Goal: Task Accomplishment & Management: Complete application form

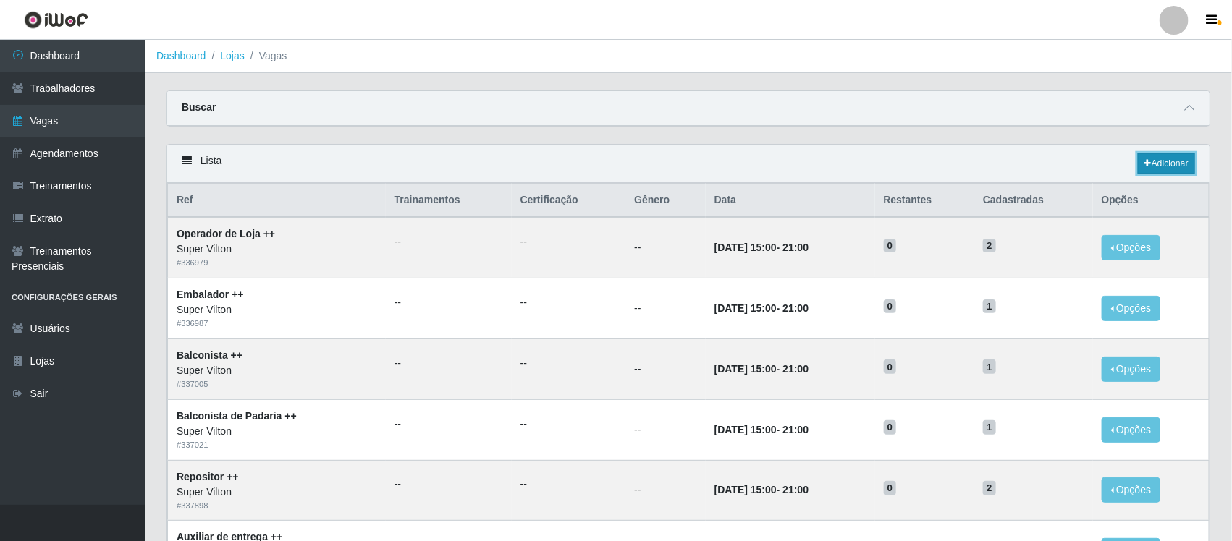
click at [1175, 160] on link "Adicionar" at bounding box center [1166, 163] width 57 height 20
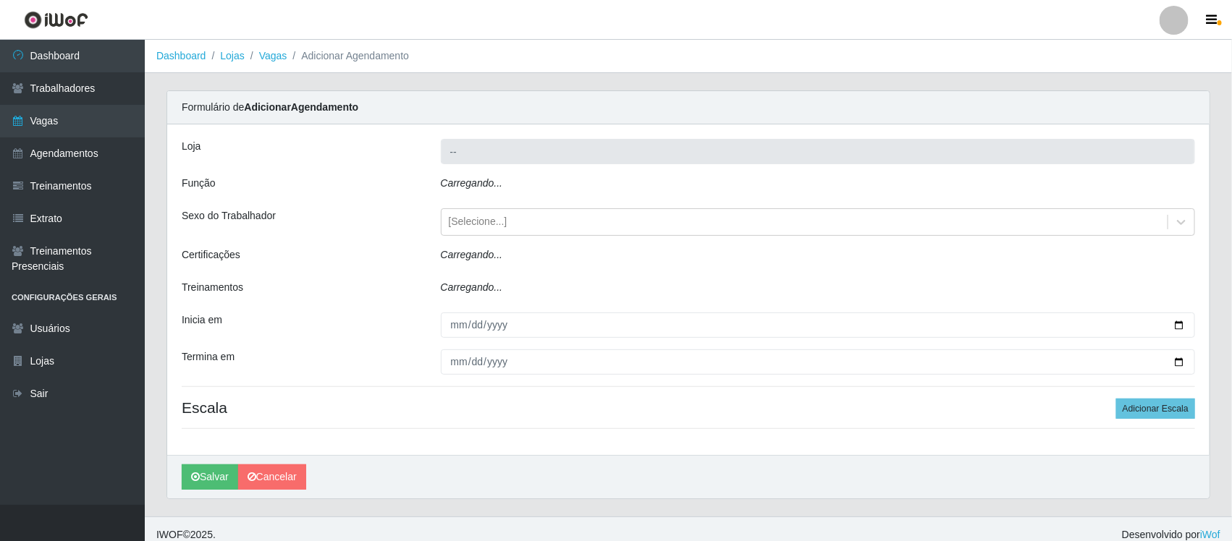
type input "Super Vilton"
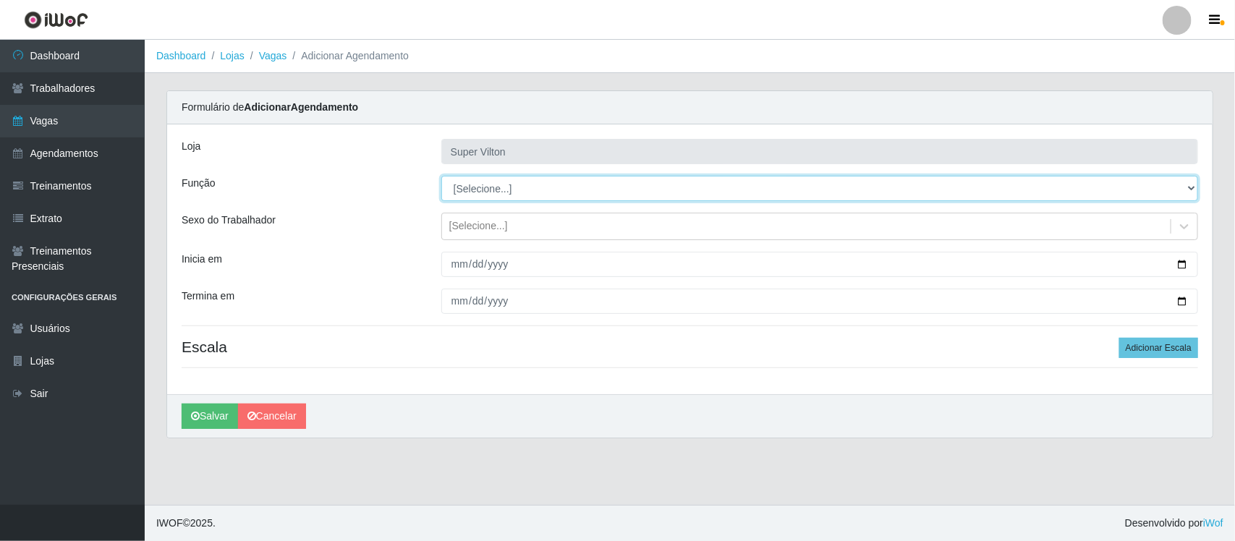
click at [545, 182] on select "[Selecione...] ASG ASG + ASG ++ Auxiliar de Depósito Auxiliar de Depósito + Aux…" at bounding box center [819, 188] width 757 height 25
select select "131"
click at [441, 176] on select "[Selecione...] ASG ASG + ASG ++ Auxiliar de Depósito Auxiliar de Depósito + Aux…" at bounding box center [819, 188] width 757 height 25
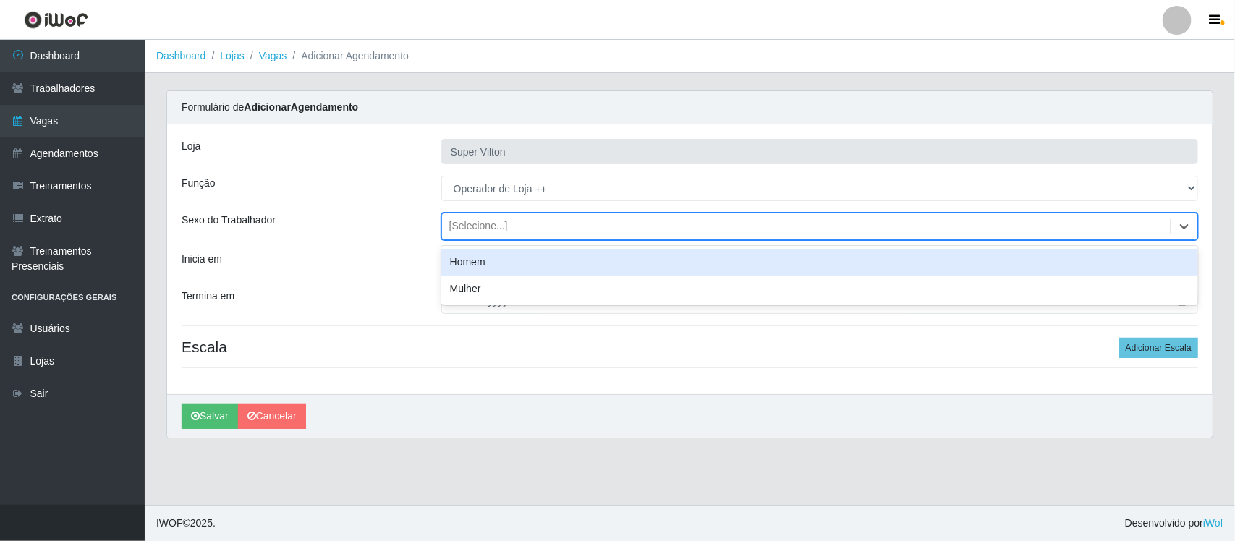
click at [565, 227] on div "[Selecione...]" at bounding box center [806, 227] width 729 height 24
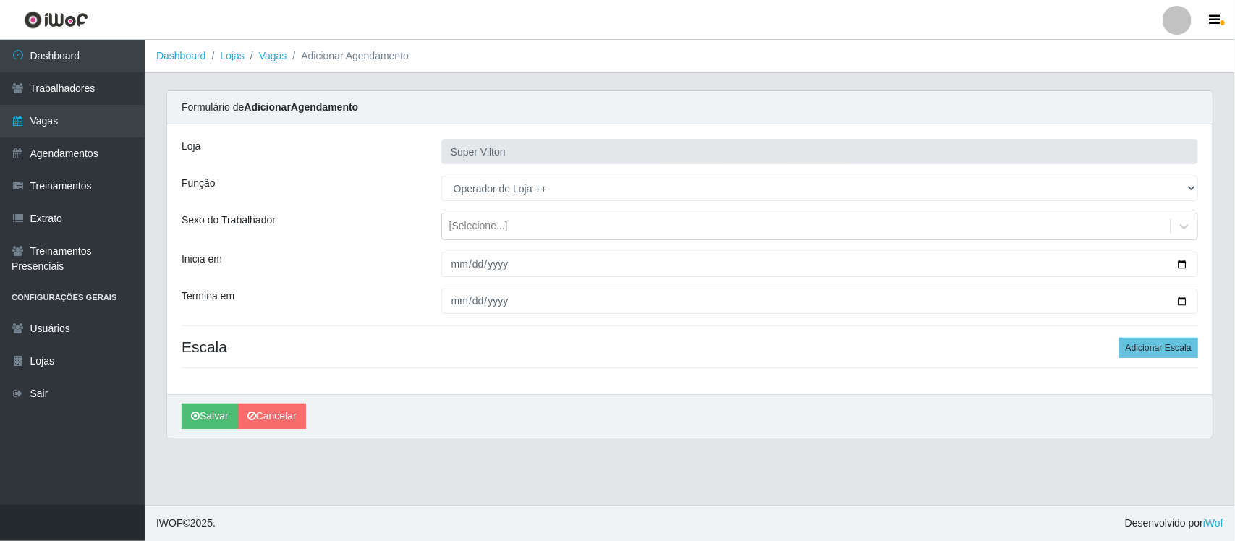
click at [337, 222] on div "Sexo do Trabalhador" at bounding box center [301, 227] width 260 height 28
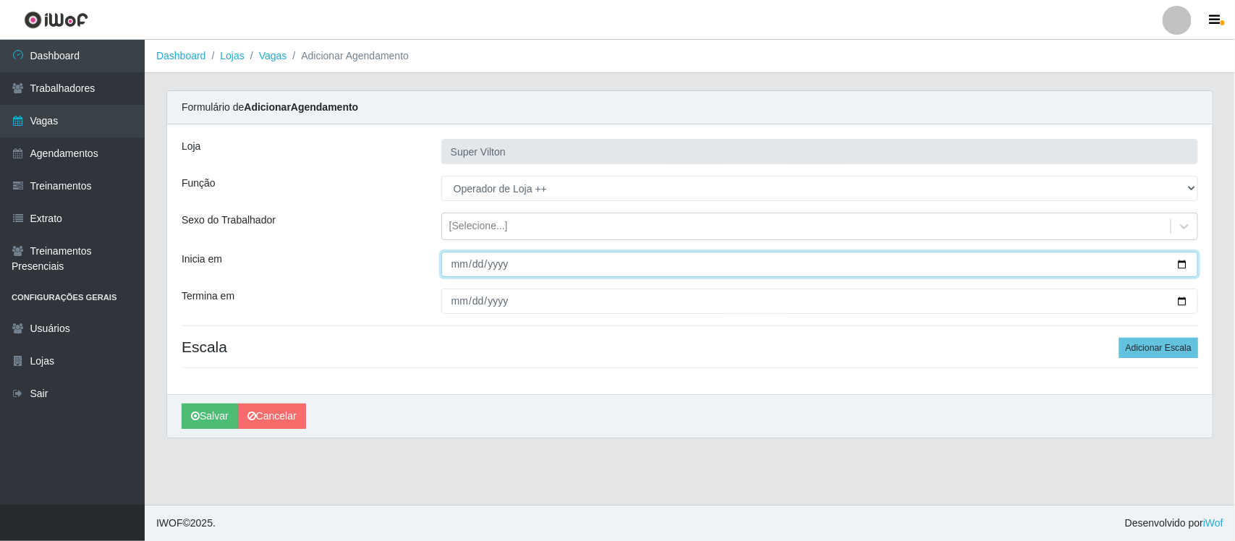
click at [462, 270] on input "Inicia em" at bounding box center [819, 264] width 757 height 25
type input "[DATE]"
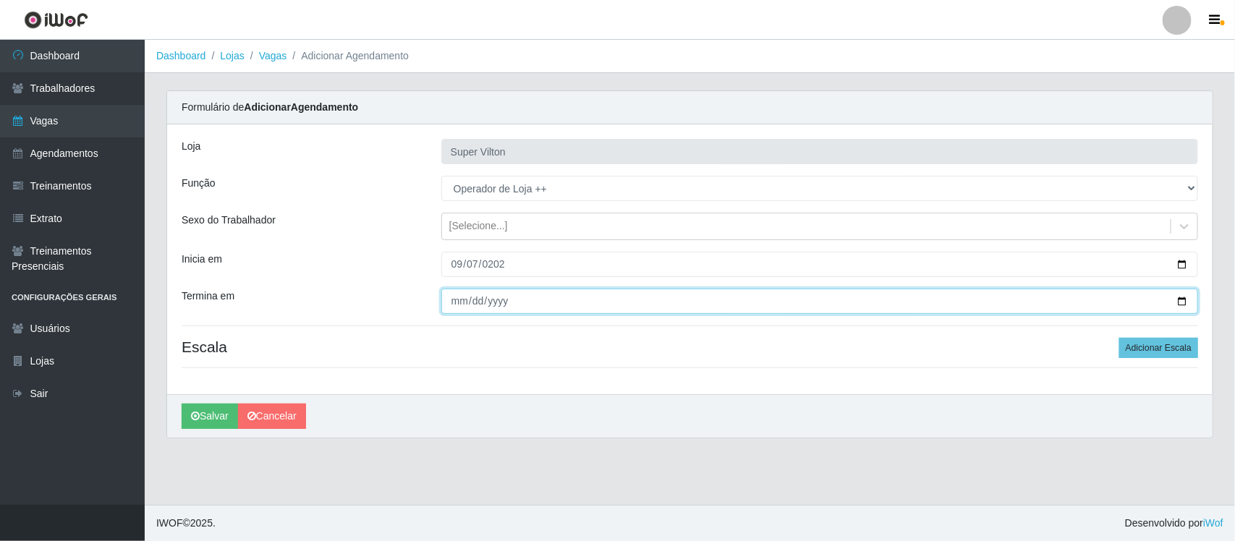
click at [453, 306] on input "Termina em" at bounding box center [819, 301] width 757 height 25
type input "[DATE]"
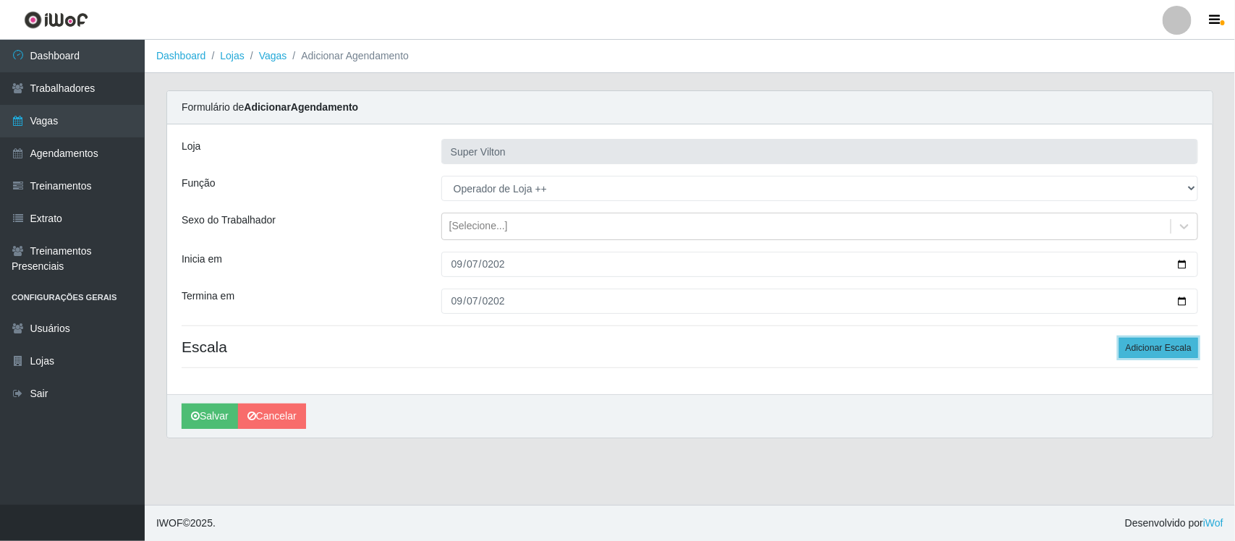
click at [1167, 345] on button "Adicionar Escala" at bounding box center [1159, 348] width 79 height 20
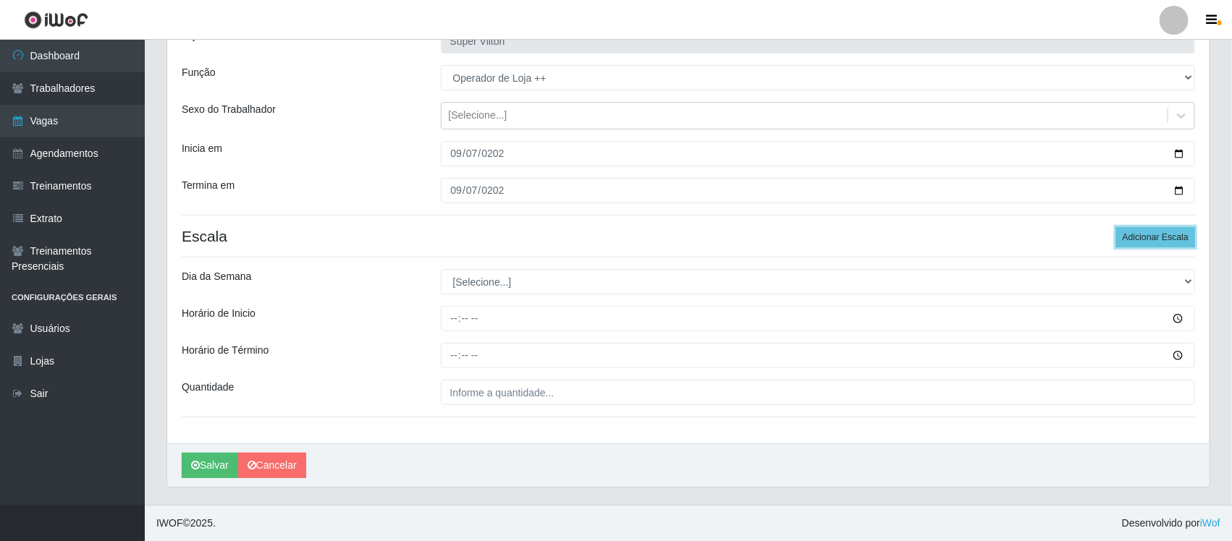
scroll to position [112, 0]
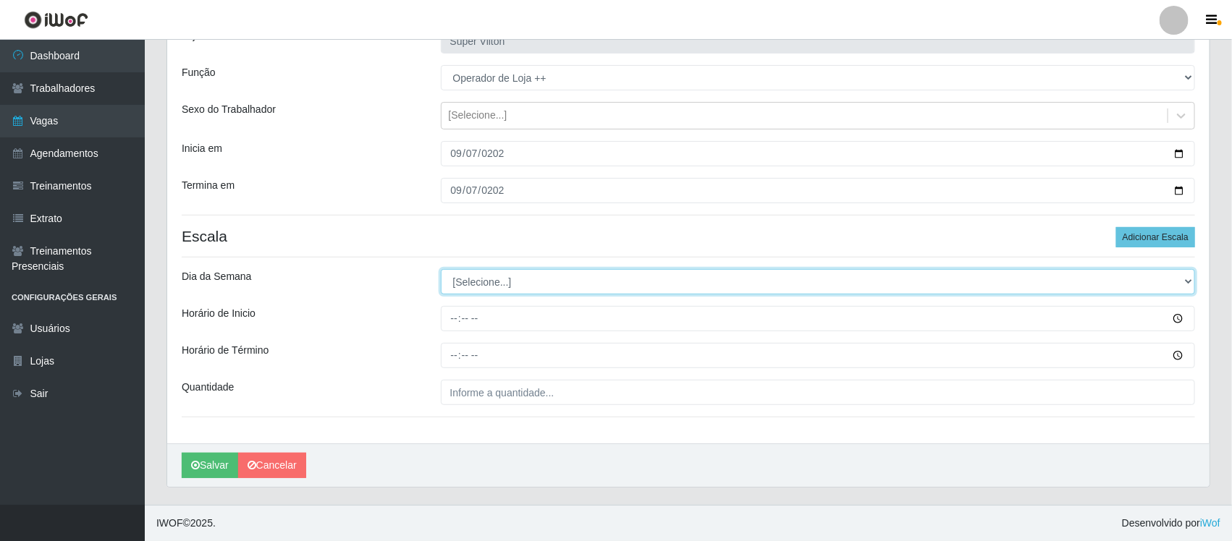
click at [482, 277] on select "[Selecione...] Segunda Terça Quarta Quinta Sexta Sábado Domingo" at bounding box center [818, 281] width 755 height 25
select select "0"
click at [441, 269] on select "[Selecione...] Segunda Terça Quarta Quinta Sexta Sábado Domingo" at bounding box center [818, 281] width 755 height 25
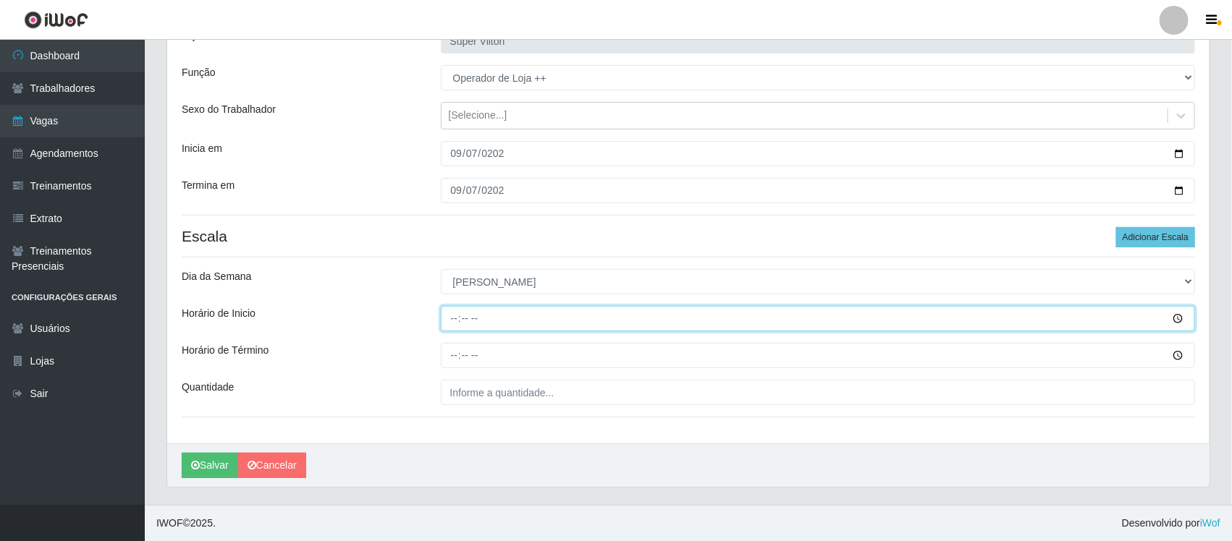
click at [455, 318] on input "Horário de Inicio" at bounding box center [818, 318] width 755 height 25
type input "08:00"
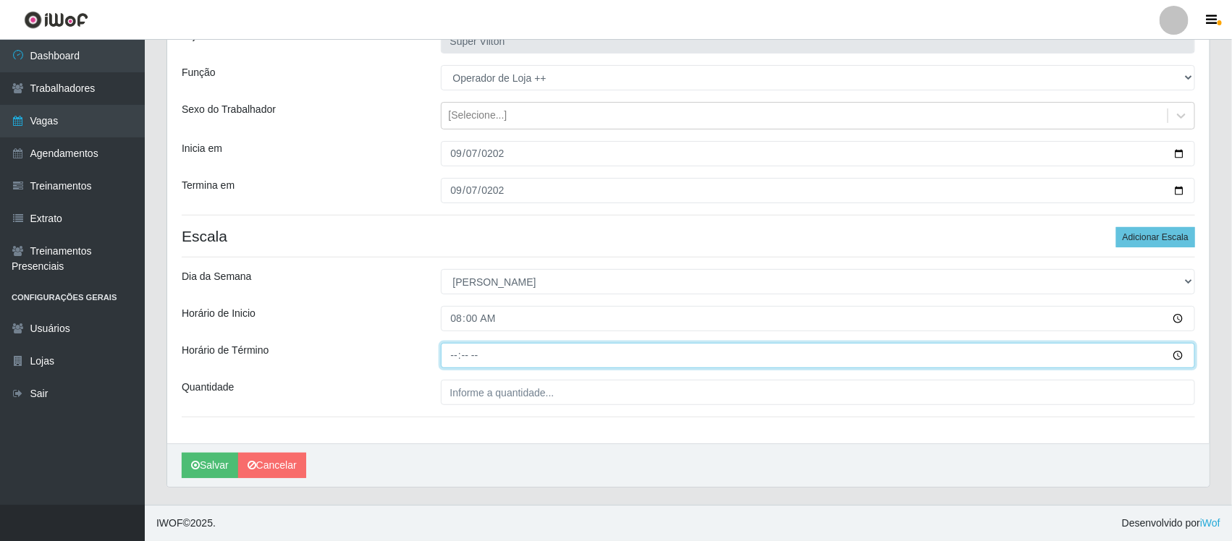
click at [456, 355] on input "Horário de Término" at bounding box center [818, 355] width 755 height 25
type input "14:00"
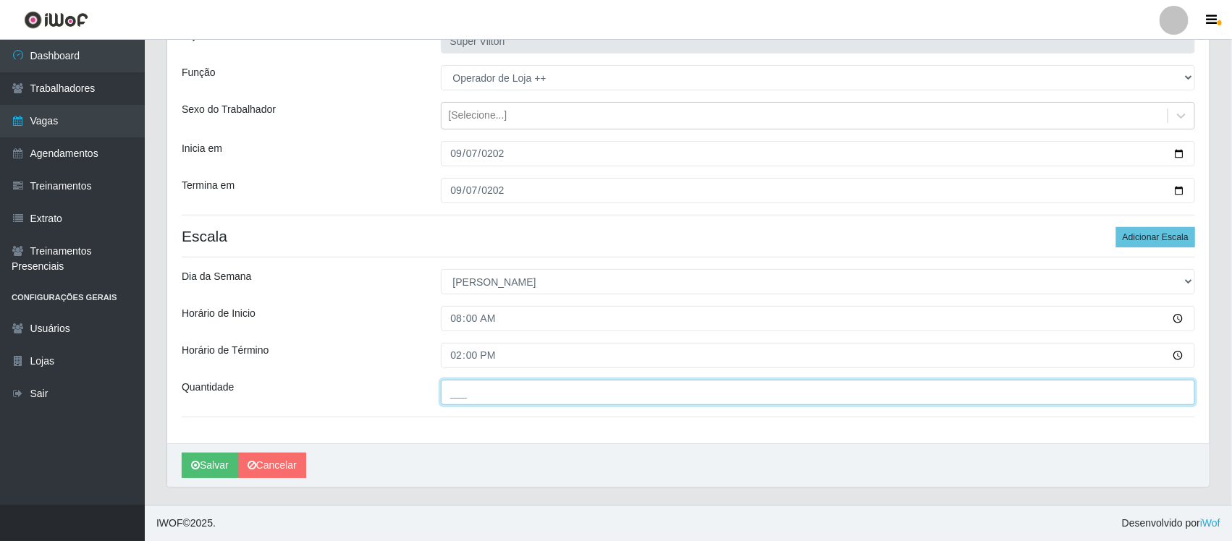
click at [503, 392] on input "___" at bounding box center [818, 392] width 755 height 25
type input "1__"
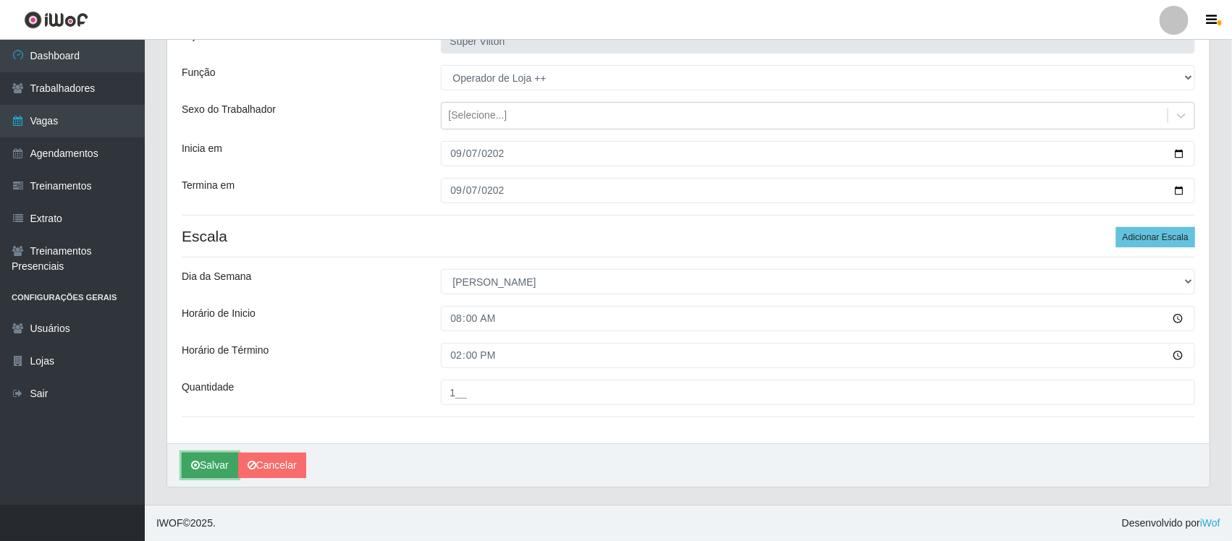
click at [203, 465] on button "Salvar" at bounding box center [210, 465] width 56 height 25
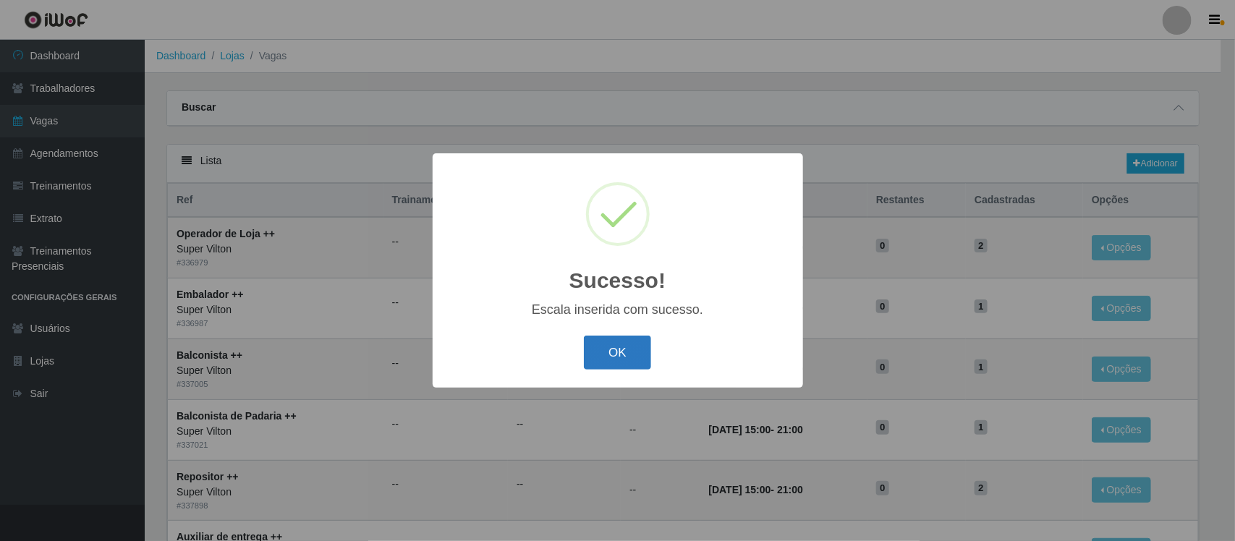
click at [607, 353] on button "OK" at bounding box center [617, 353] width 67 height 34
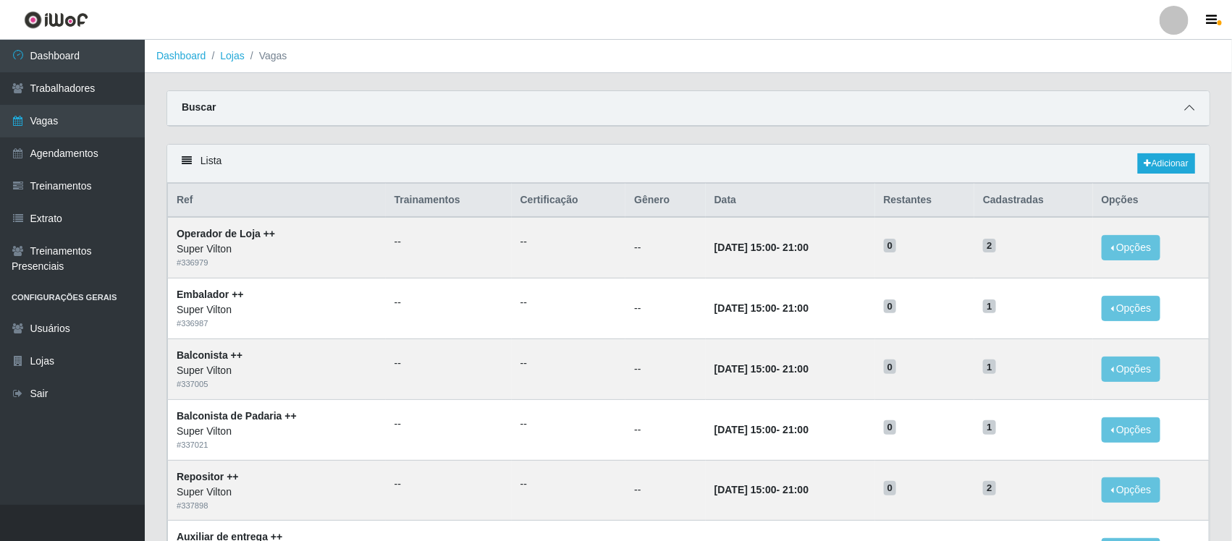
click at [1184, 110] on icon at bounding box center [1189, 108] width 10 height 10
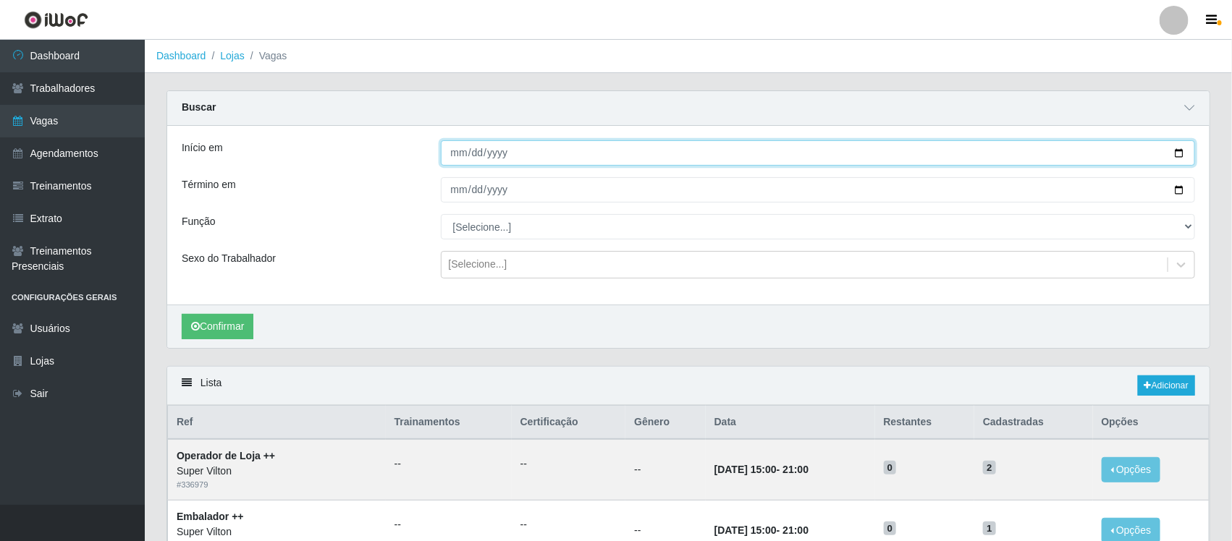
click at [453, 156] on input "[DATE]" at bounding box center [818, 152] width 755 height 25
type input "[DATE]"
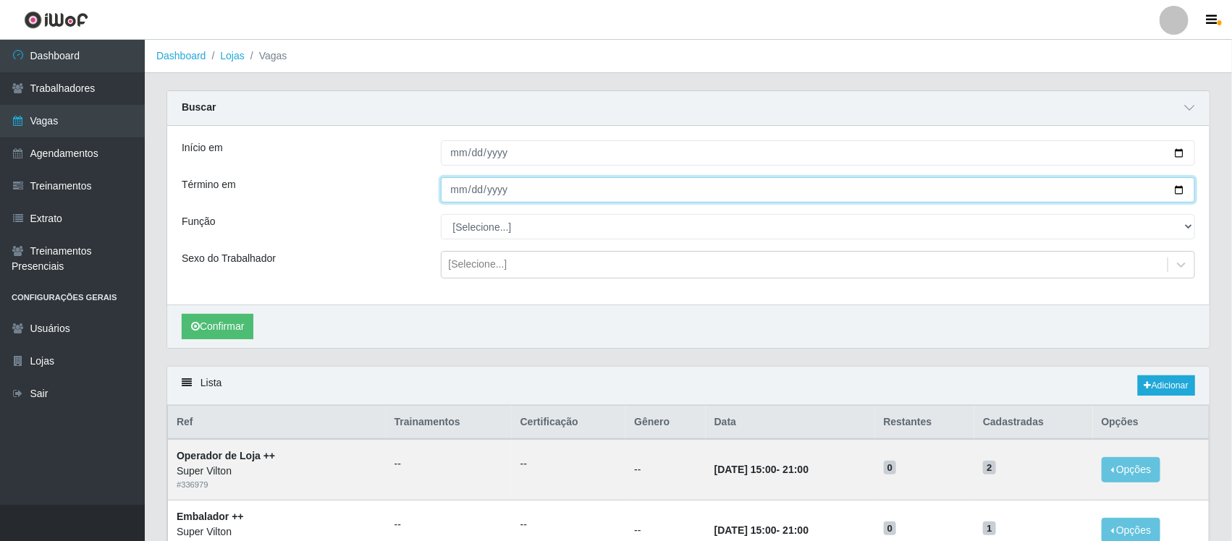
click at [457, 185] on input "[DATE]" at bounding box center [818, 189] width 755 height 25
type input "[DATE]"
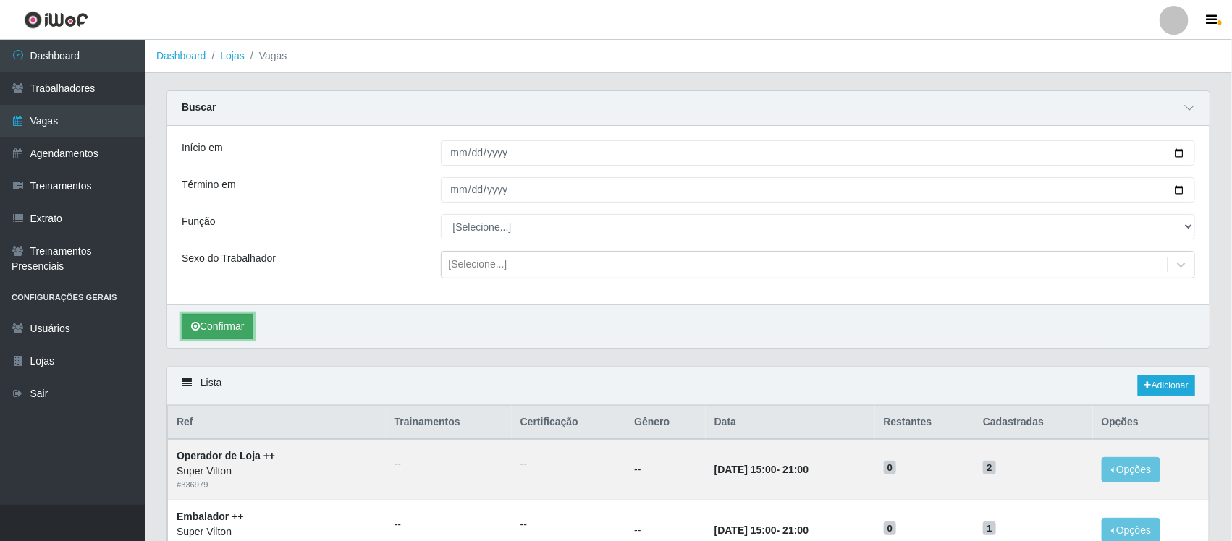
click at [253, 322] on button "Confirmar" at bounding box center [218, 326] width 72 height 25
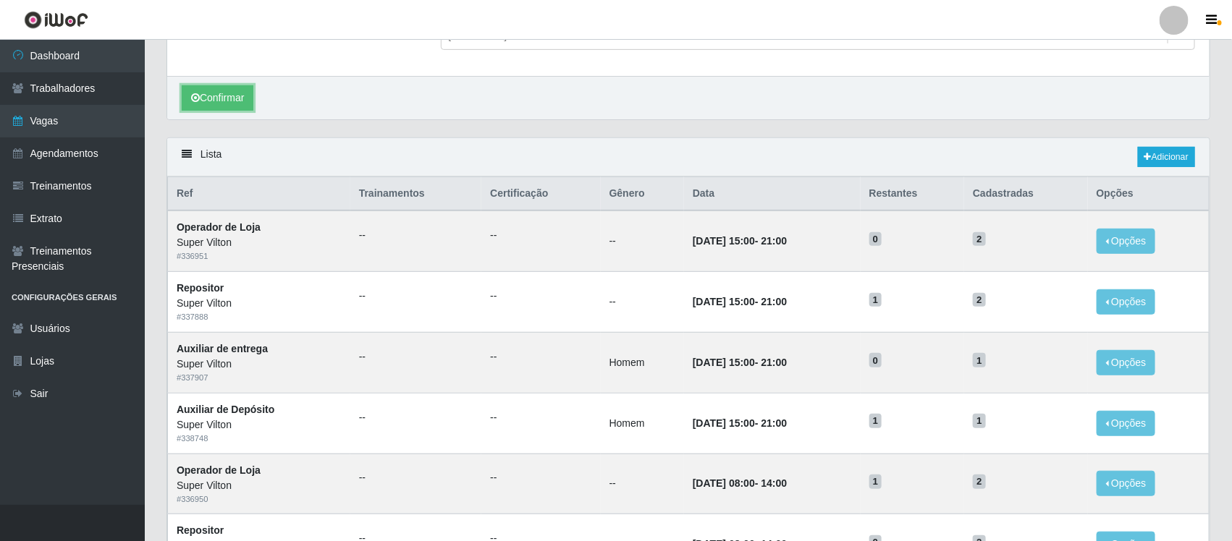
scroll to position [271, 0]
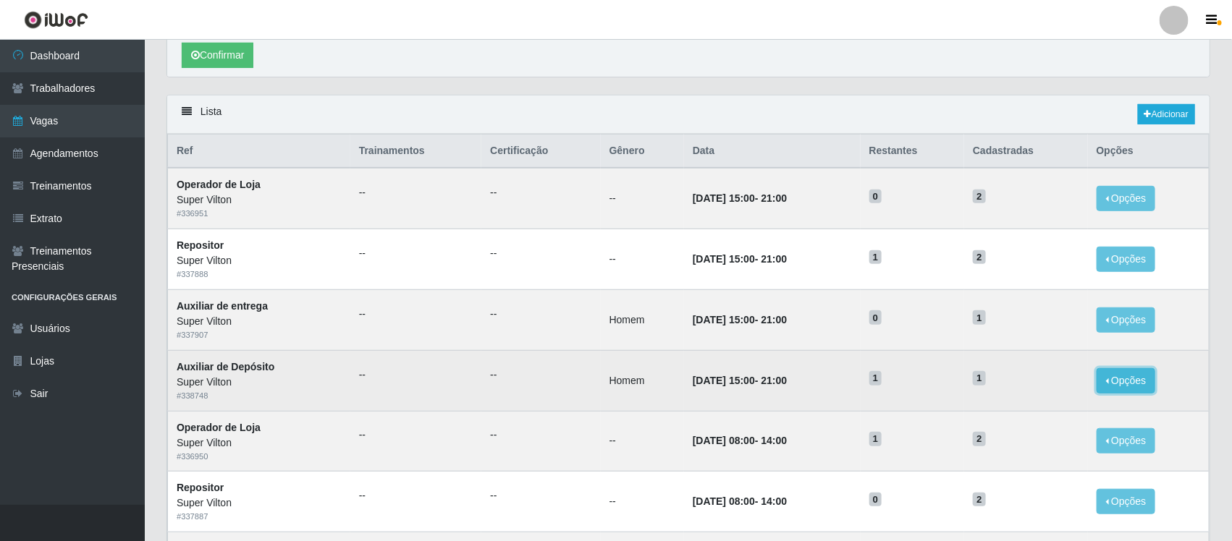
click at [1117, 381] on button "Opções" at bounding box center [1125, 380] width 59 height 25
click at [1044, 418] on div "Deletar" at bounding box center [1036, 414] width 85 height 15
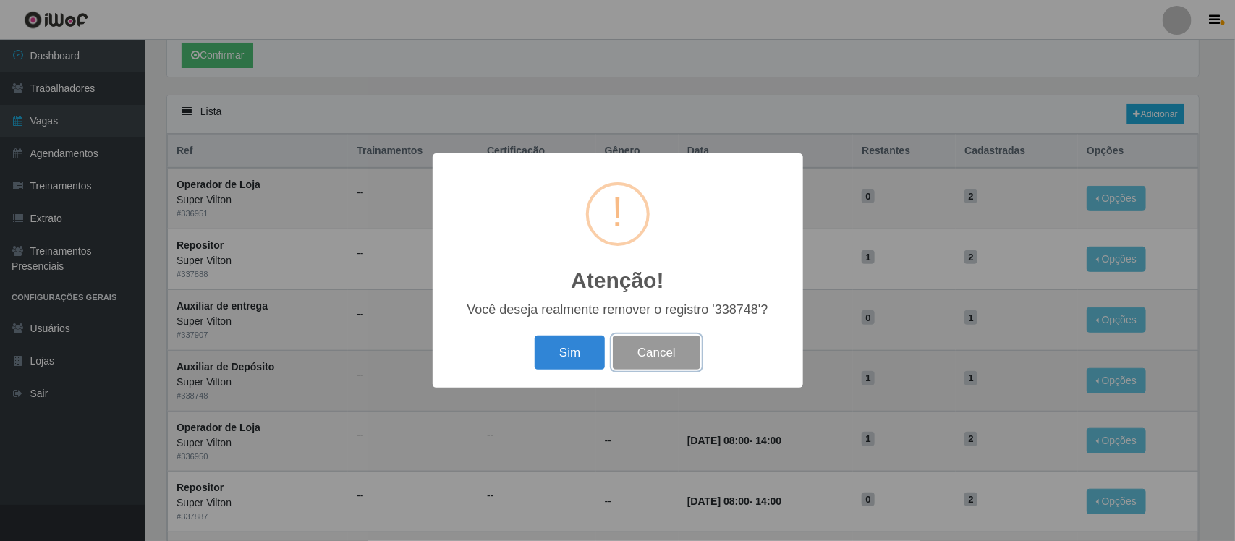
click at [646, 347] on button "Cancel" at bounding box center [657, 353] width 88 height 34
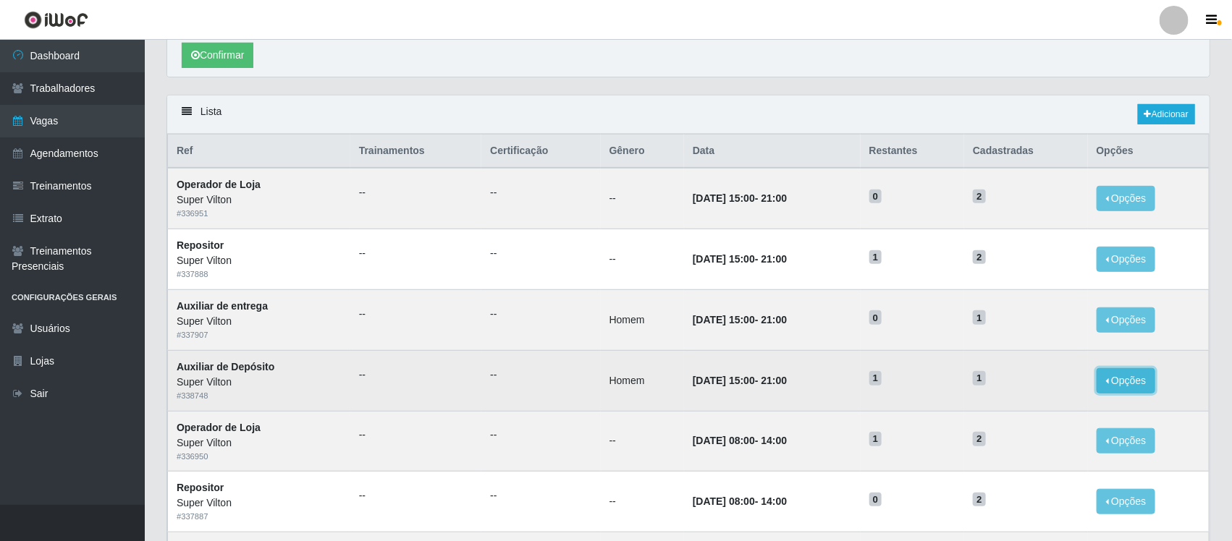
click at [1127, 384] on button "Opções" at bounding box center [1125, 380] width 59 height 25
click at [1039, 416] on div "Deletar" at bounding box center [1036, 414] width 85 height 15
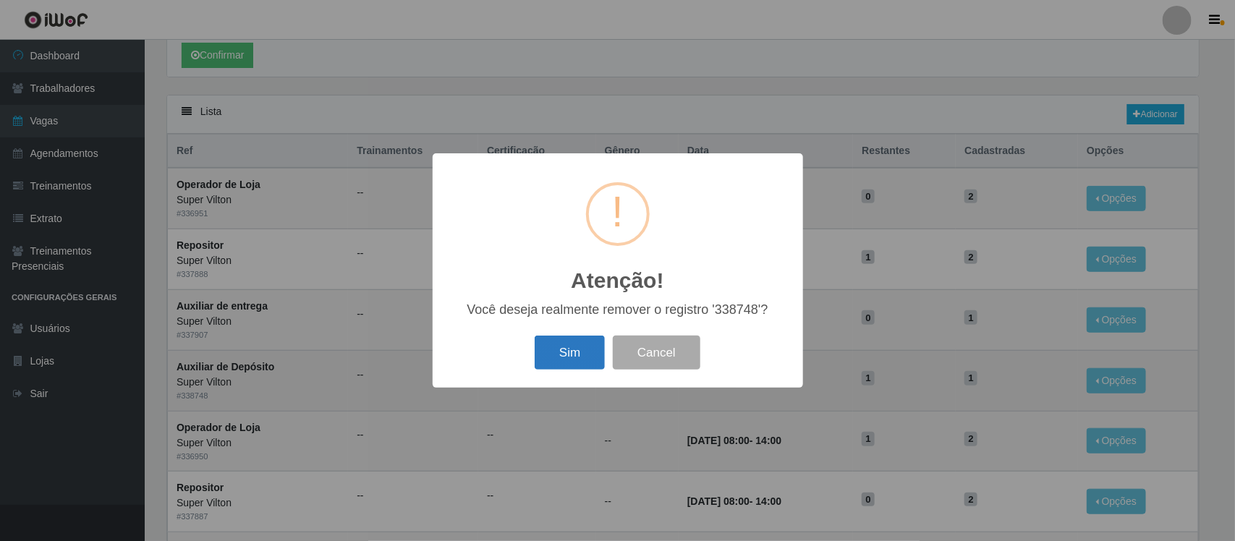
click at [580, 351] on button "Sim" at bounding box center [570, 353] width 70 height 34
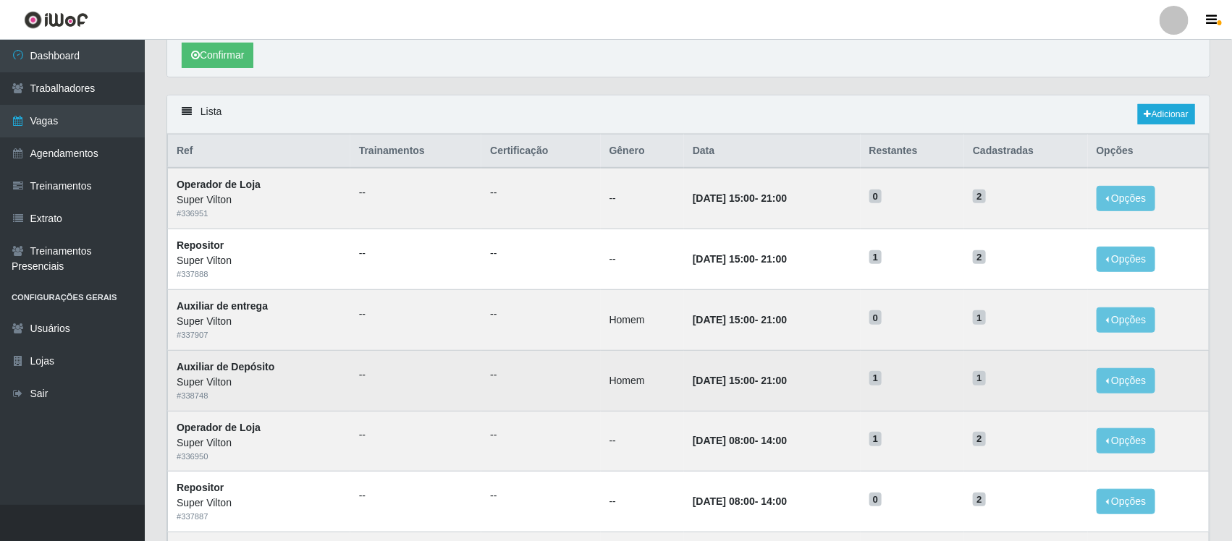
scroll to position [0, 0]
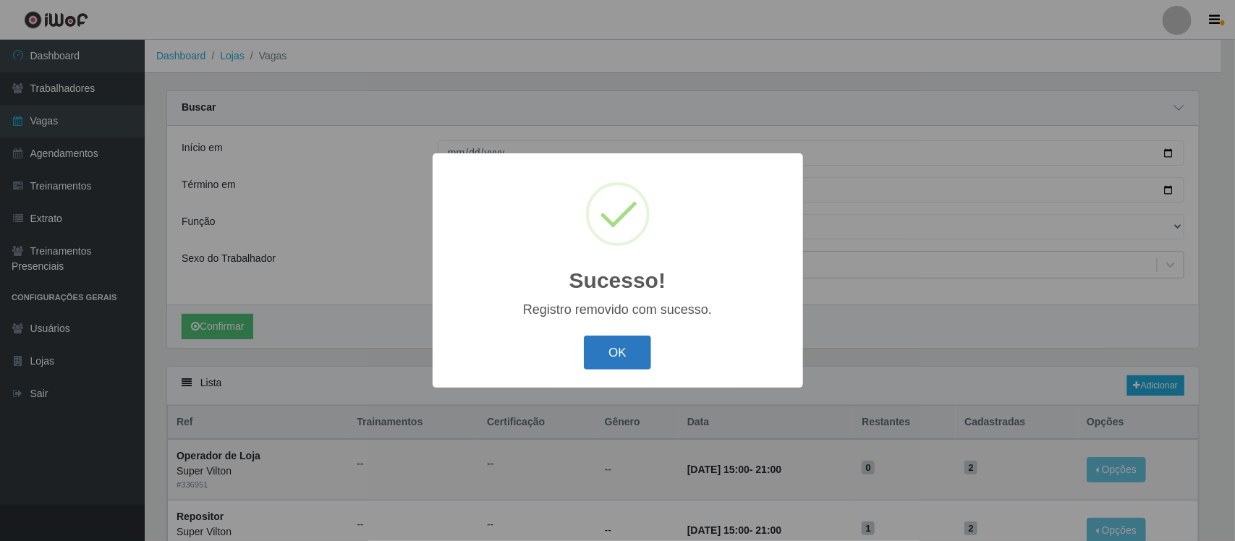
click at [615, 344] on button "OK" at bounding box center [617, 353] width 67 height 34
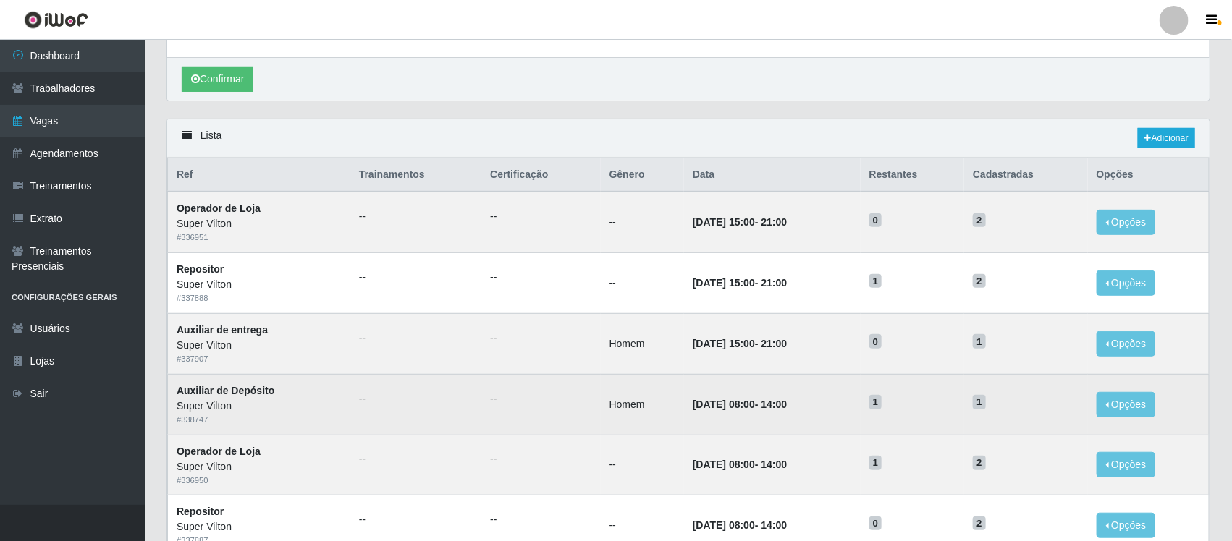
scroll to position [271, 0]
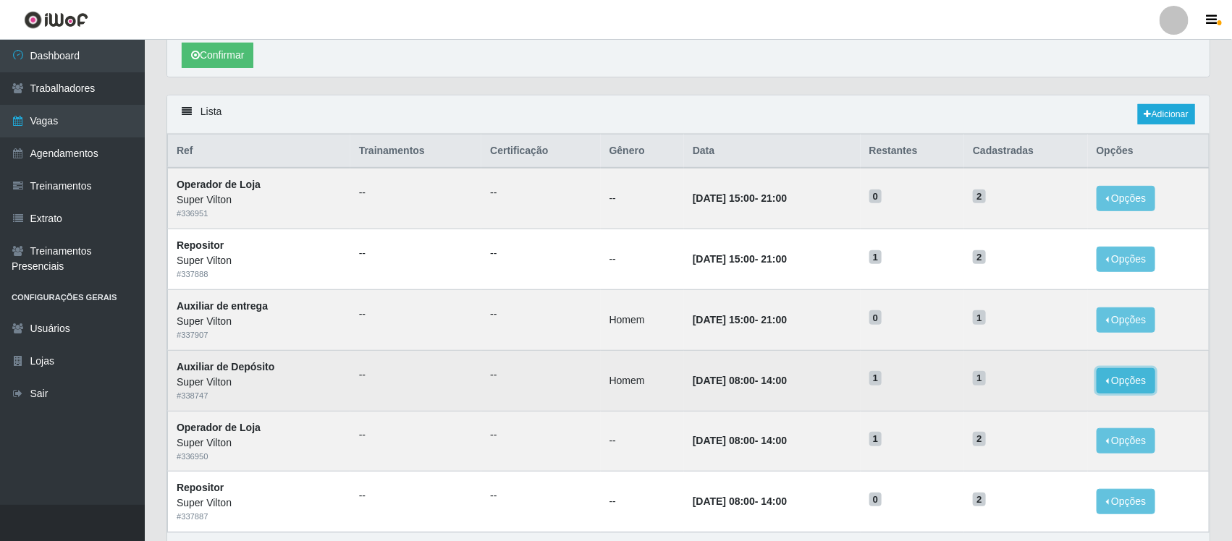
click at [1147, 381] on button "Opções" at bounding box center [1125, 380] width 59 height 25
click at [1039, 415] on div "Deletar" at bounding box center [1036, 414] width 85 height 15
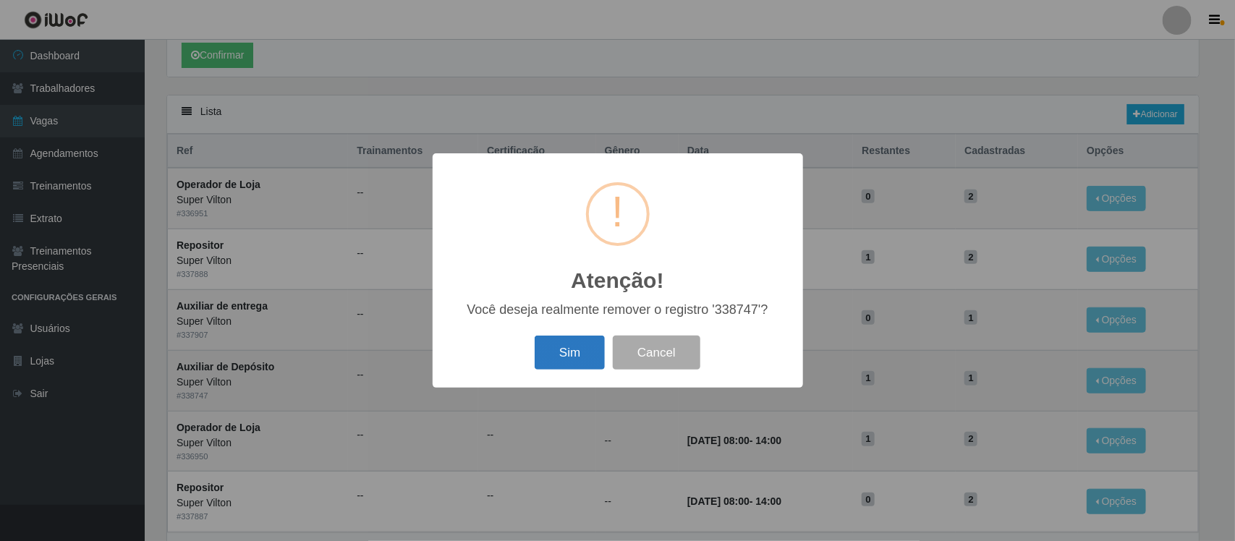
click at [573, 356] on button "Sim" at bounding box center [570, 353] width 70 height 34
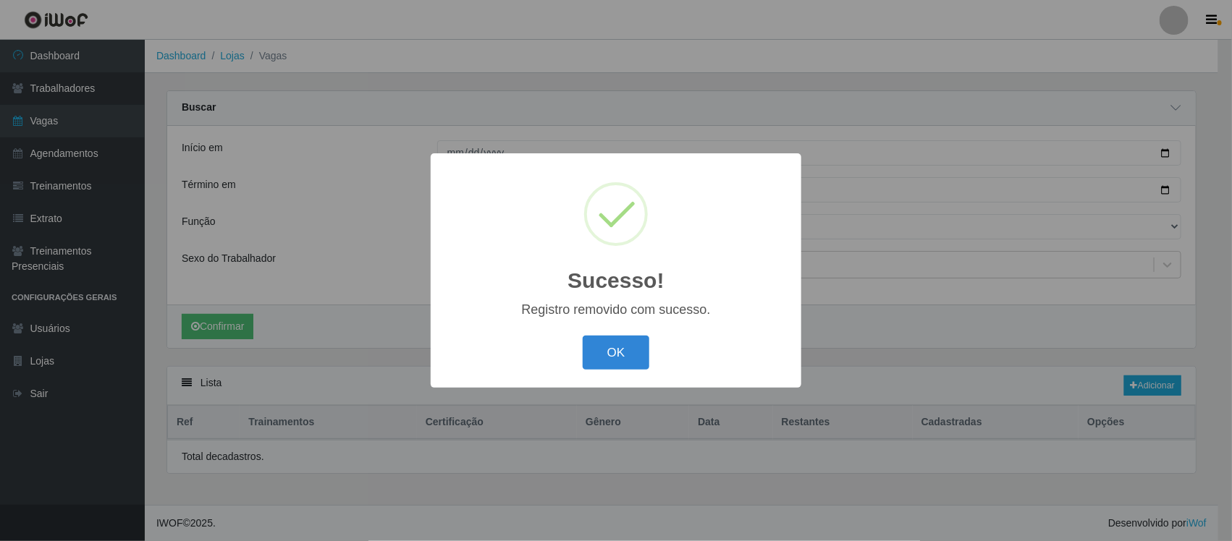
scroll to position [0, 0]
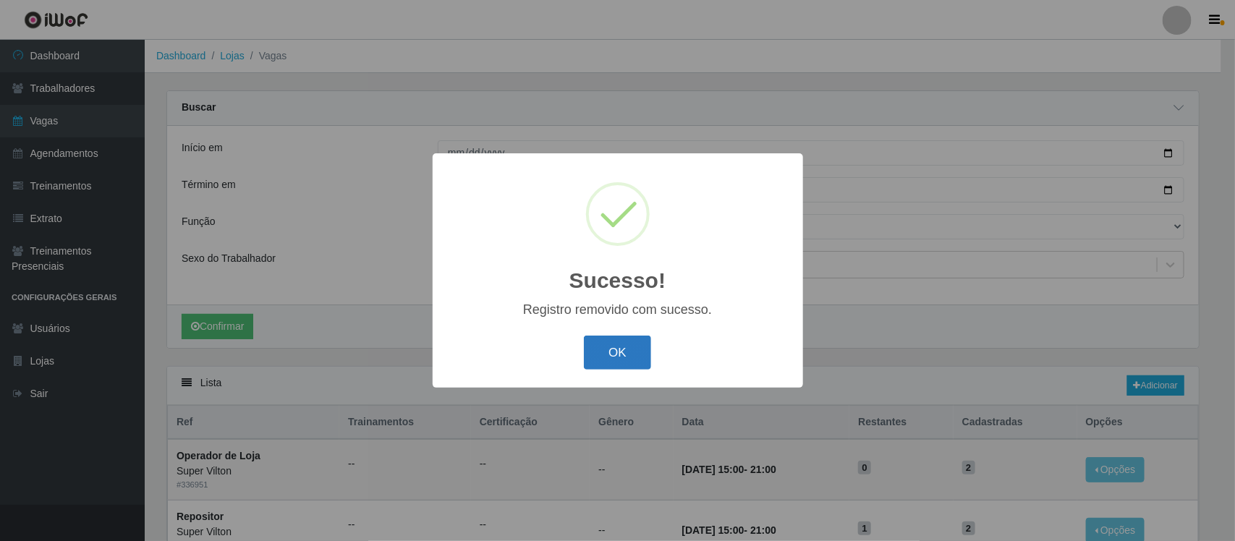
click at [610, 355] on button "OK" at bounding box center [617, 353] width 67 height 34
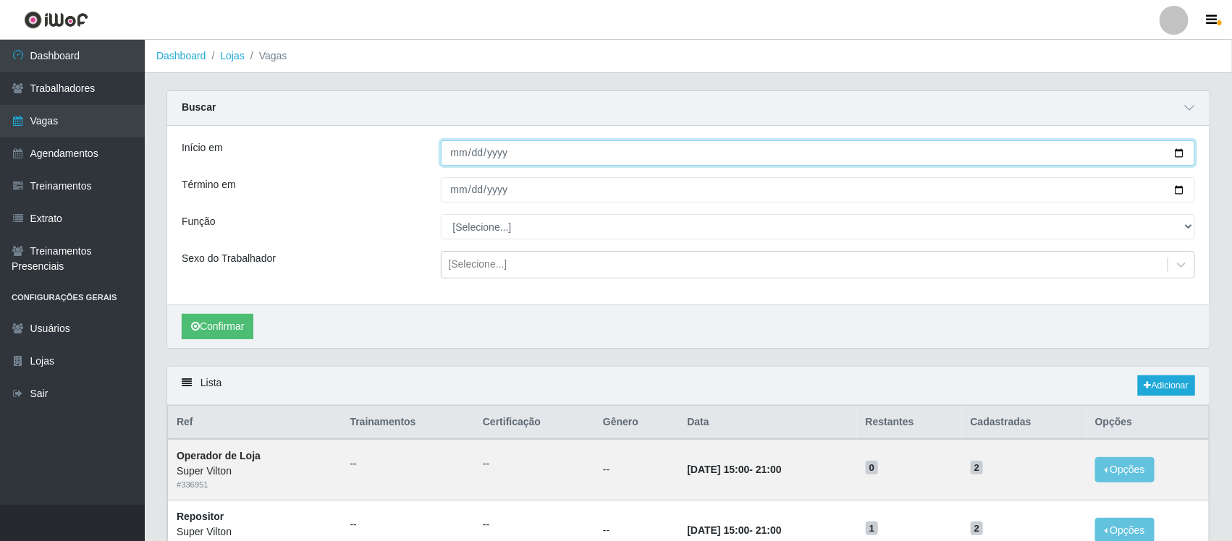
click at [457, 157] on input "[DATE]" at bounding box center [818, 152] width 755 height 25
type input "[DATE]"
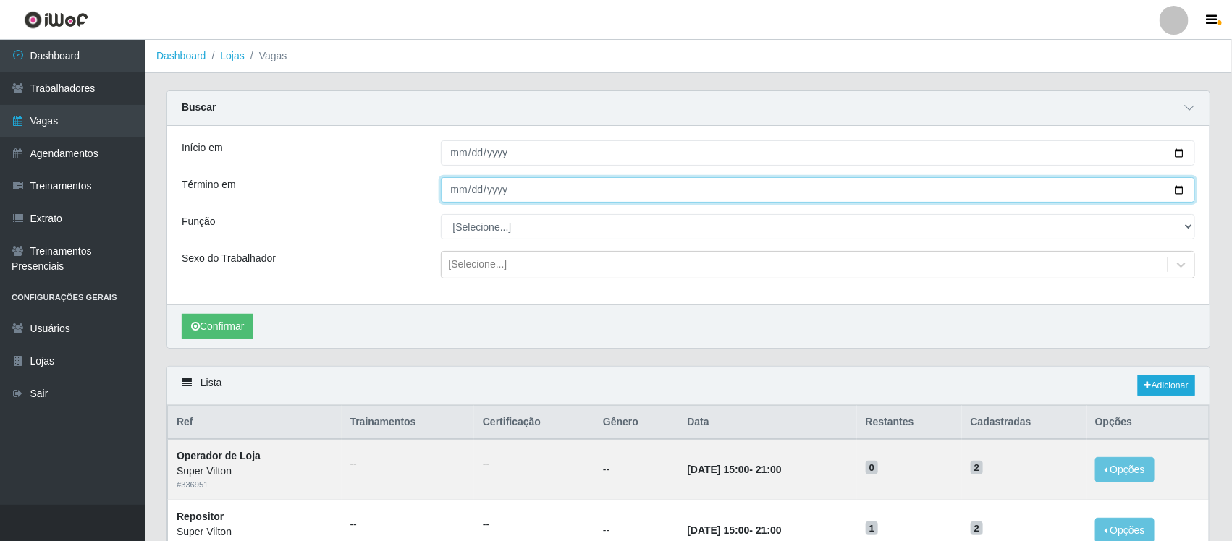
click at [451, 190] on input "[DATE]" at bounding box center [818, 189] width 755 height 25
type input "[DATE]"
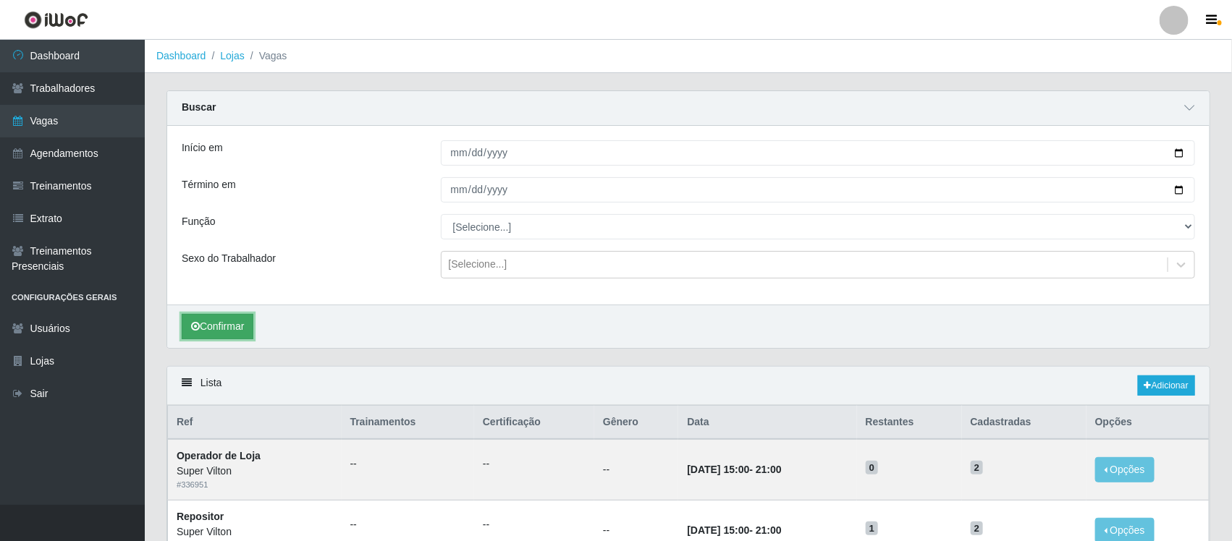
click at [243, 328] on button "Confirmar" at bounding box center [218, 326] width 72 height 25
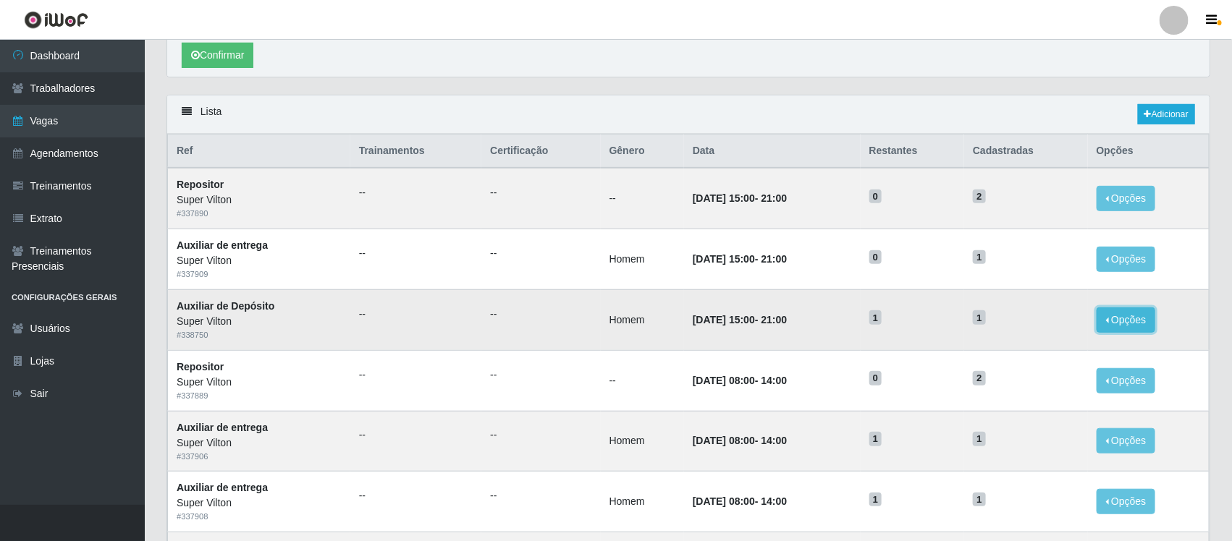
click at [1140, 322] on button "Opções" at bounding box center [1125, 320] width 59 height 25
click at [1052, 355] on div "Deletar" at bounding box center [1036, 353] width 85 height 15
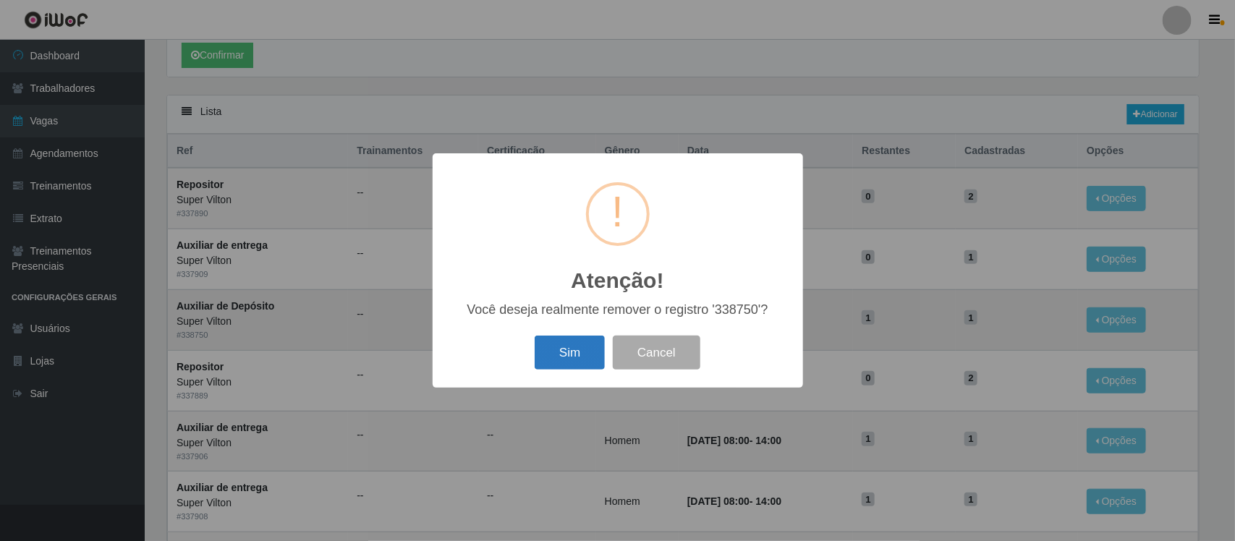
click at [547, 350] on button "Sim" at bounding box center [570, 353] width 70 height 34
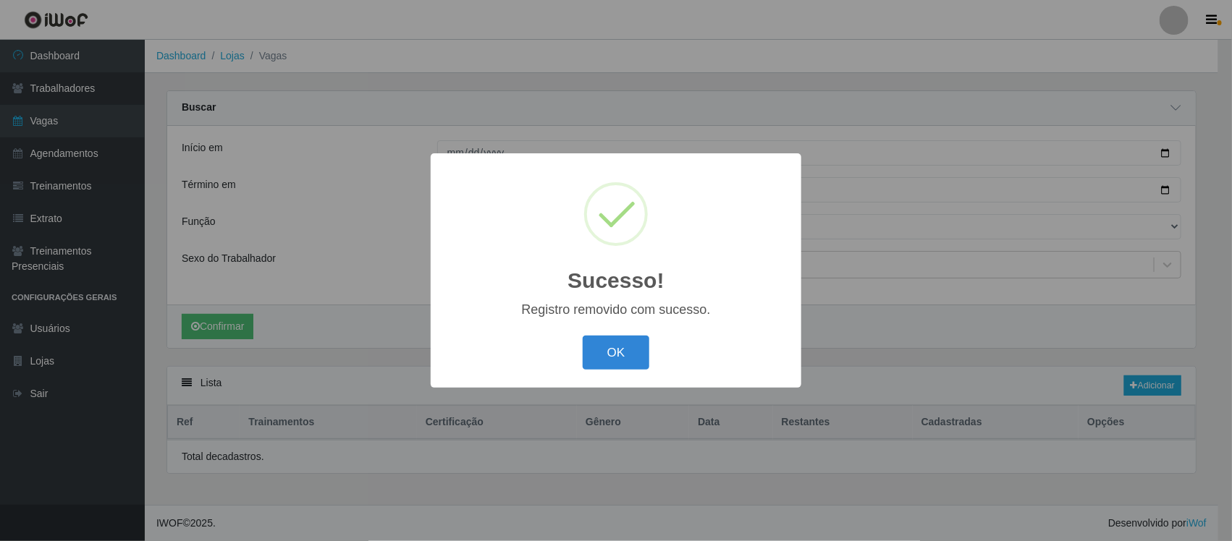
scroll to position [0, 0]
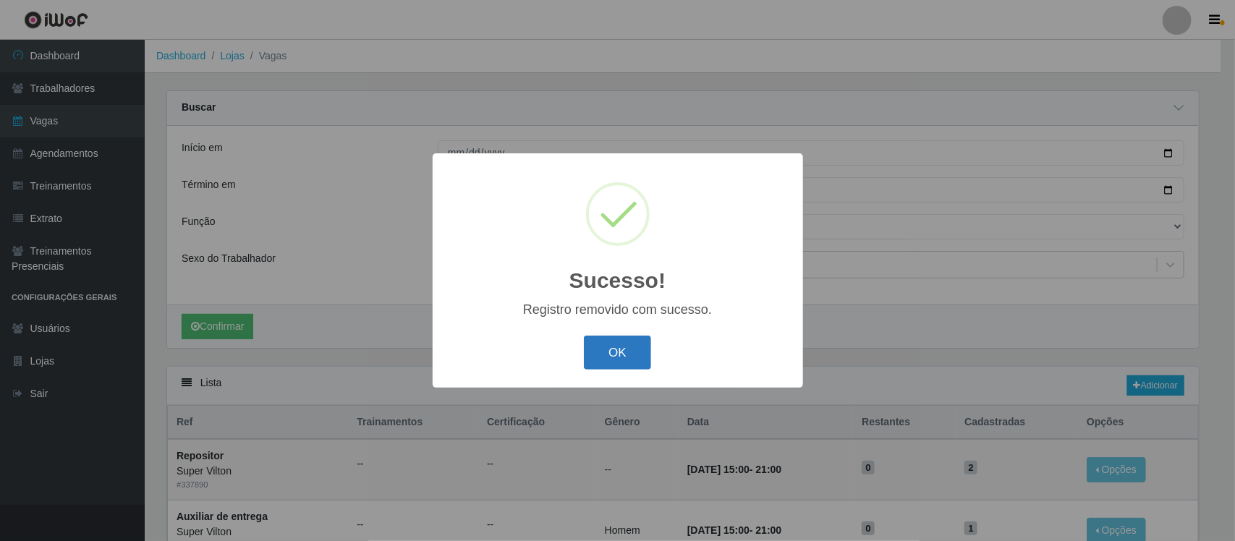
click at [617, 347] on button "OK" at bounding box center [617, 353] width 67 height 34
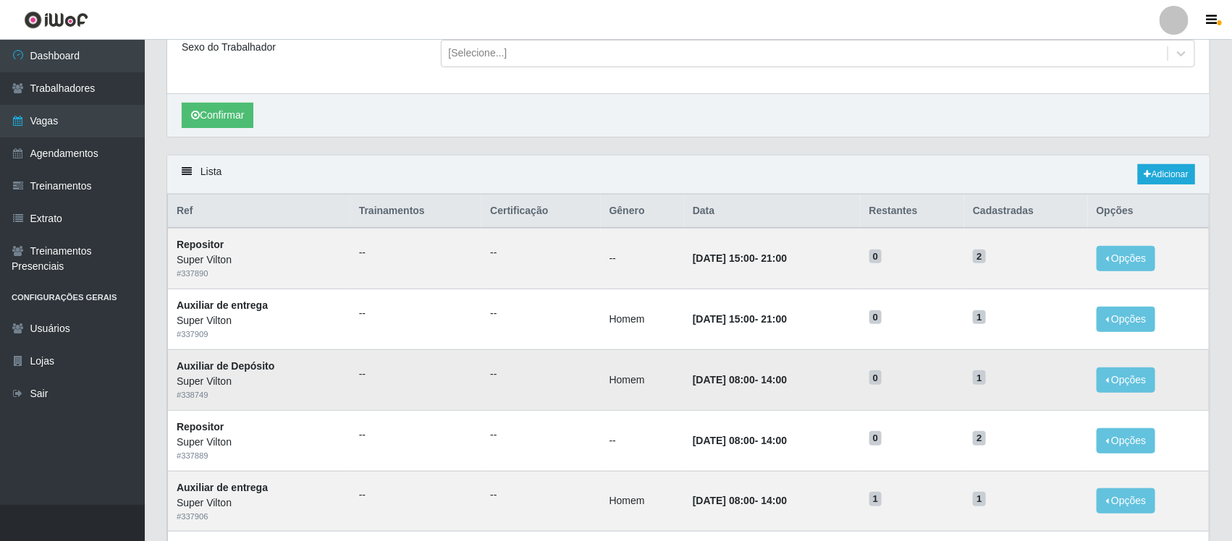
scroll to position [271, 0]
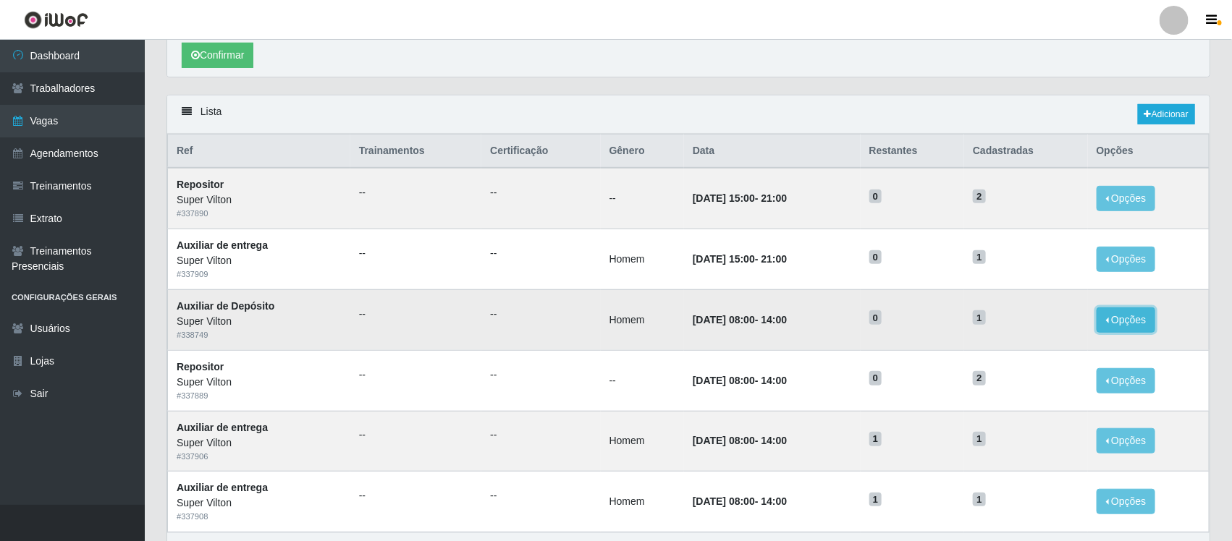
click at [1135, 321] on button "Opções" at bounding box center [1125, 320] width 59 height 25
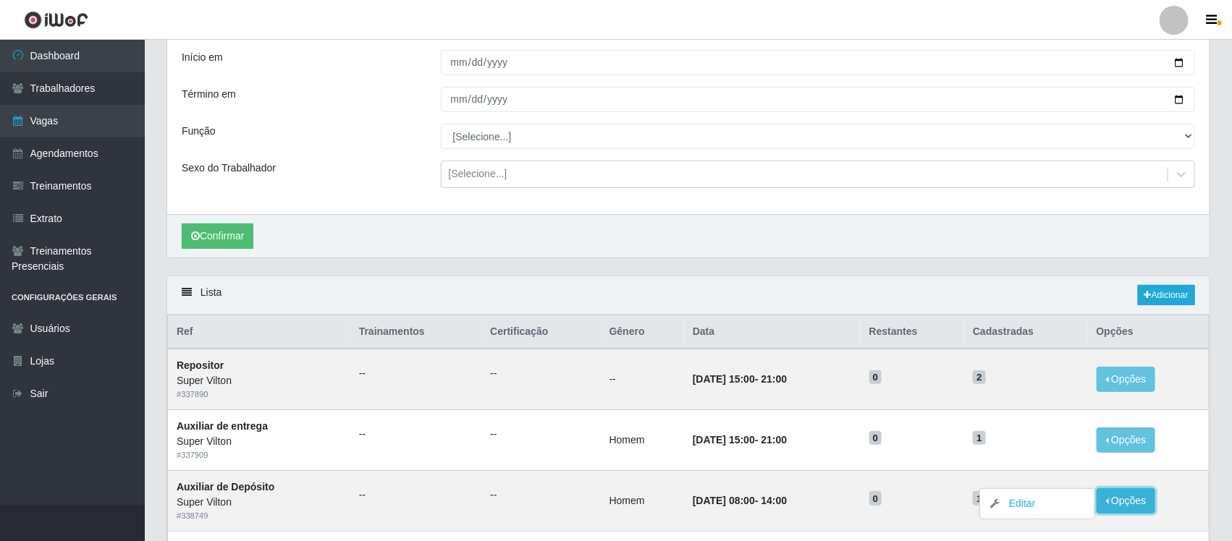
scroll to position [0, 0]
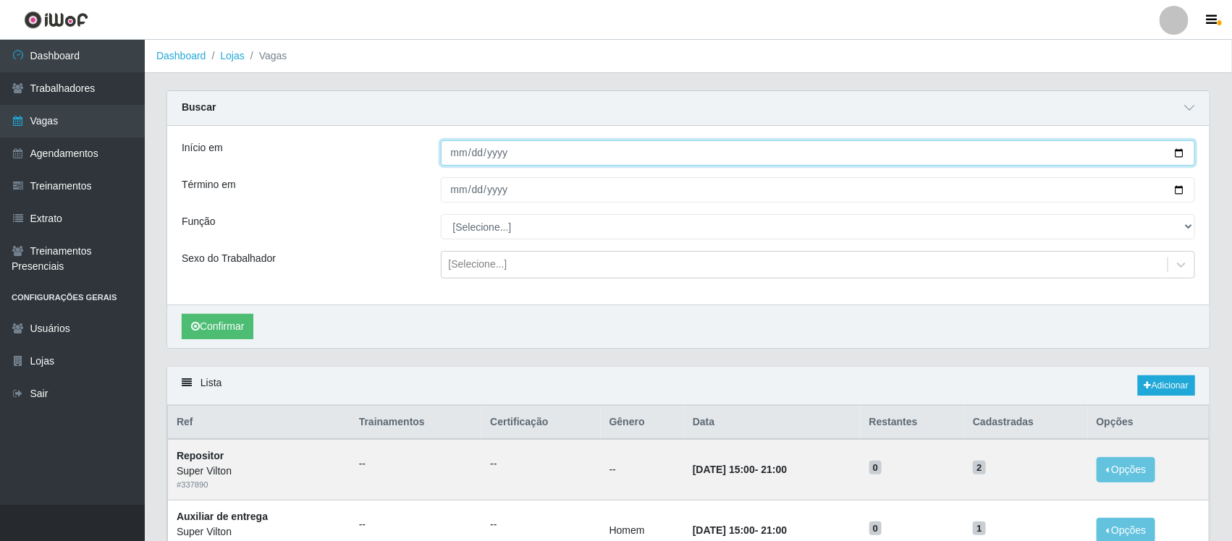
click at [453, 154] on input "[DATE]" at bounding box center [818, 152] width 755 height 25
type input "[DATE]"
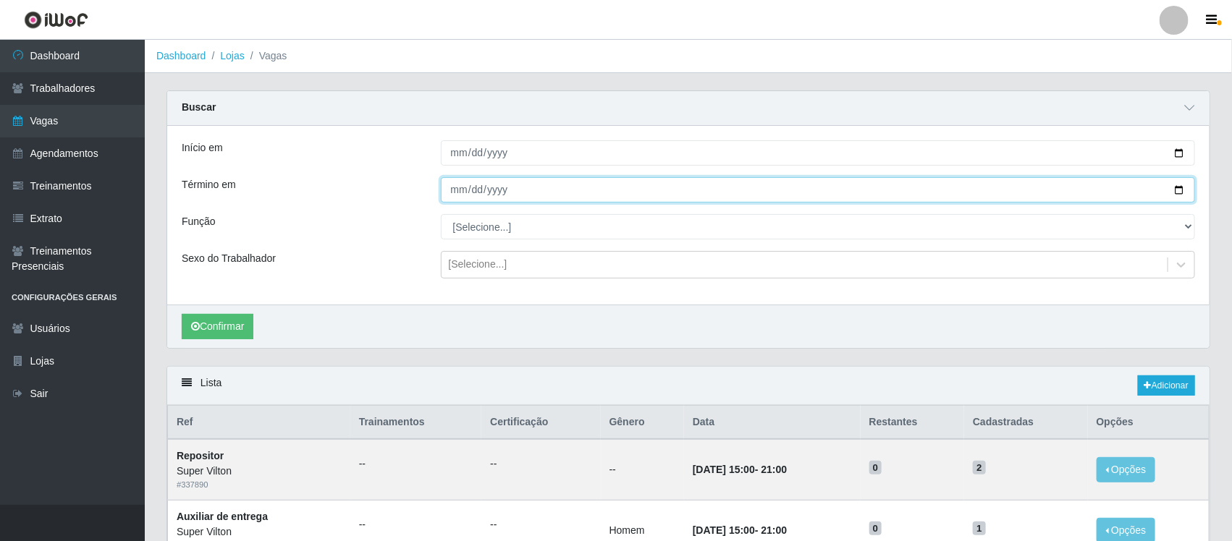
click at [451, 193] on input "[DATE]" at bounding box center [818, 189] width 755 height 25
type input "[DATE]"
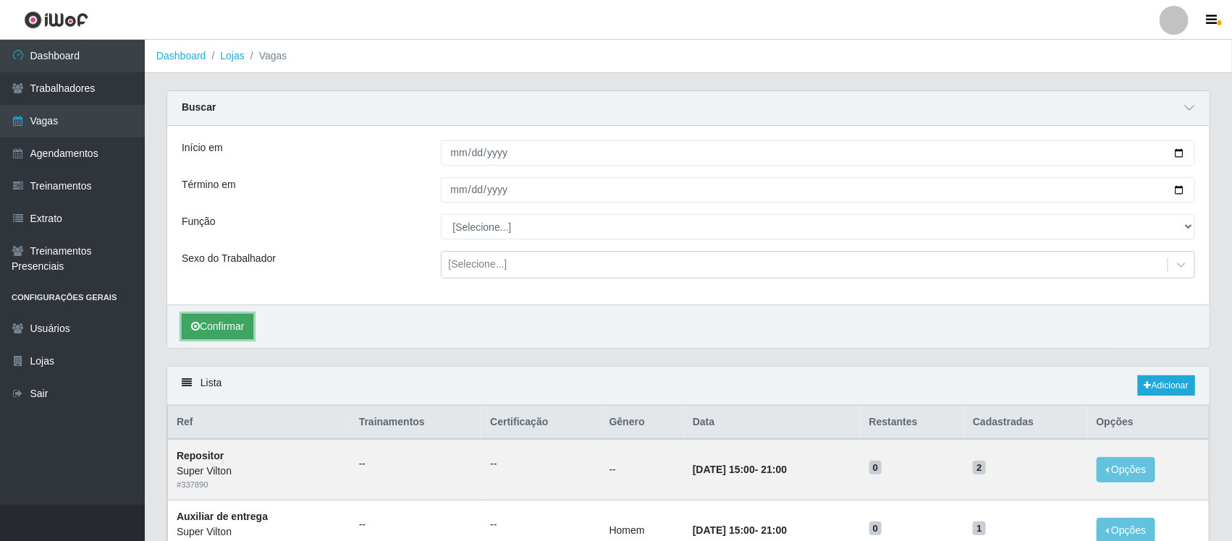
click at [253, 333] on button "Confirmar" at bounding box center [218, 326] width 72 height 25
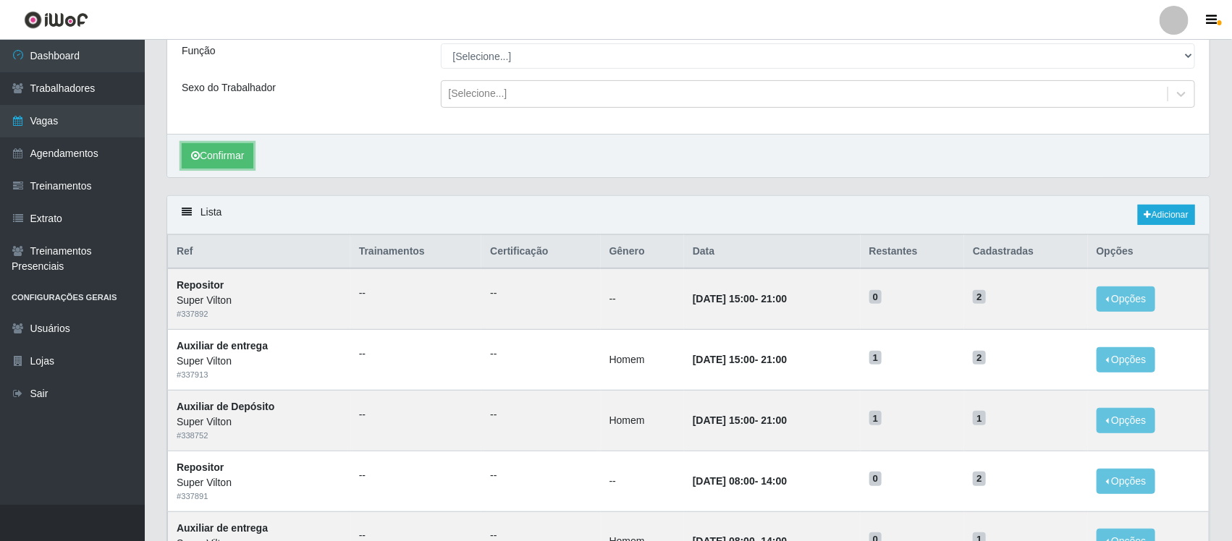
scroll to position [181, 0]
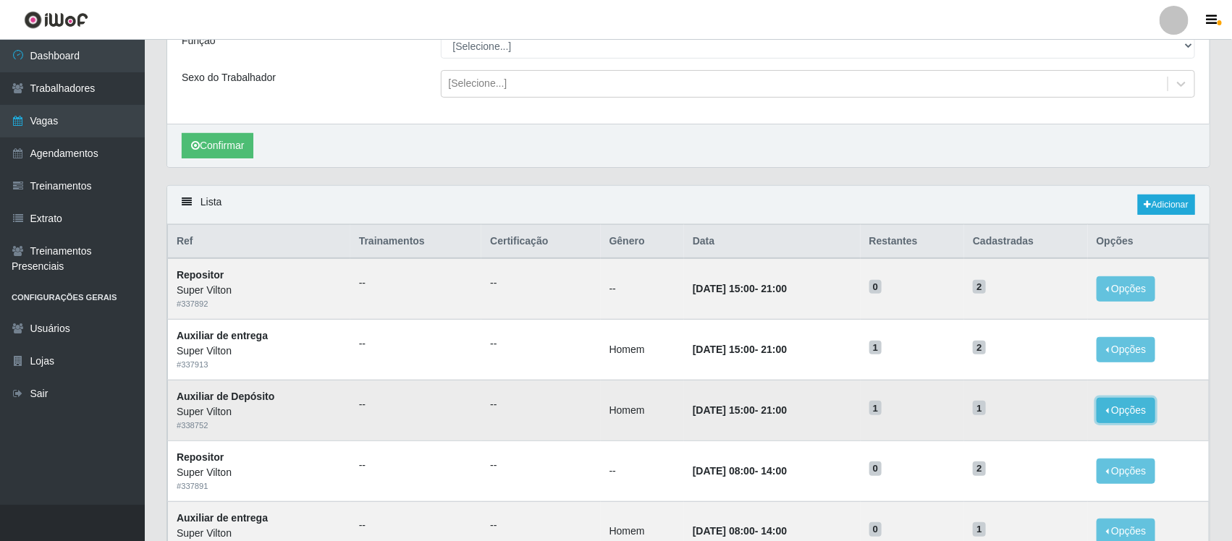
click at [1120, 410] on button "Opções" at bounding box center [1125, 410] width 59 height 25
click at [1029, 447] on div "Deletar" at bounding box center [1036, 443] width 85 height 15
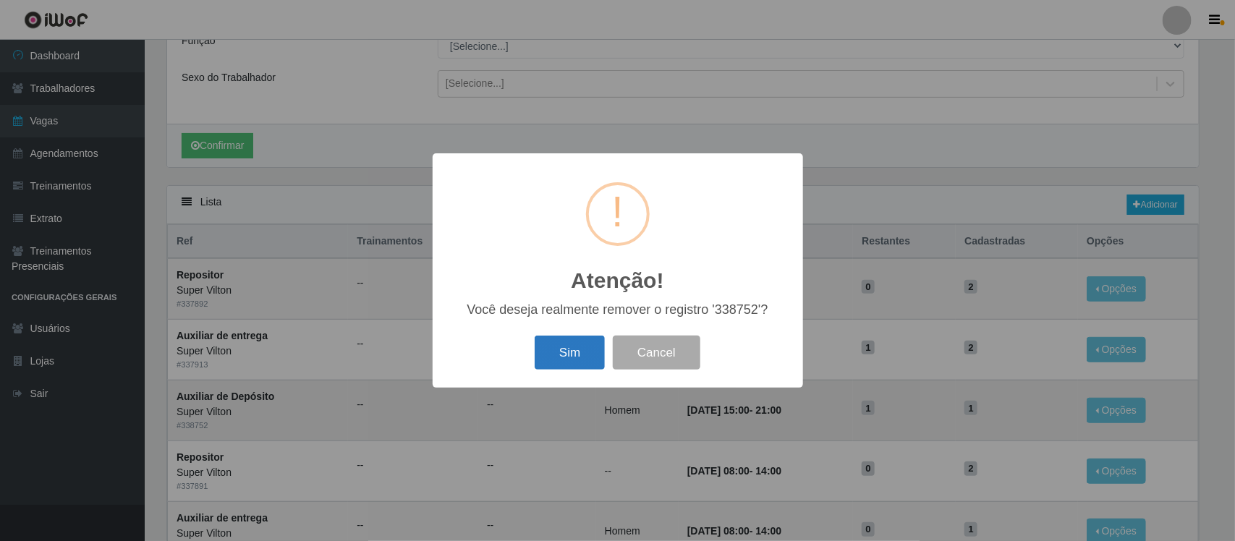
click at [575, 348] on button "Sim" at bounding box center [570, 353] width 70 height 34
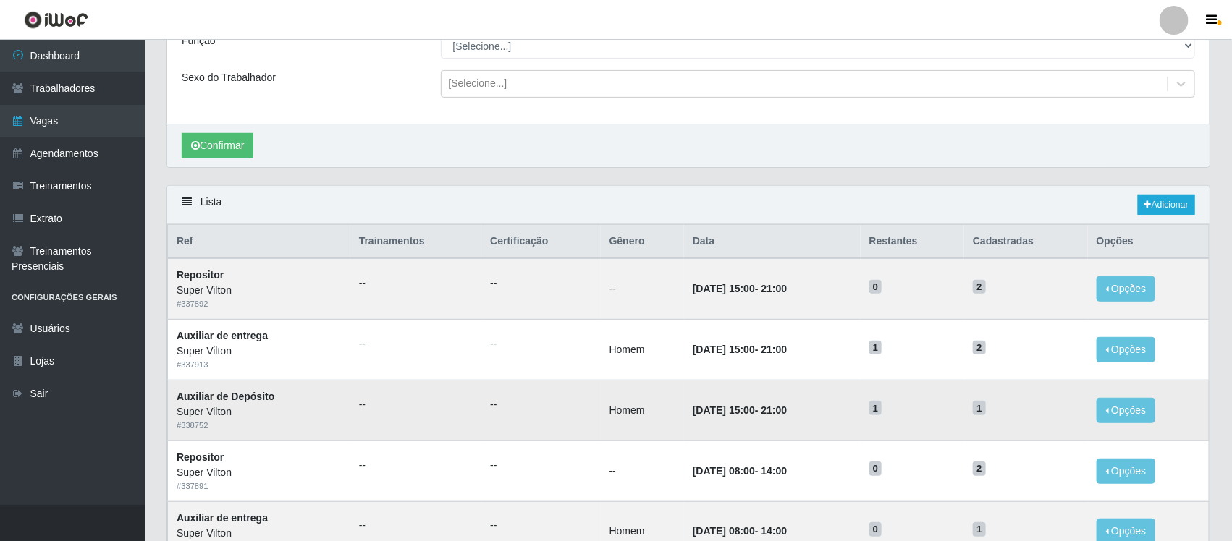
scroll to position [0, 0]
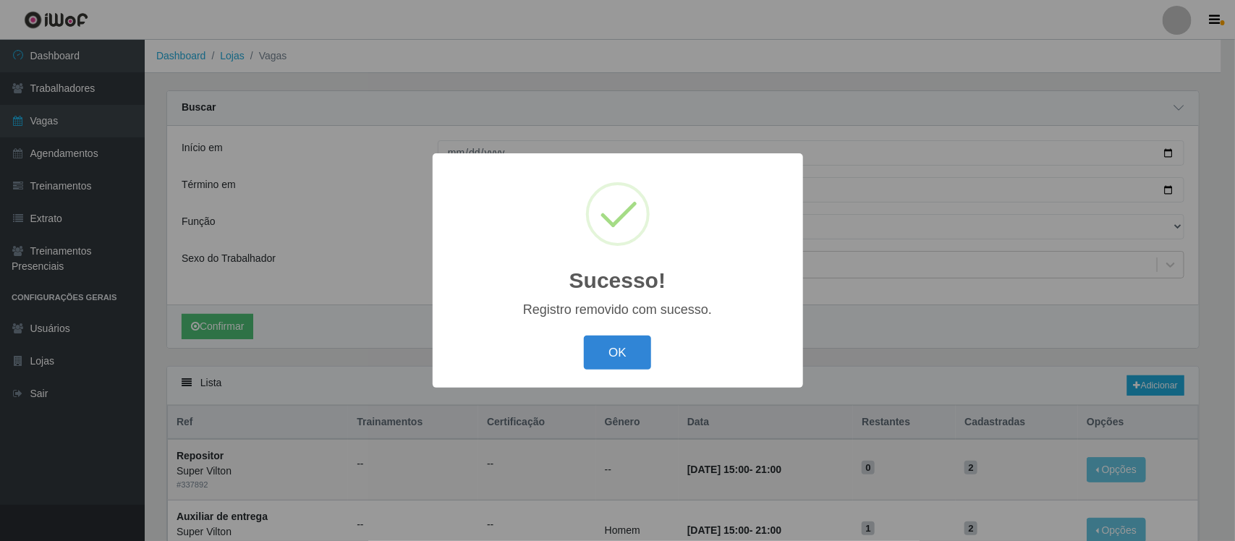
drag, startPoint x: 609, startPoint y: 352, endPoint x: 615, endPoint y: 373, distance: 22.0
click at [609, 352] on button "OK" at bounding box center [617, 353] width 67 height 34
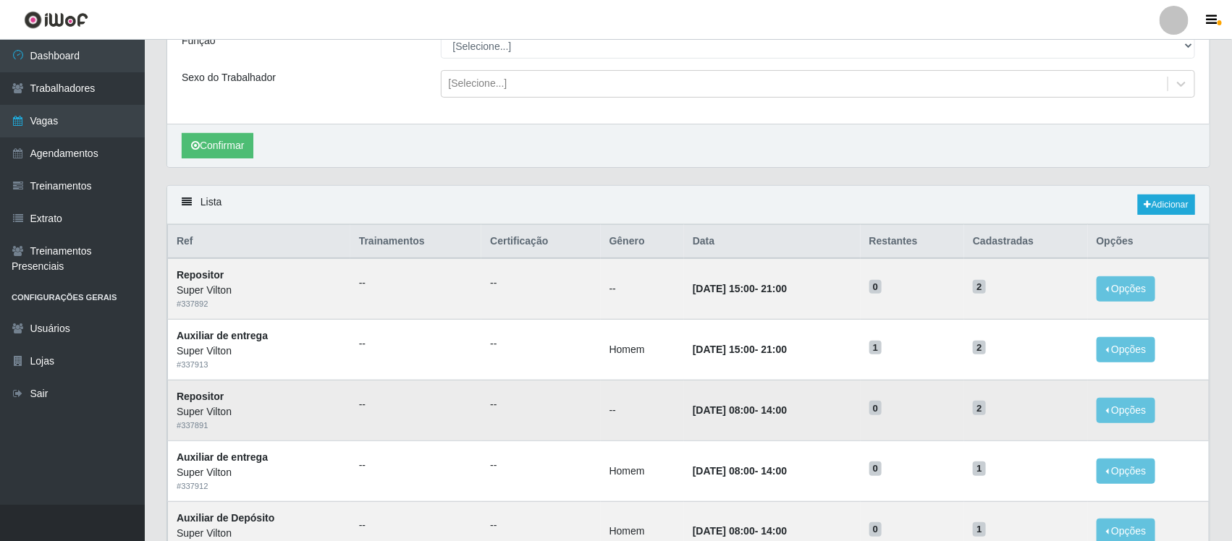
scroll to position [271, 0]
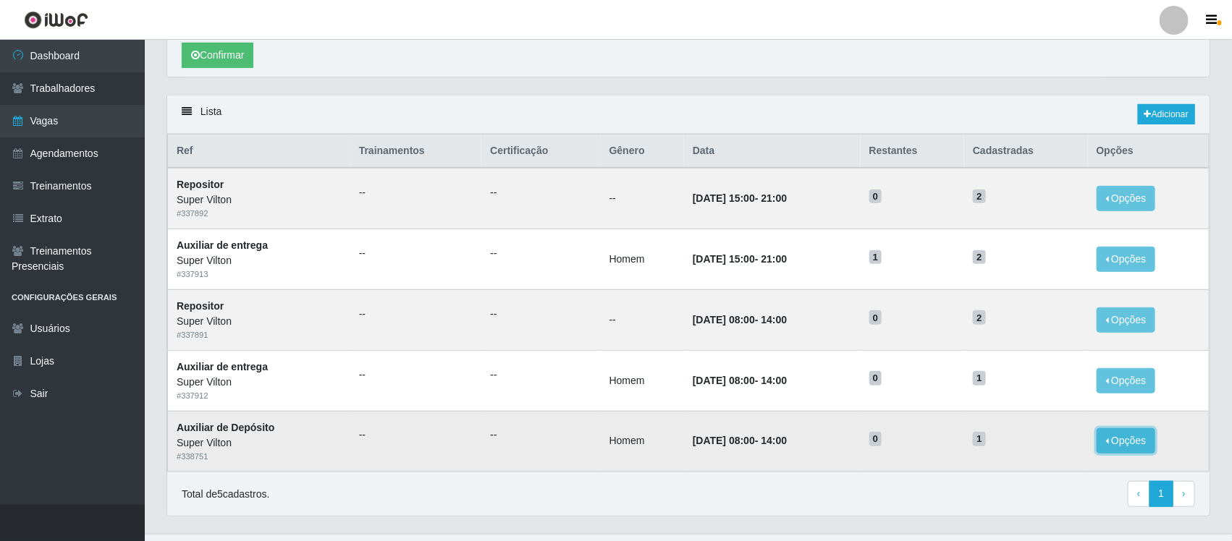
click at [1115, 440] on button "Opções" at bounding box center [1125, 440] width 59 height 25
click at [1220, 261] on div "Lista Adicionar Ref Trainamentos Certificação Gênero Data Restantes Cadastradas…" at bounding box center [688, 314] width 1065 height 439
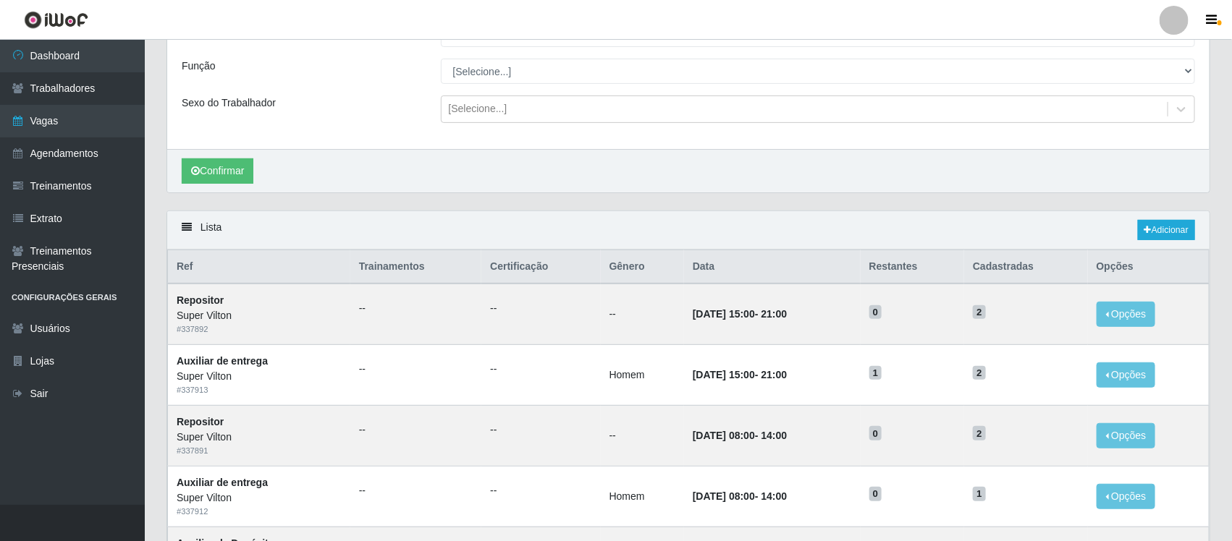
scroll to position [0, 0]
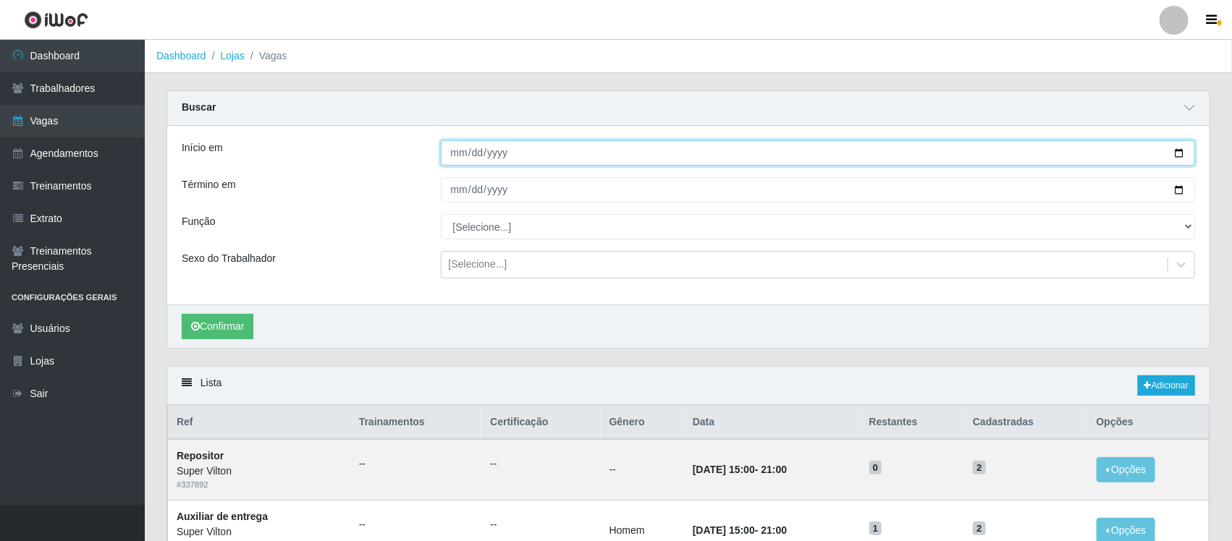
click at [455, 152] on input "[DATE]" at bounding box center [818, 152] width 755 height 25
type input "[DATE]"
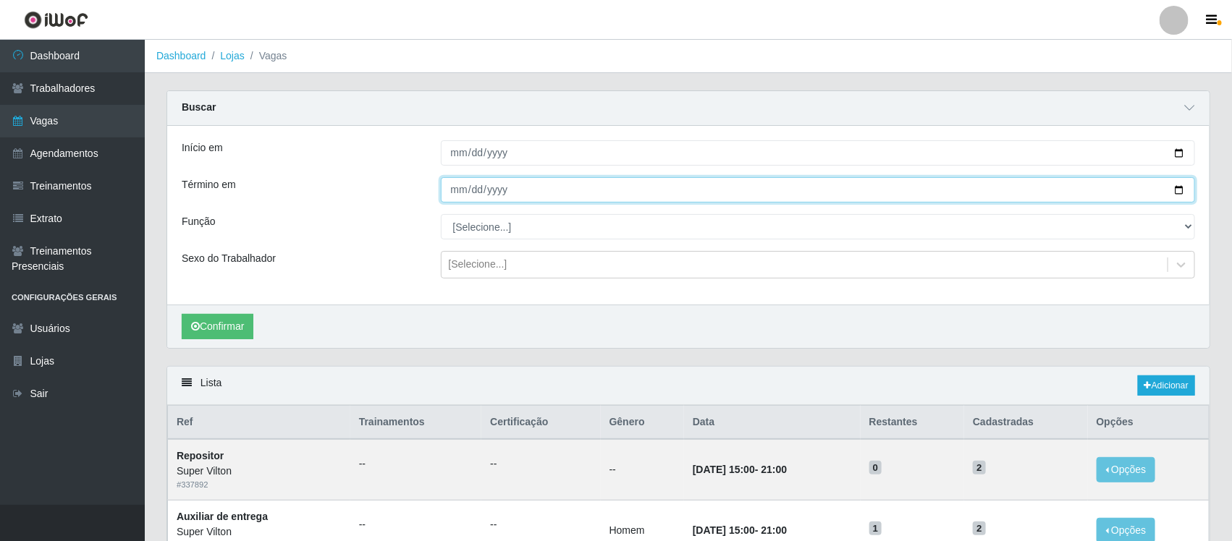
click at [455, 200] on input "[DATE]" at bounding box center [818, 189] width 755 height 25
type input "[DATE]"
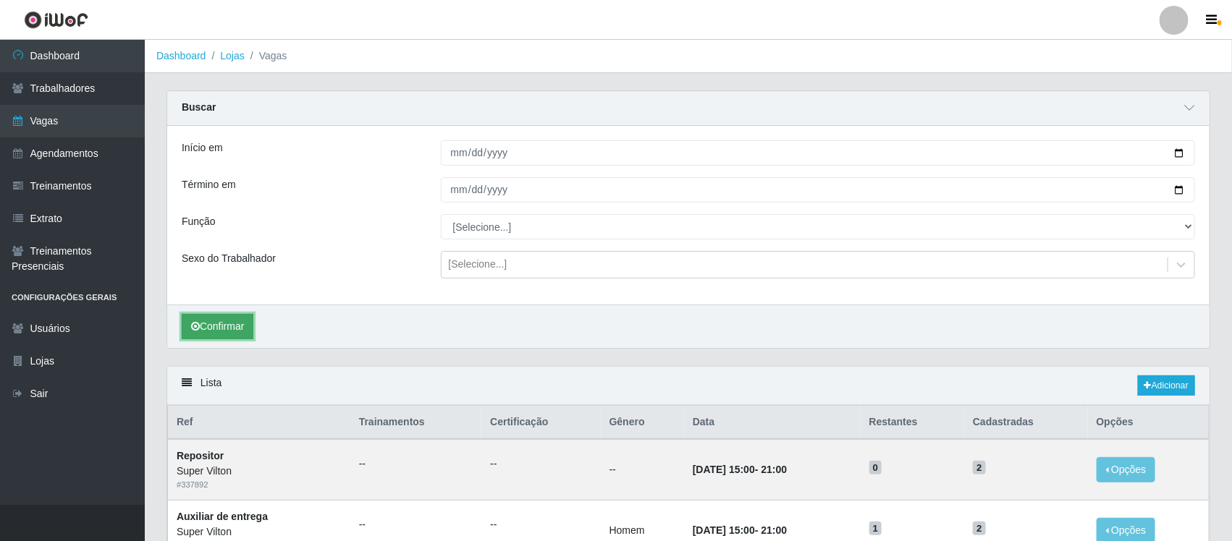
click at [227, 316] on button "Confirmar" at bounding box center [218, 326] width 72 height 25
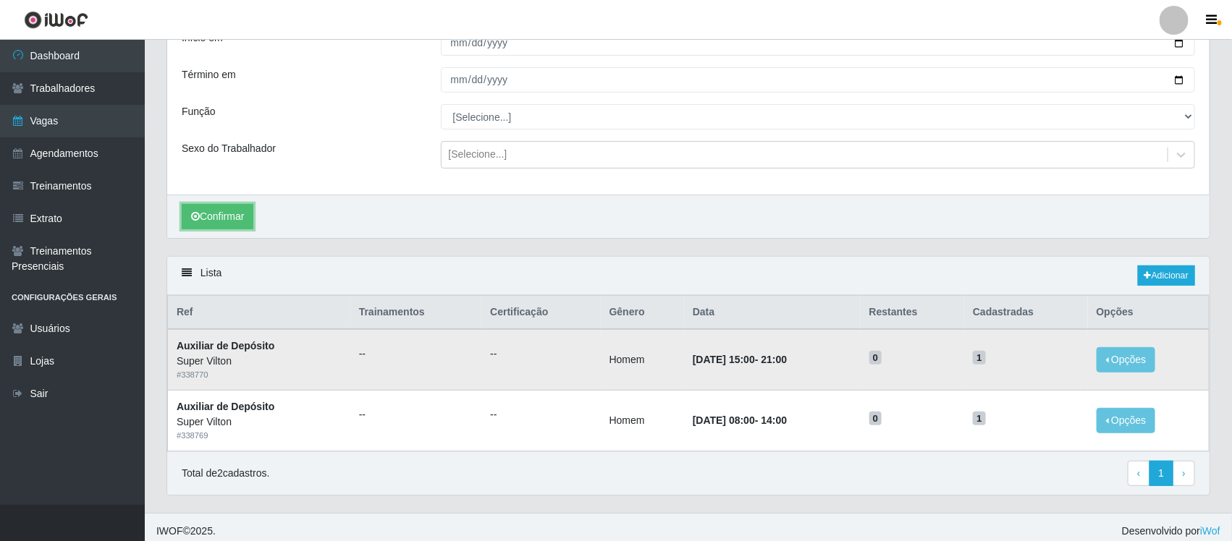
scroll to position [121, 0]
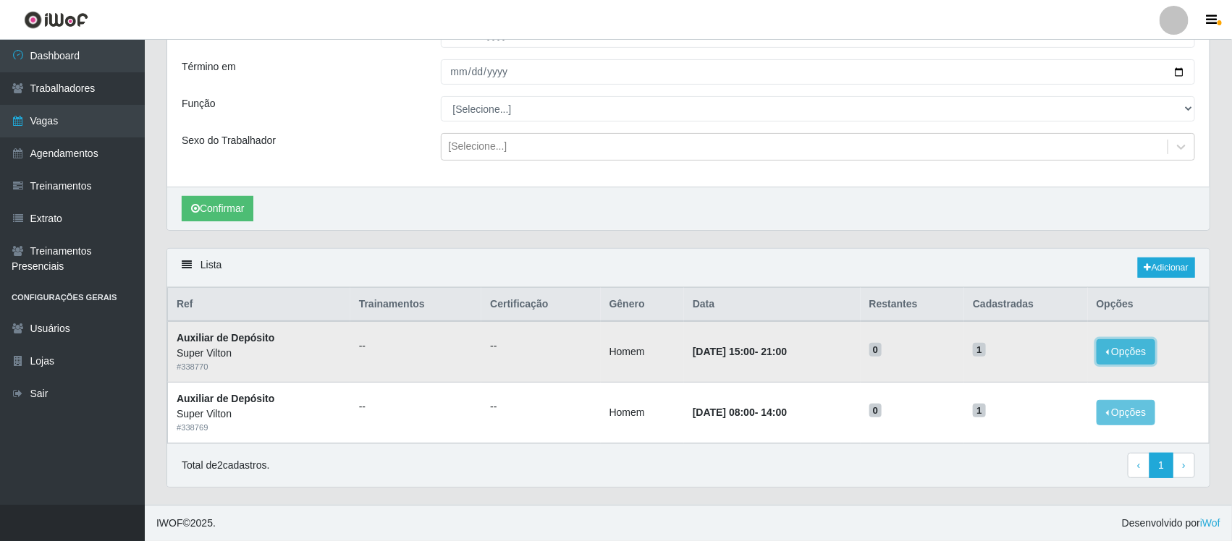
click at [1136, 349] on button "Opções" at bounding box center [1125, 351] width 59 height 25
click at [956, 469] on div "Total de 2 cadastros. ‹ Previous 1 › Next" at bounding box center [688, 466] width 1013 height 26
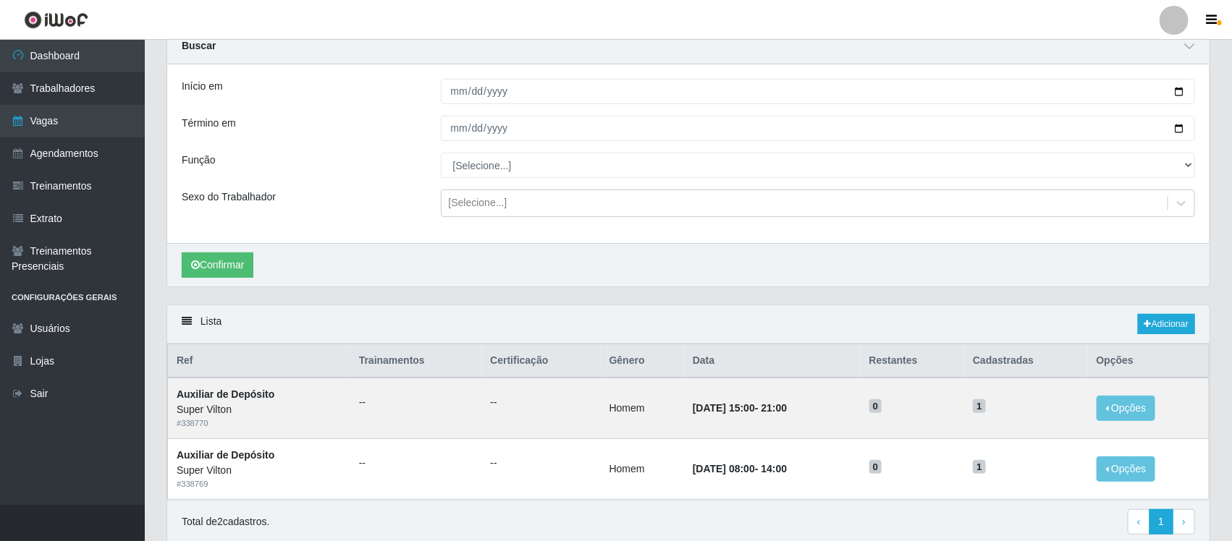
scroll to position [30, 0]
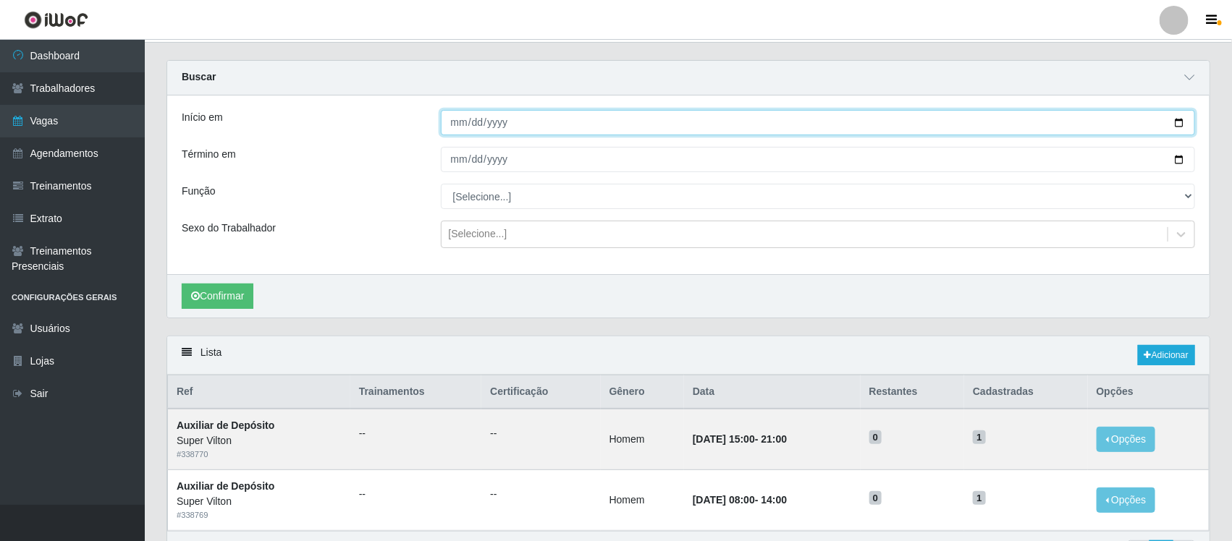
click at [456, 125] on input "[DATE]" at bounding box center [818, 122] width 755 height 25
type input "[DATE]"
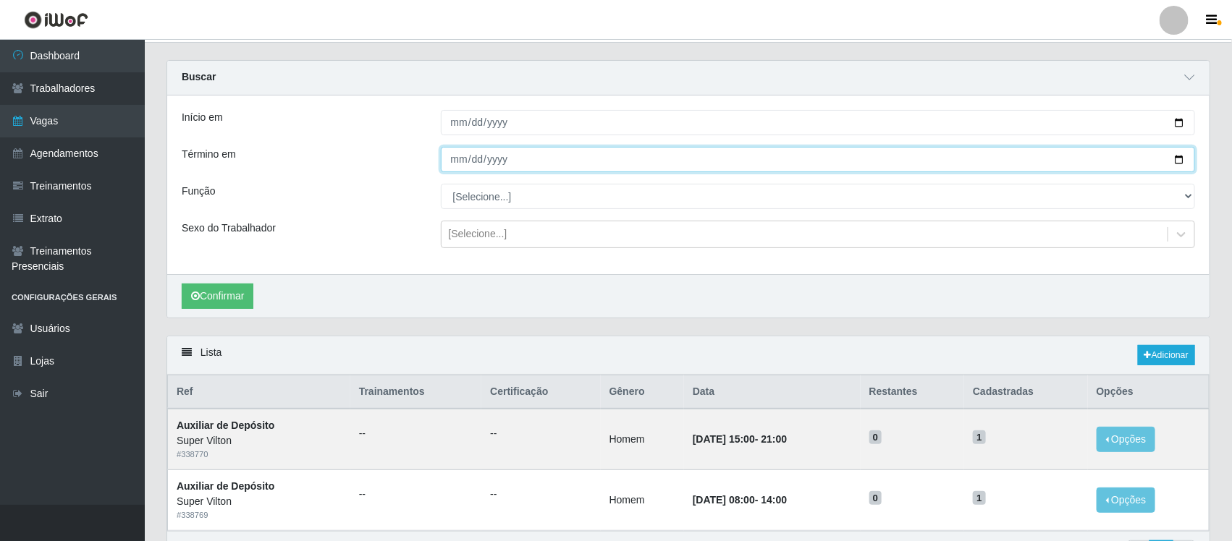
click at [460, 159] on input "[DATE]" at bounding box center [818, 159] width 755 height 25
type input "[DATE]"
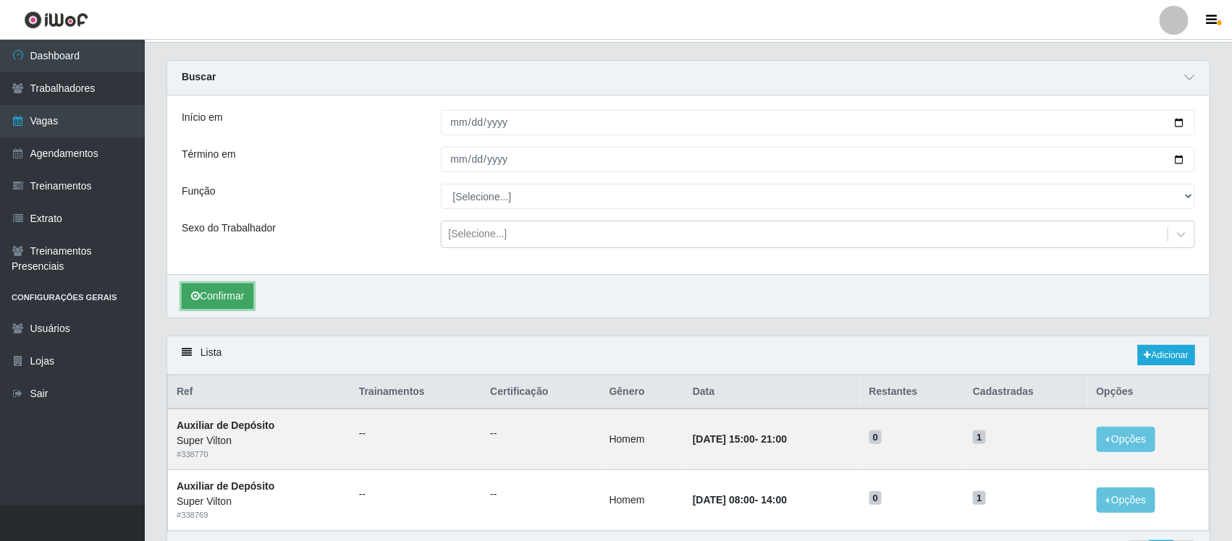
click at [216, 295] on button "Confirmar" at bounding box center [218, 296] width 72 height 25
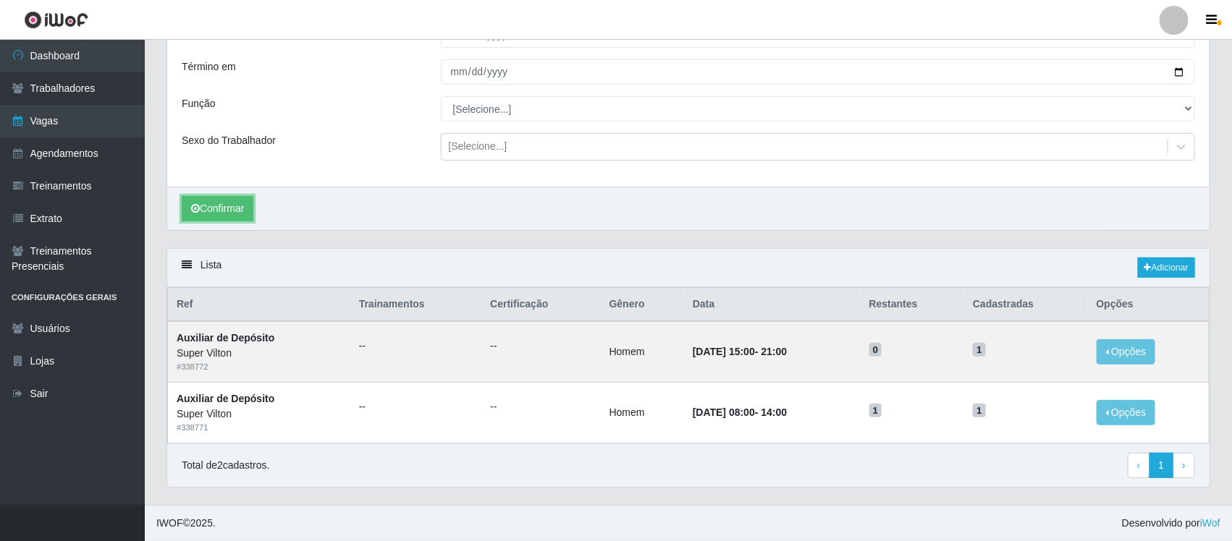
scroll to position [121, 0]
click at [1131, 346] on button "Opções" at bounding box center [1125, 351] width 59 height 25
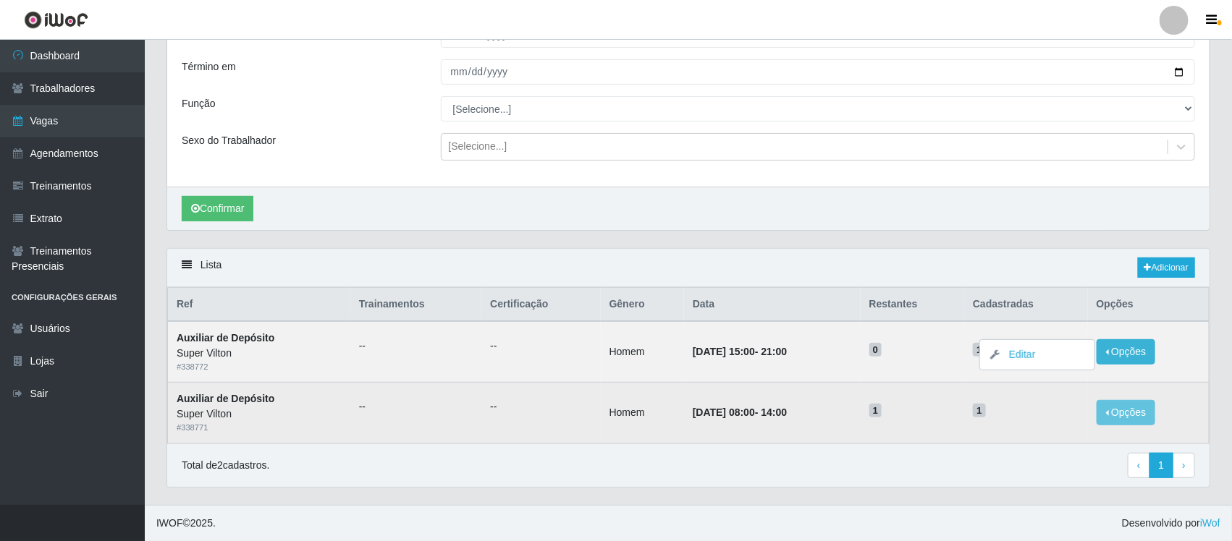
click at [1128, 397] on td "Opções Editar Deletar" at bounding box center [1149, 413] width 122 height 61
click at [1133, 406] on button "Opções" at bounding box center [1125, 412] width 59 height 25
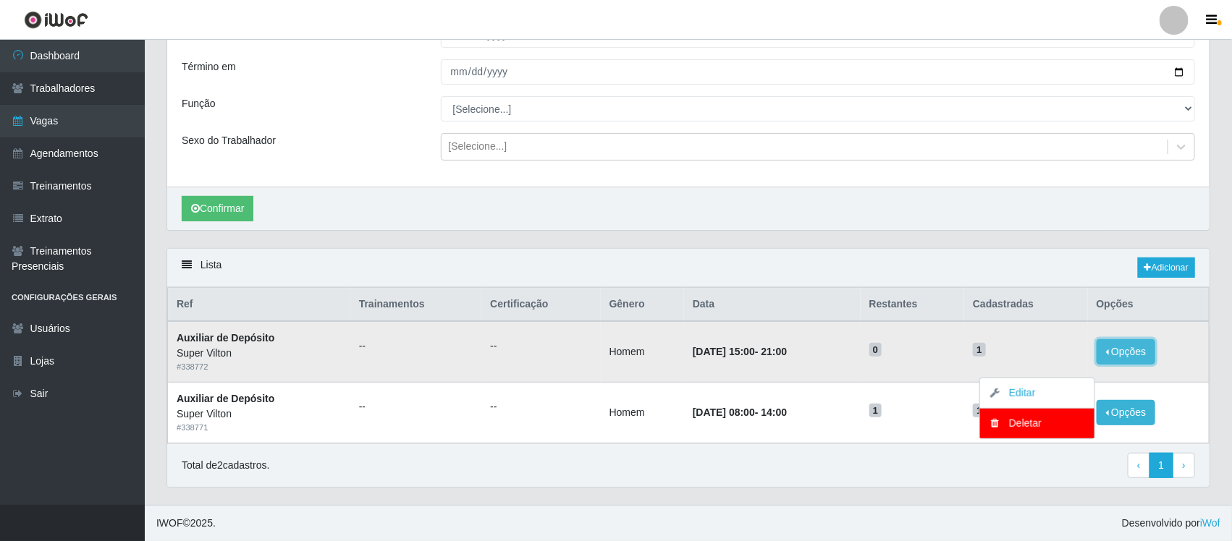
click at [1104, 353] on button "Opções" at bounding box center [1125, 351] width 59 height 25
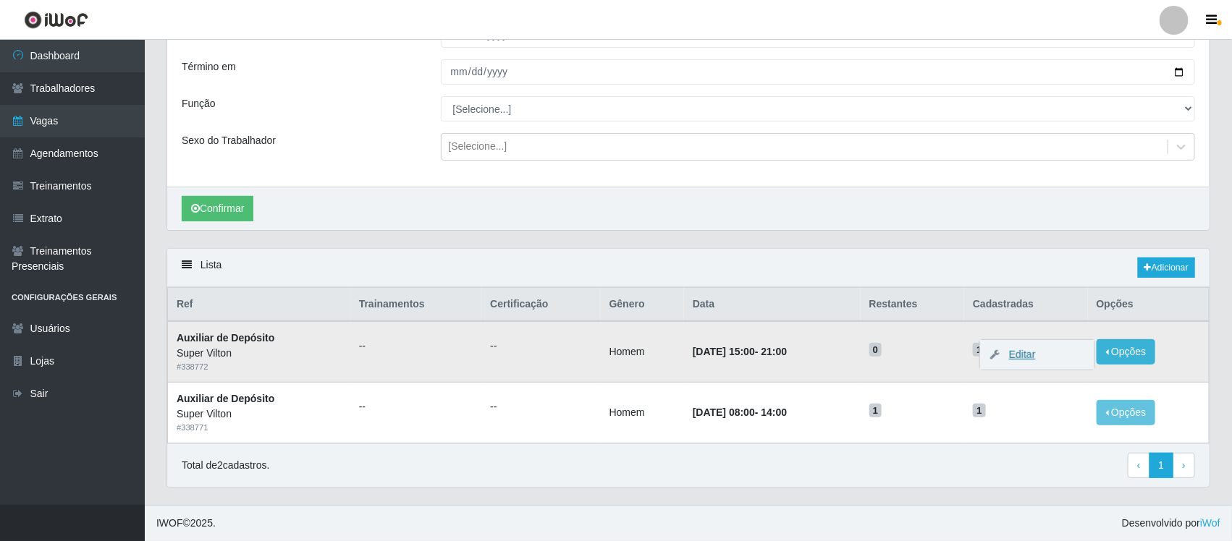
click at [1036, 355] on link "Editar" at bounding box center [1014, 355] width 41 height 12
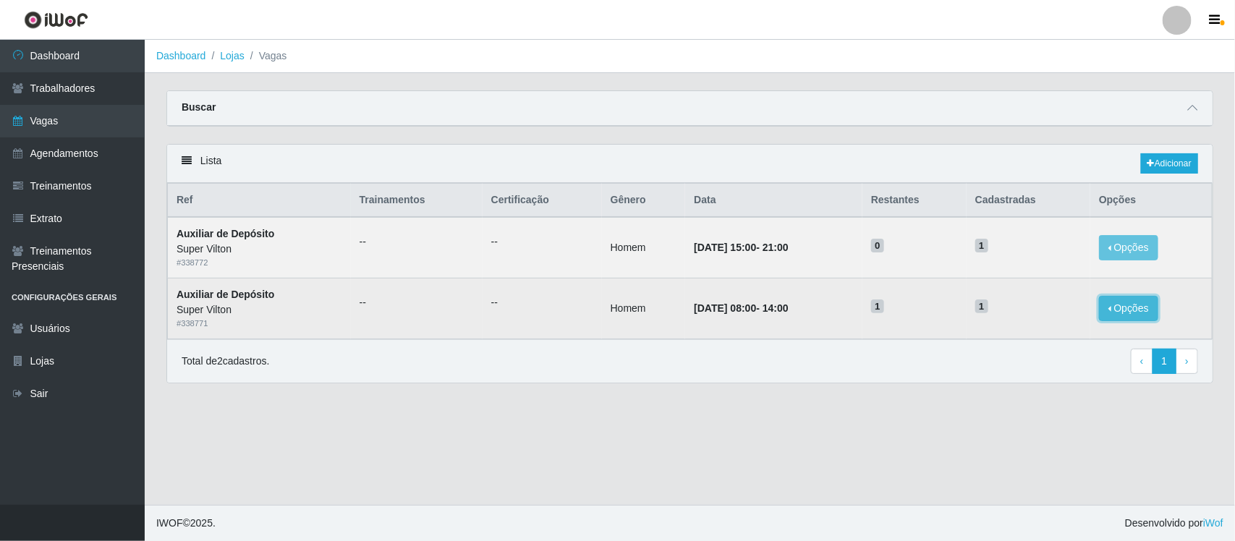
click at [1147, 308] on button "Opções" at bounding box center [1128, 308] width 59 height 25
click at [1041, 319] on div "Deletar" at bounding box center [1039, 319] width 85 height 15
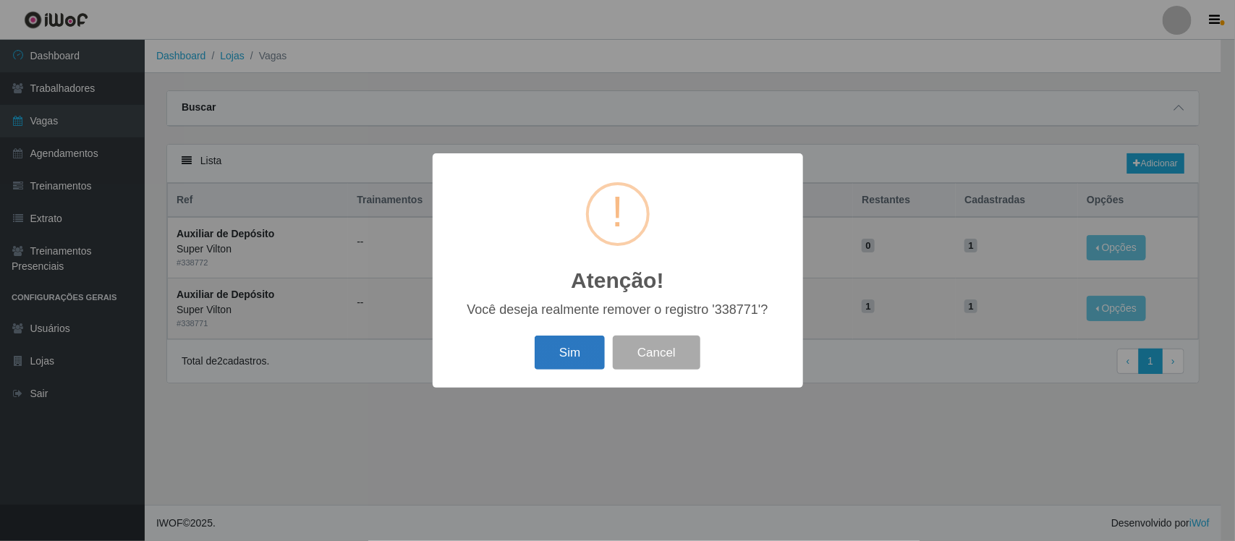
click at [570, 349] on button "Sim" at bounding box center [570, 353] width 70 height 34
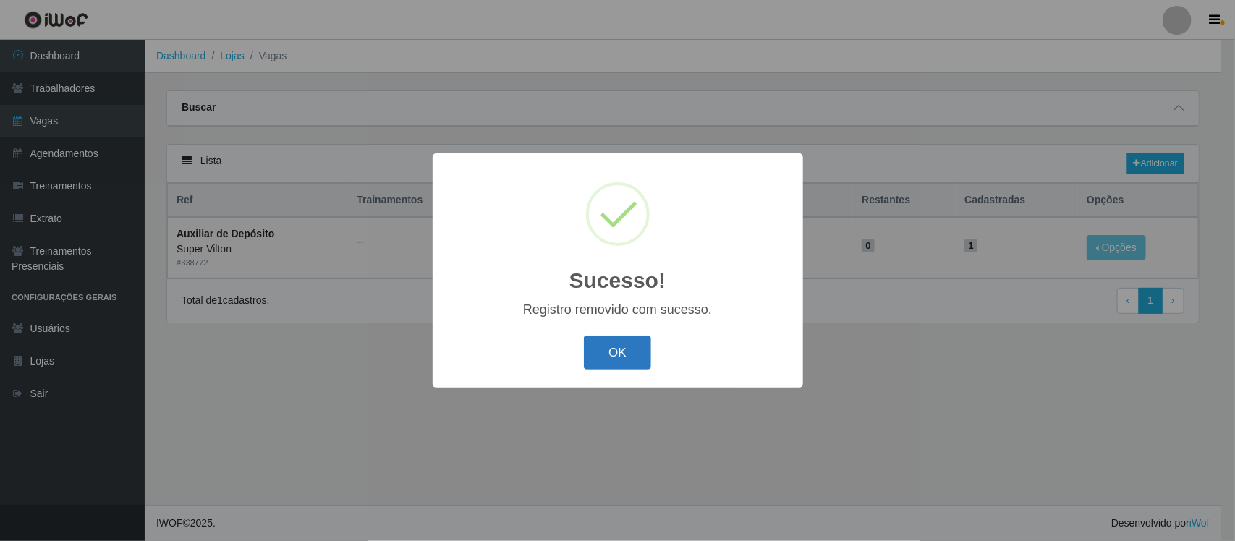
click at [616, 356] on button "OK" at bounding box center [617, 353] width 67 height 34
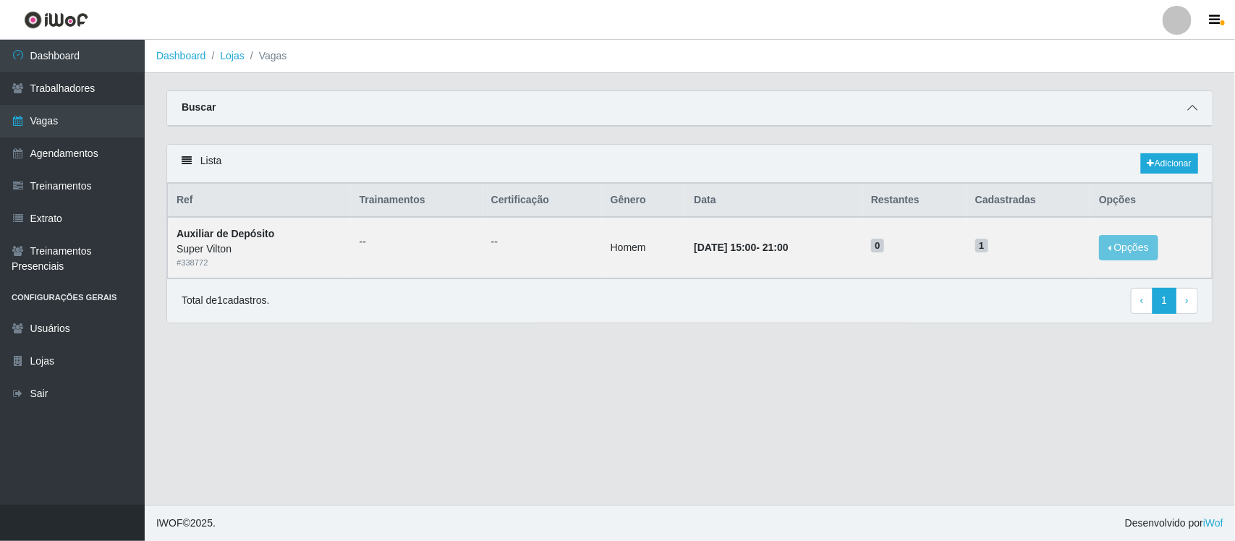
click at [1191, 111] on icon at bounding box center [1193, 108] width 10 height 10
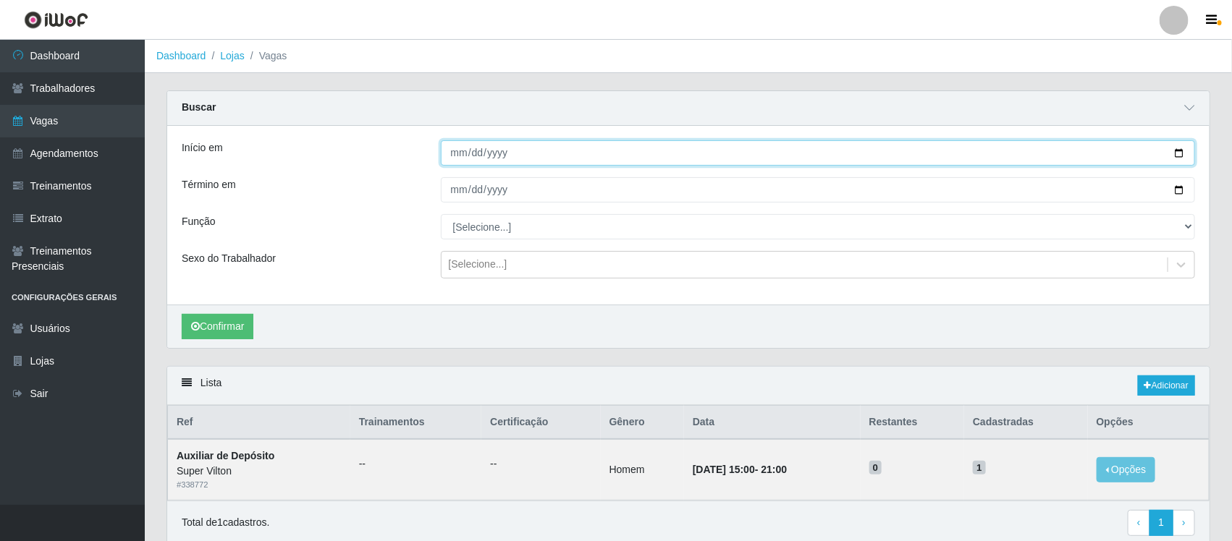
click at [451, 151] on input "[DATE]" at bounding box center [818, 152] width 755 height 25
type input "[DATE]"
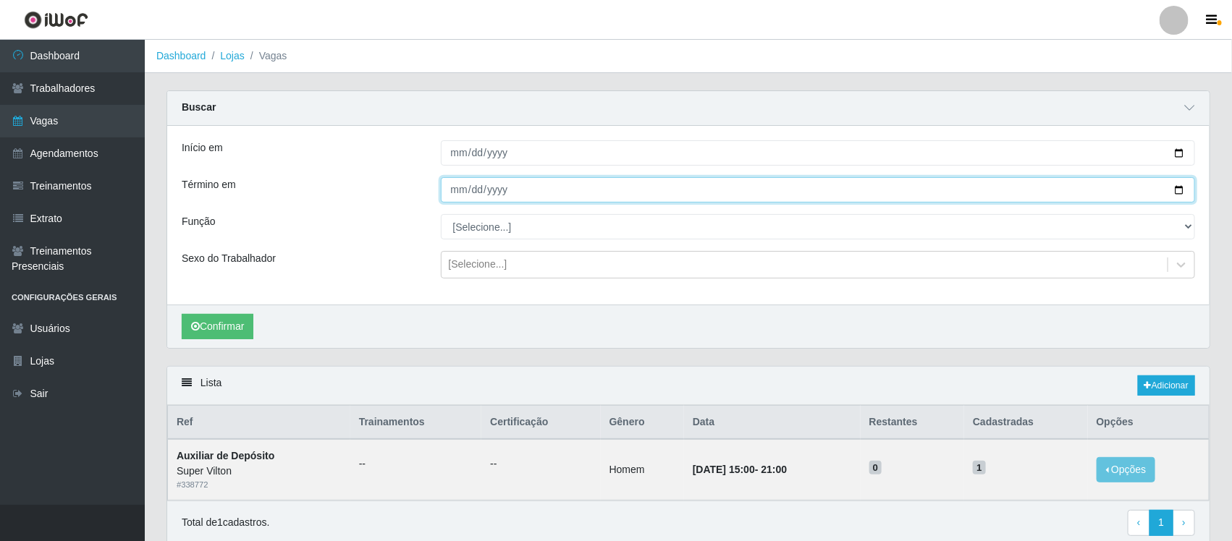
click at [457, 199] on input "[DATE]" at bounding box center [818, 189] width 755 height 25
type input "[DATE]"
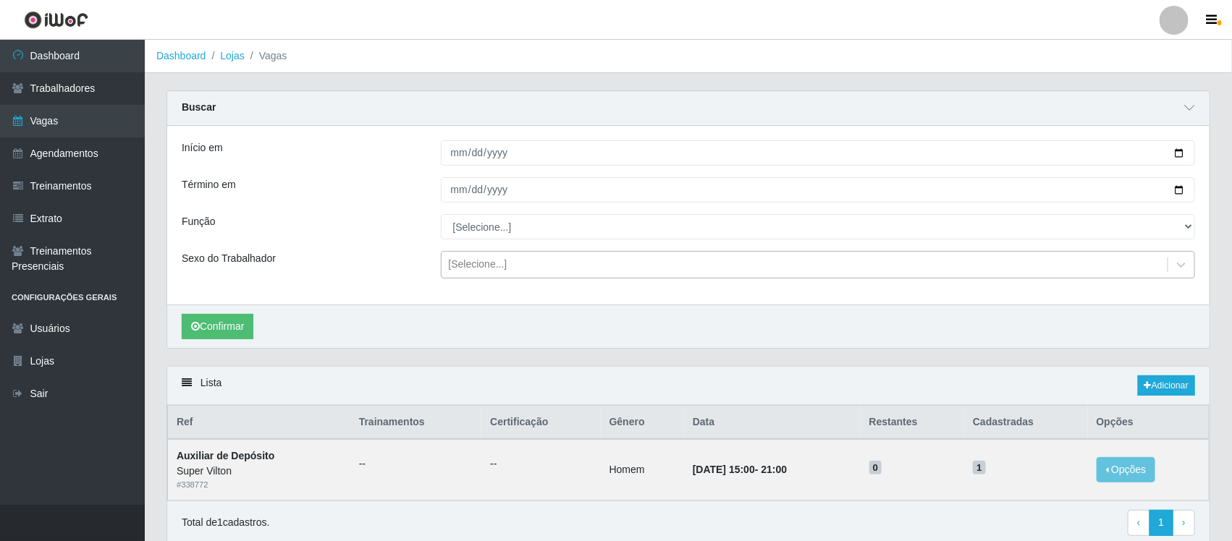
click at [489, 279] on div "[Selecione...]" at bounding box center [818, 265] width 755 height 28
click at [382, 255] on div "Sexo do Trabalhador" at bounding box center [300, 265] width 259 height 28
click at [240, 324] on button "Confirmar" at bounding box center [218, 326] width 72 height 25
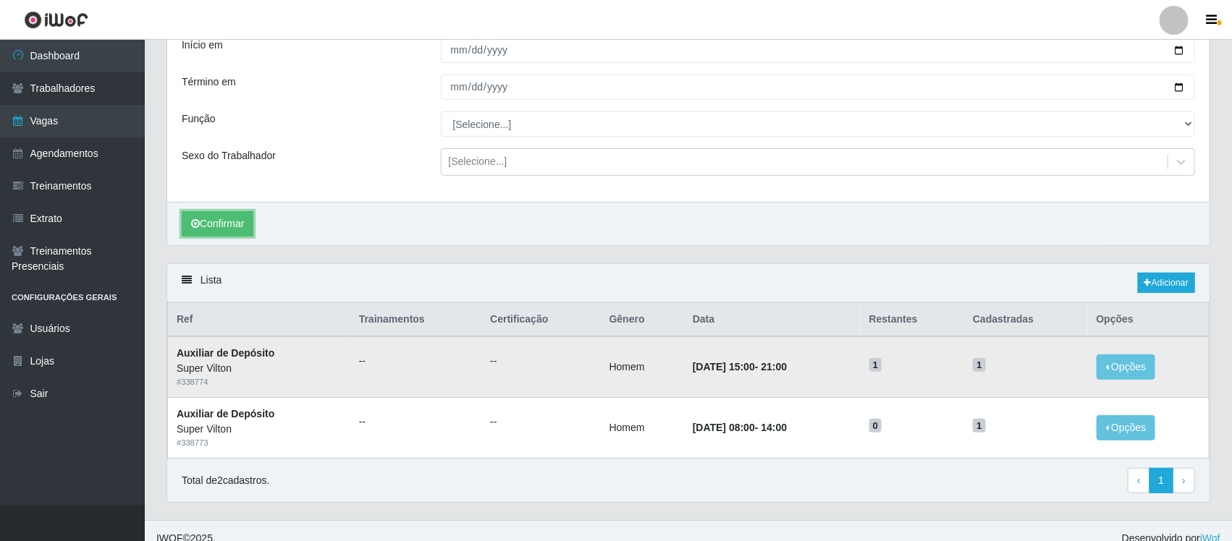
scroll to position [121, 0]
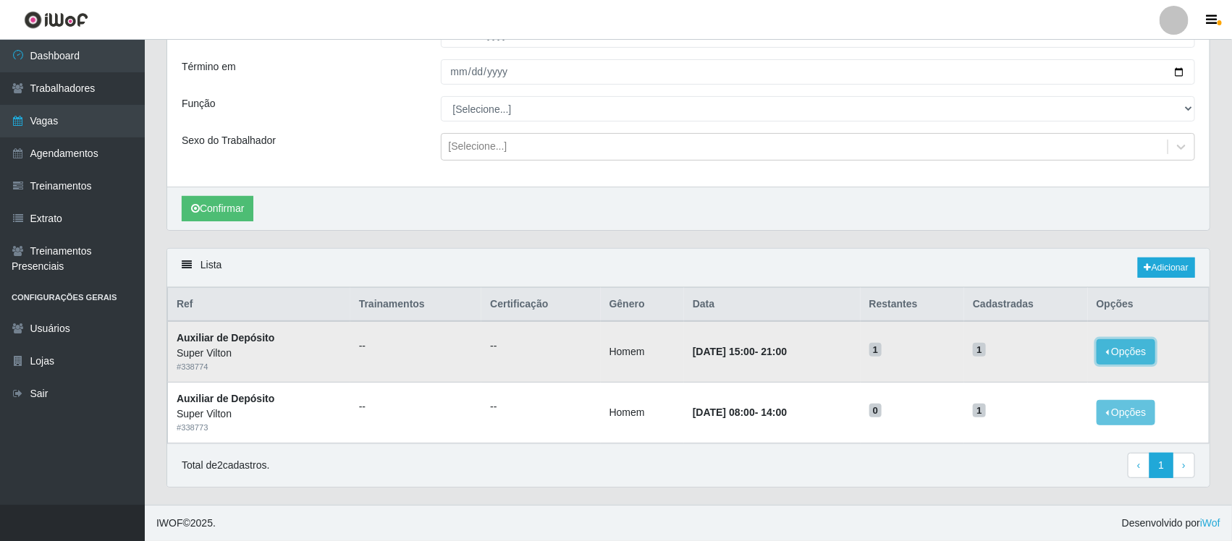
click at [1144, 347] on button "Opções" at bounding box center [1125, 351] width 59 height 25
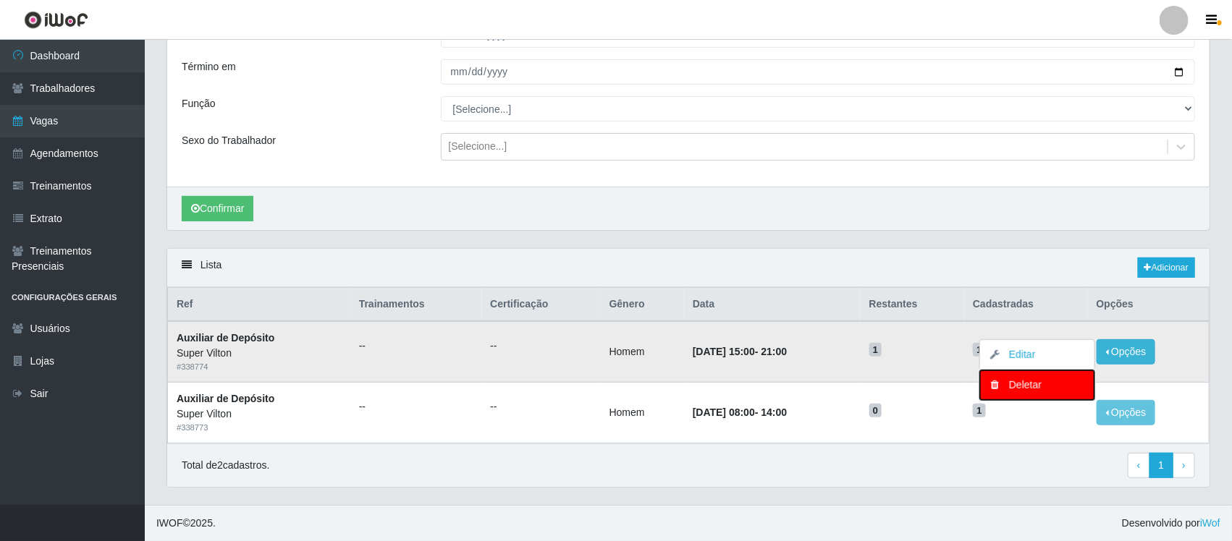
click at [1048, 384] on div "Deletar" at bounding box center [1036, 385] width 85 height 15
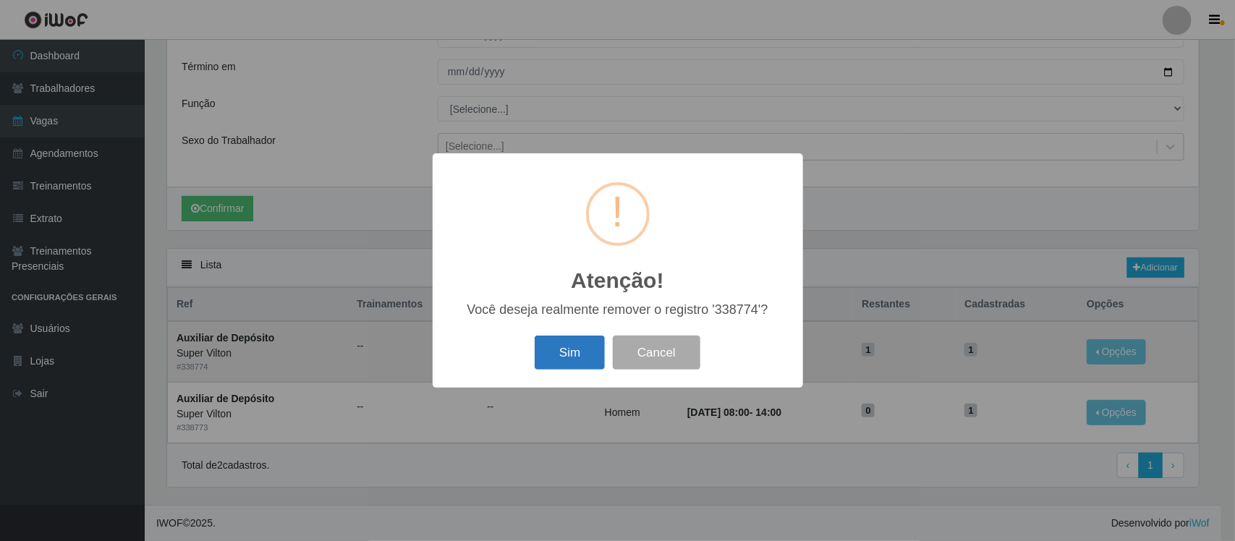
click at [556, 352] on button "Sim" at bounding box center [570, 353] width 70 height 34
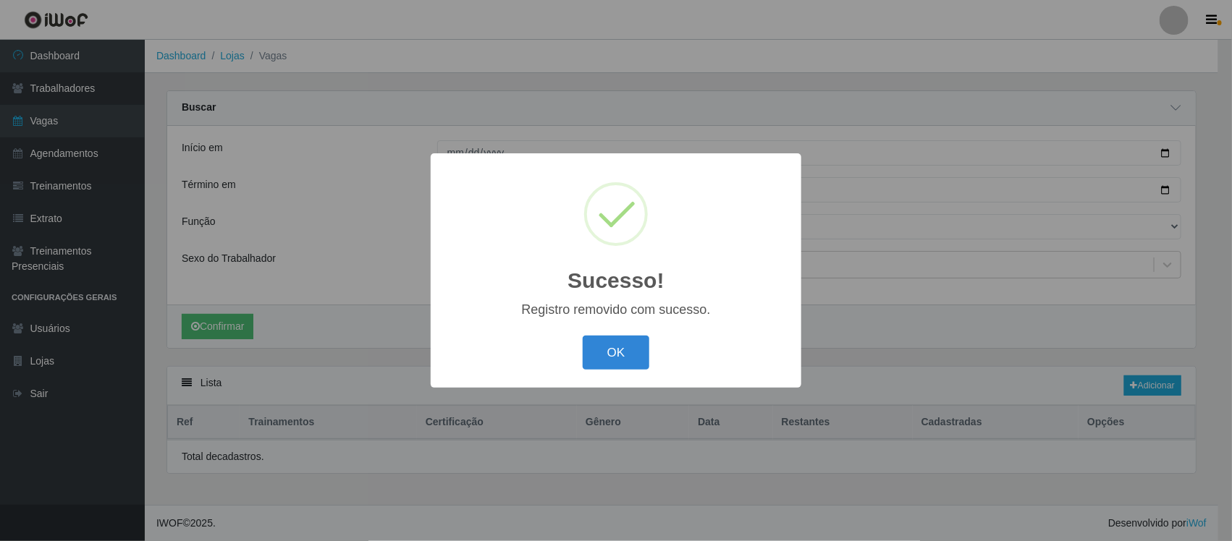
scroll to position [0, 0]
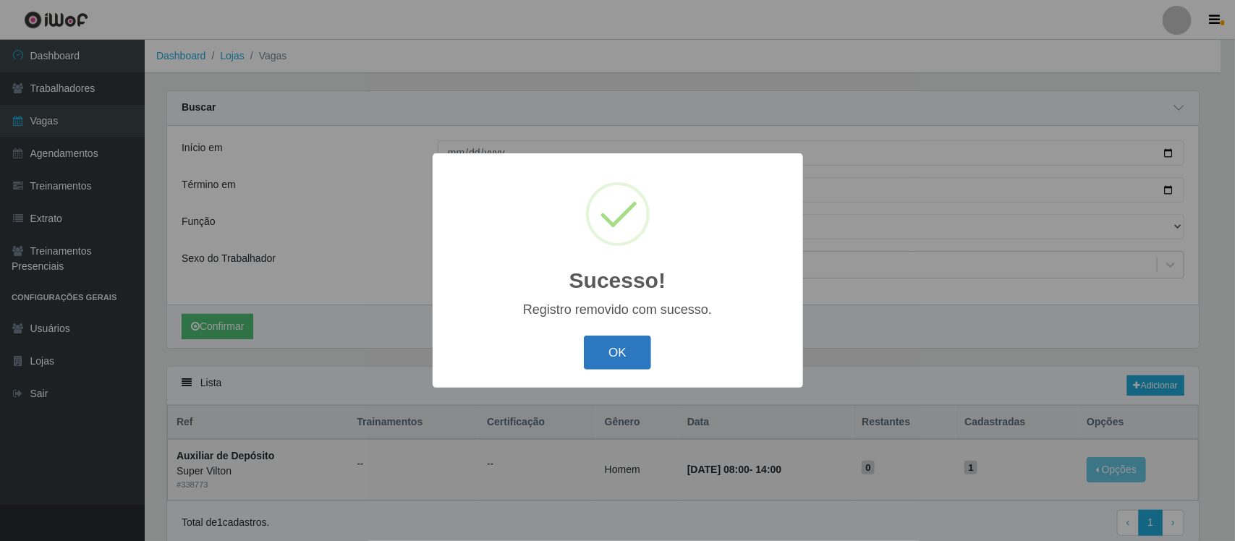
click at [609, 342] on button "OK" at bounding box center [617, 353] width 67 height 34
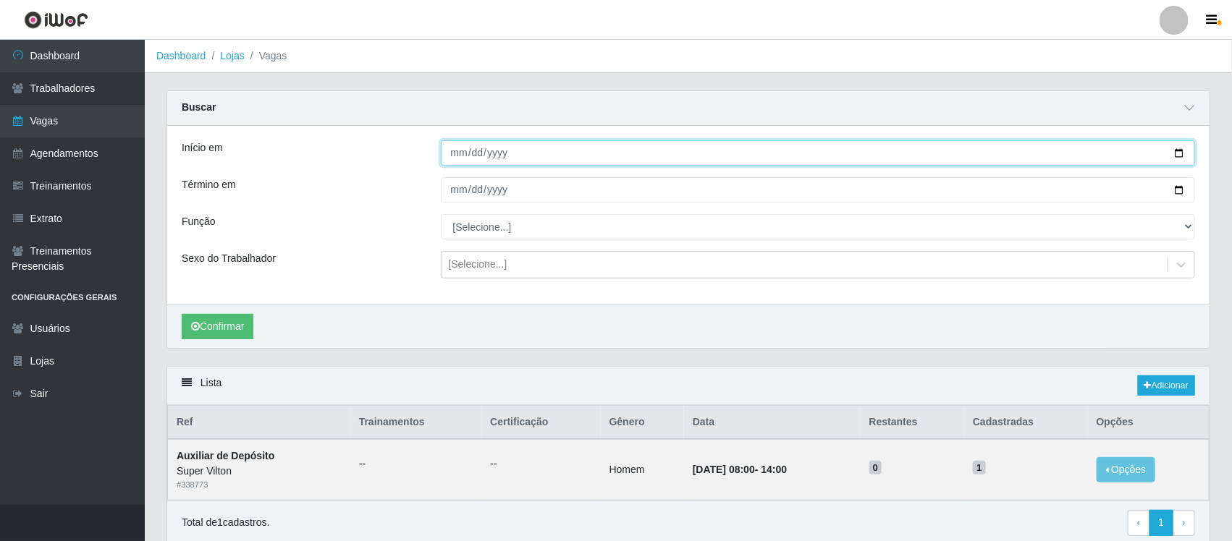
click at [456, 164] on input "[DATE]" at bounding box center [818, 152] width 755 height 25
type input "[DATE]"
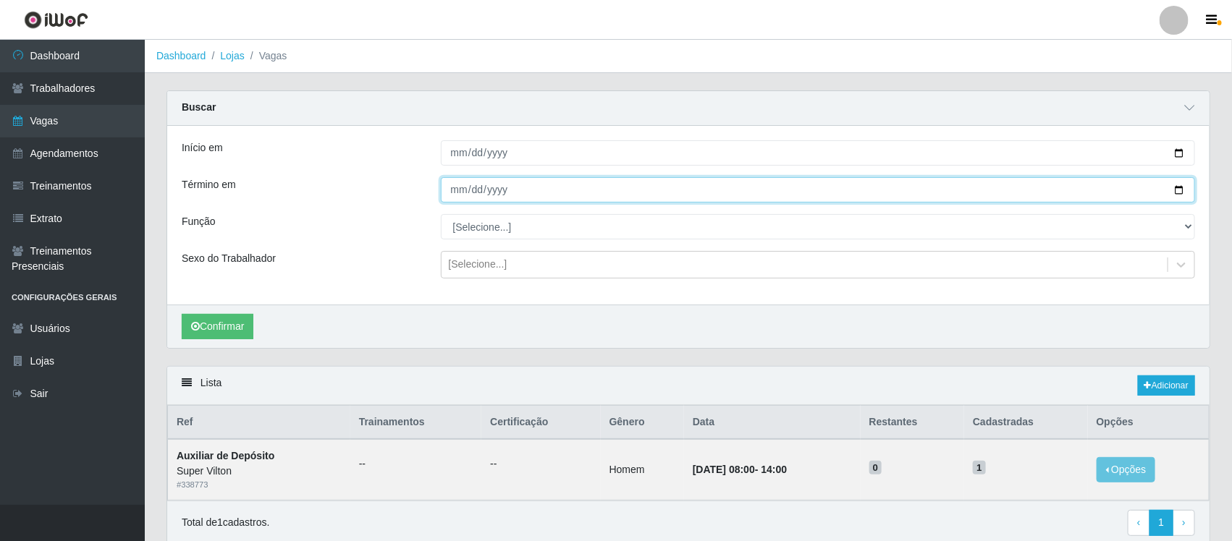
click at [456, 197] on input "[DATE]" at bounding box center [818, 189] width 755 height 25
type input "[DATE]"
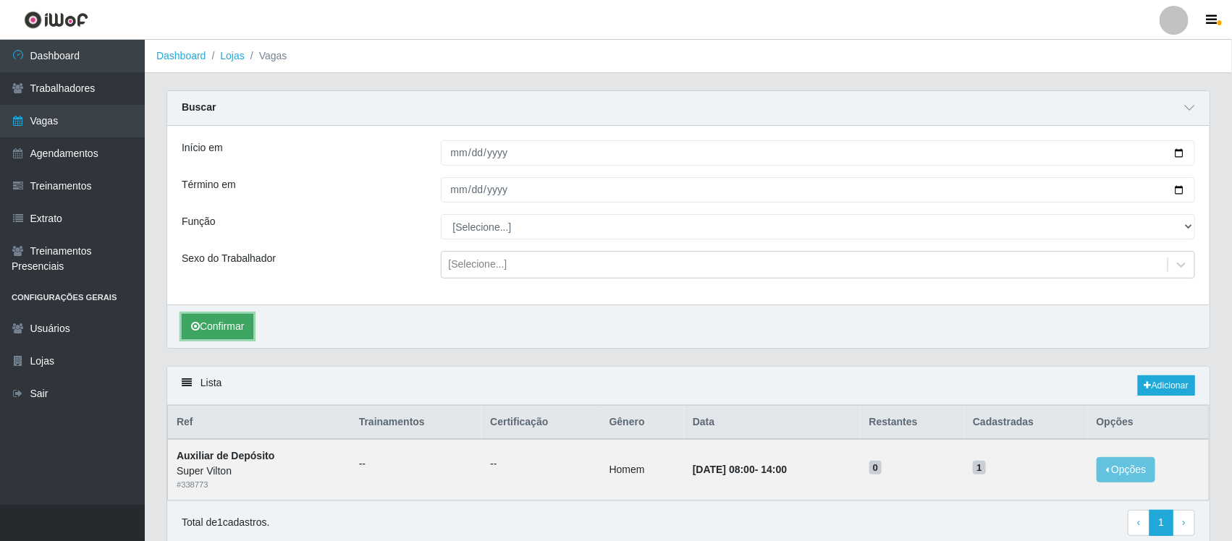
click at [225, 329] on button "Confirmar" at bounding box center [218, 326] width 72 height 25
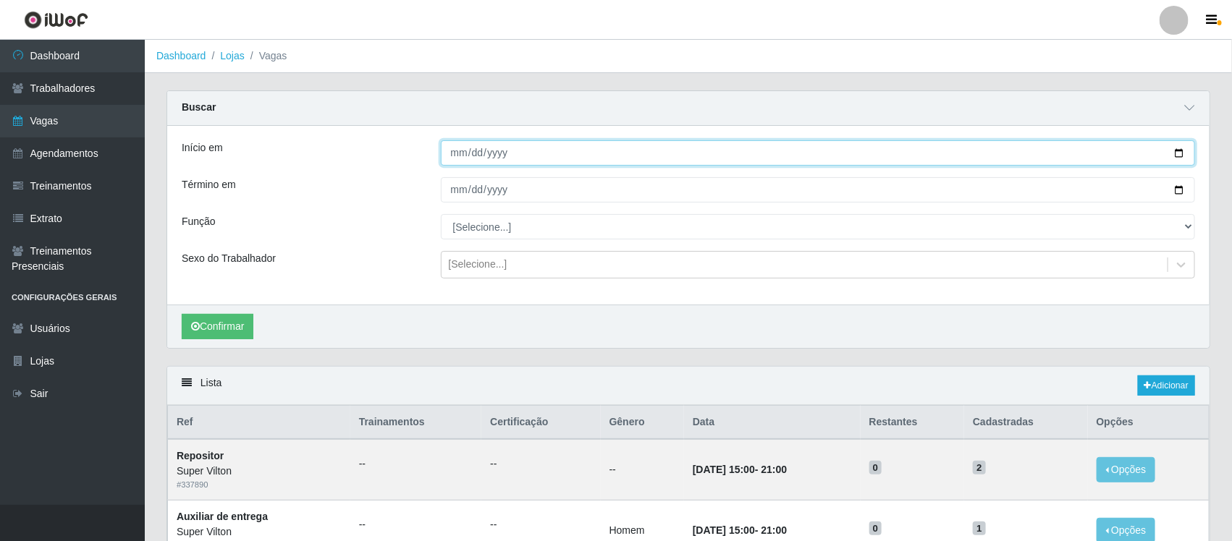
click at [457, 154] on input "[DATE]" at bounding box center [818, 152] width 755 height 25
type input "[DATE]"
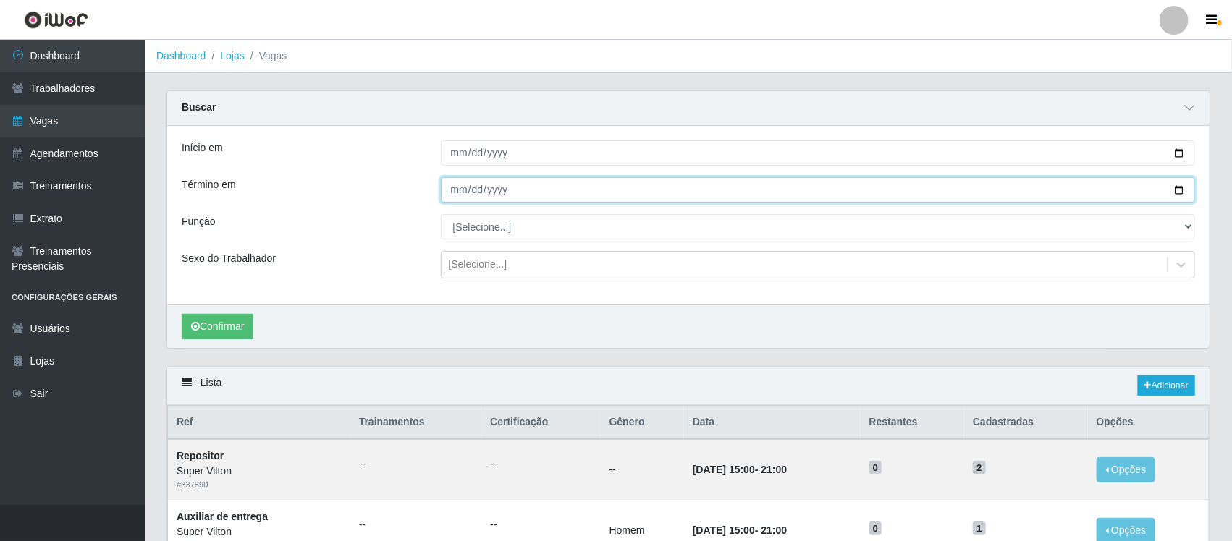
click at [454, 192] on input "[DATE]" at bounding box center [818, 189] width 755 height 25
type input "[DATE]"
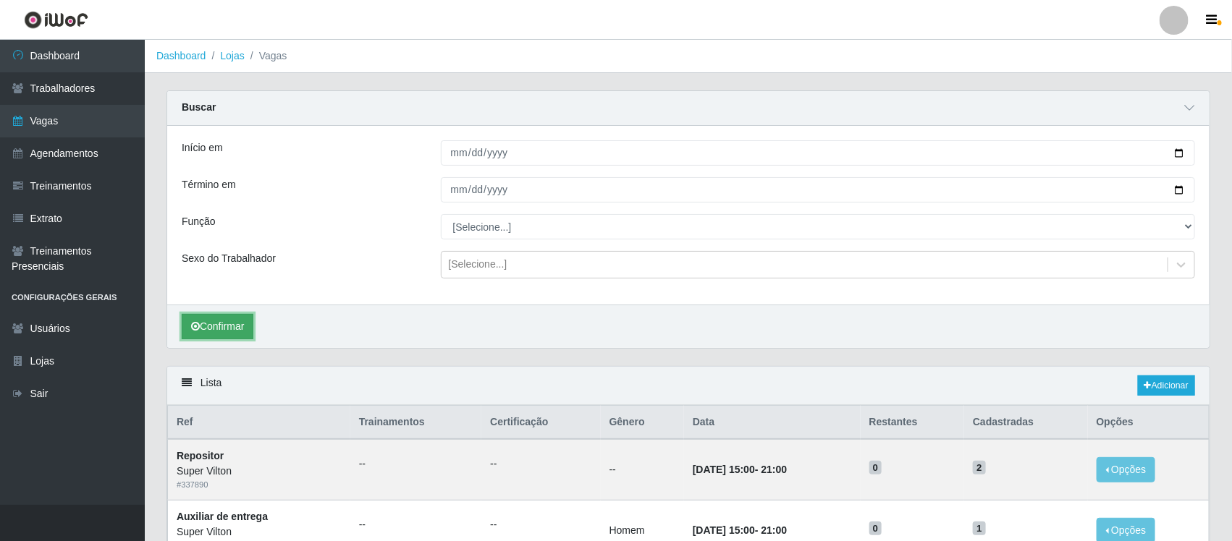
click at [232, 331] on button "Confirmar" at bounding box center [218, 326] width 72 height 25
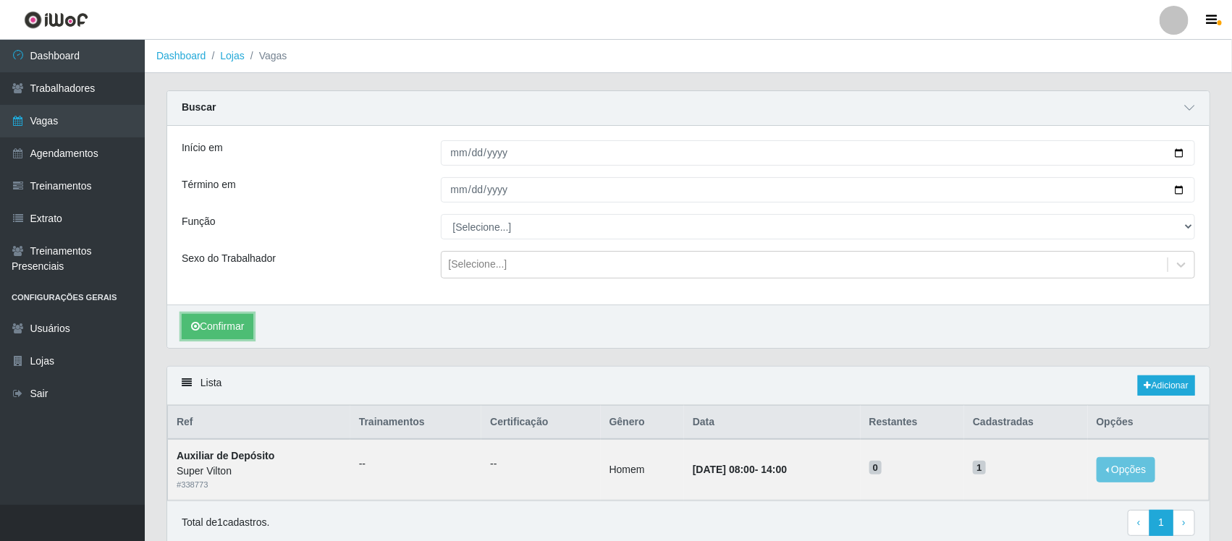
scroll to position [59, 0]
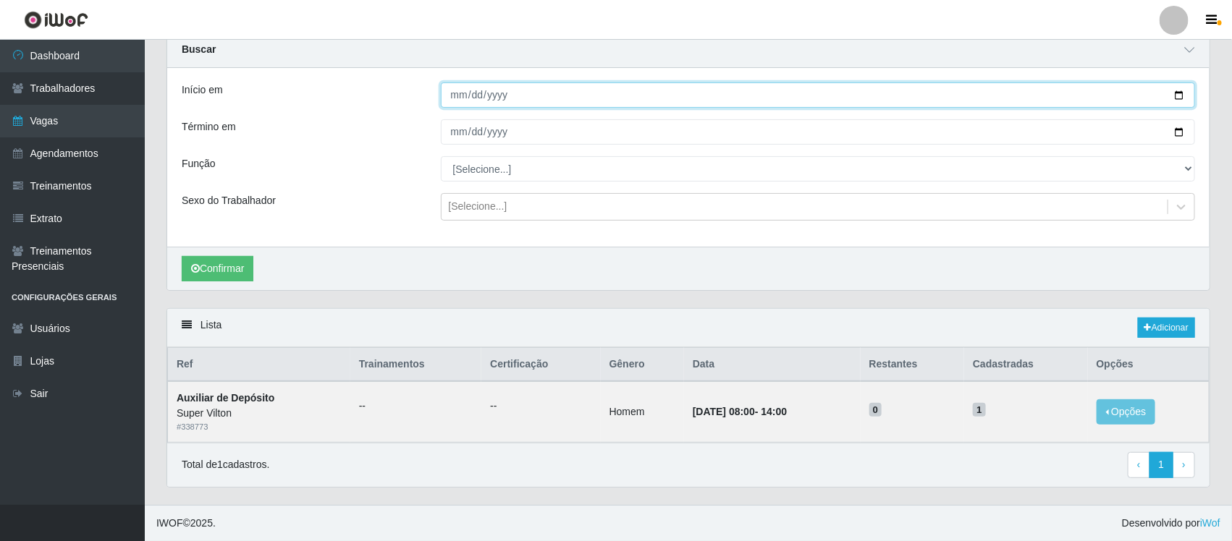
click at [453, 89] on input "[DATE]" at bounding box center [818, 95] width 755 height 25
type input "[DATE]"
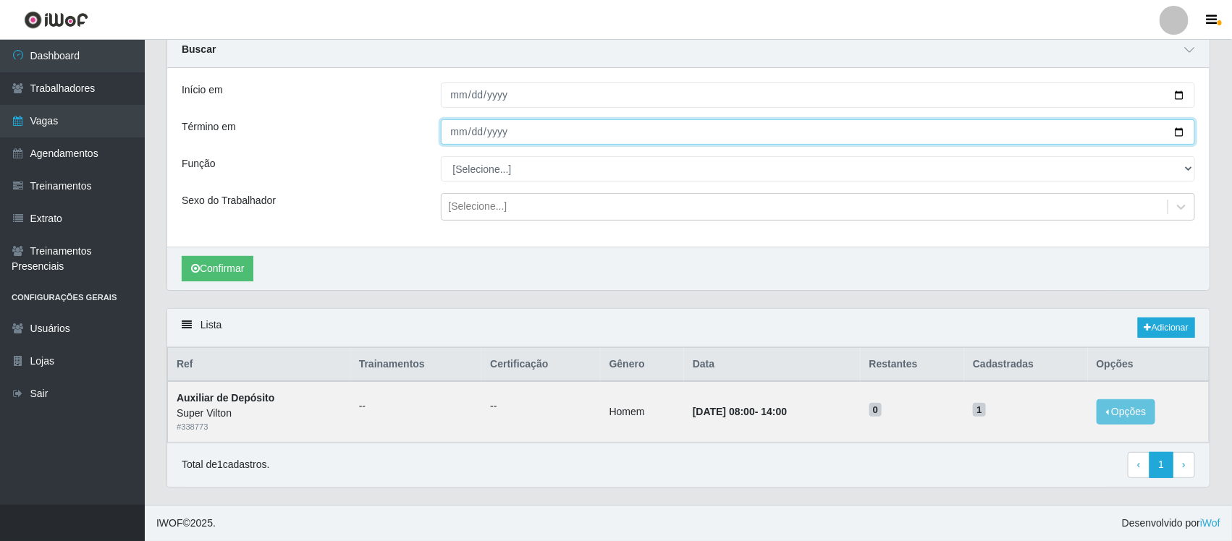
click at [450, 136] on input "[DATE]" at bounding box center [818, 131] width 755 height 25
type input "[DATE]"
click at [182, 256] on button "Confirmar" at bounding box center [218, 268] width 72 height 25
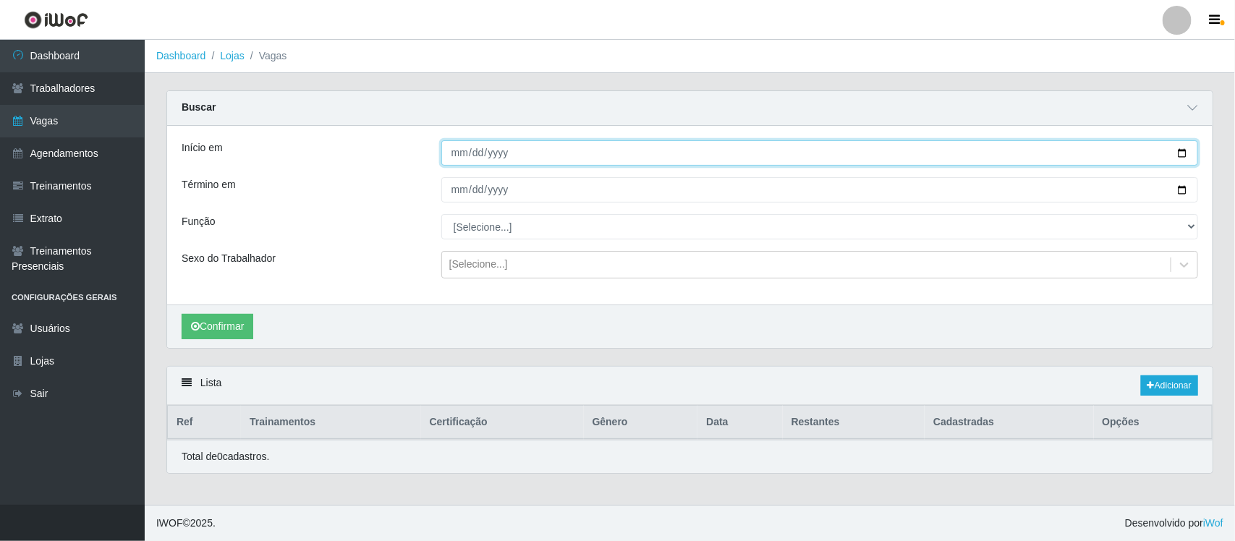
click at [452, 148] on input "[DATE]" at bounding box center [819, 152] width 757 height 25
type input "[DATE]"
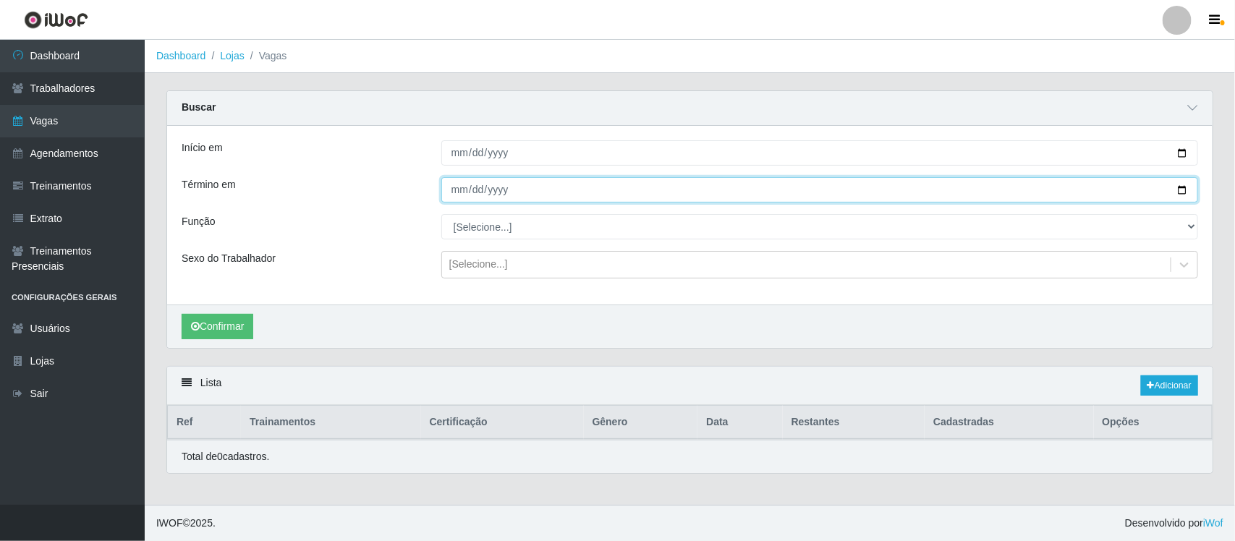
click at [460, 189] on input "[DATE]" at bounding box center [819, 189] width 757 height 25
type input "[DATE]"
click at [182, 314] on button "Confirmar" at bounding box center [218, 326] width 72 height 25
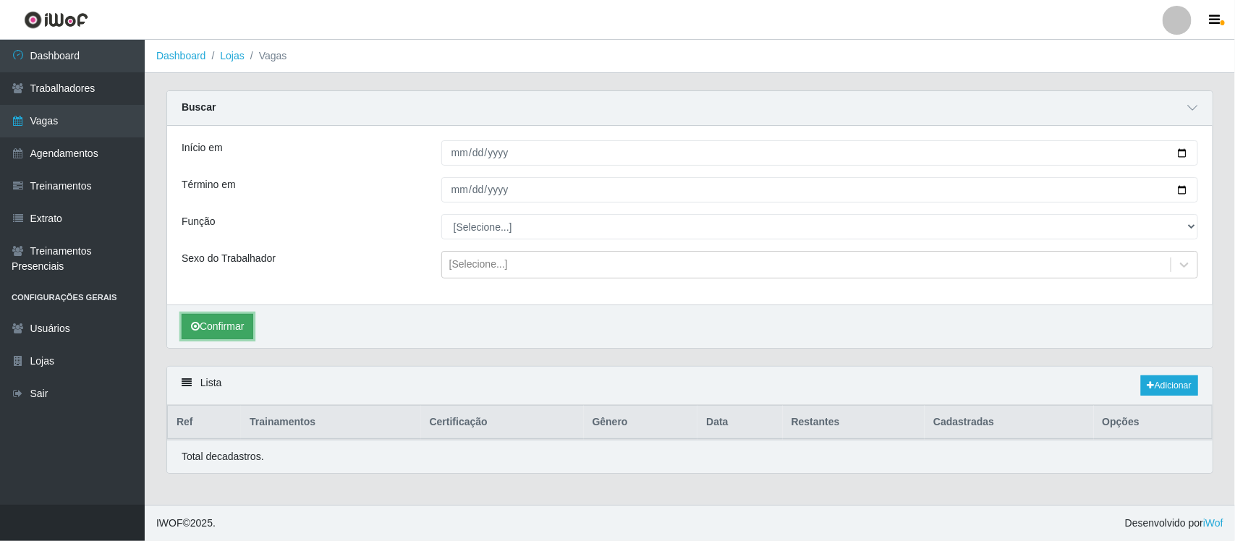
click at [224, 331] on button "Confirmar" at bounding box center [218, 326] width 72 height 25
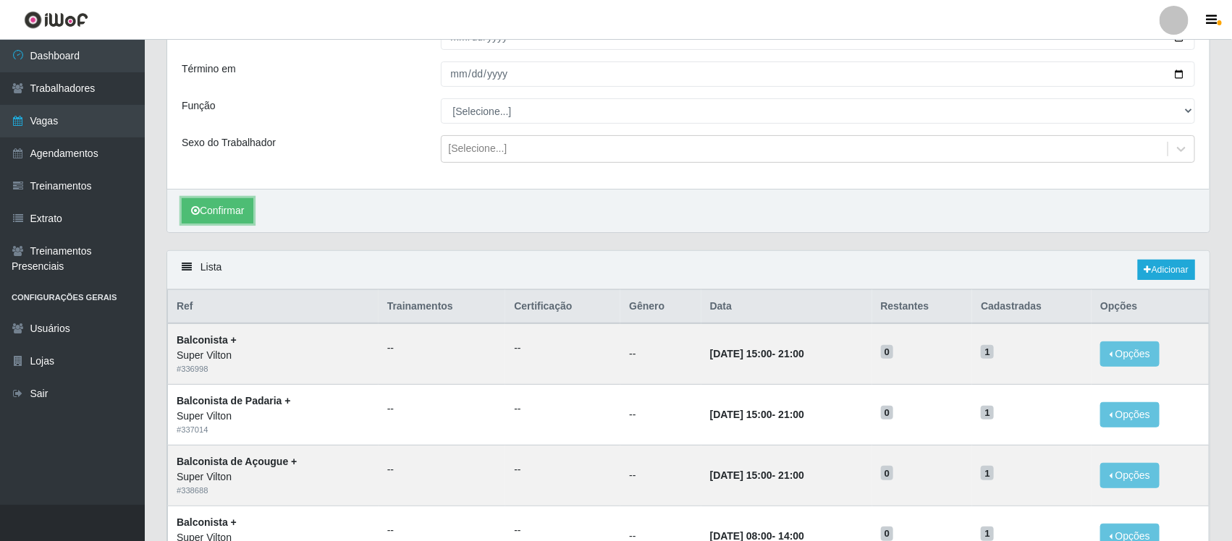
scroll to position [181, 0]
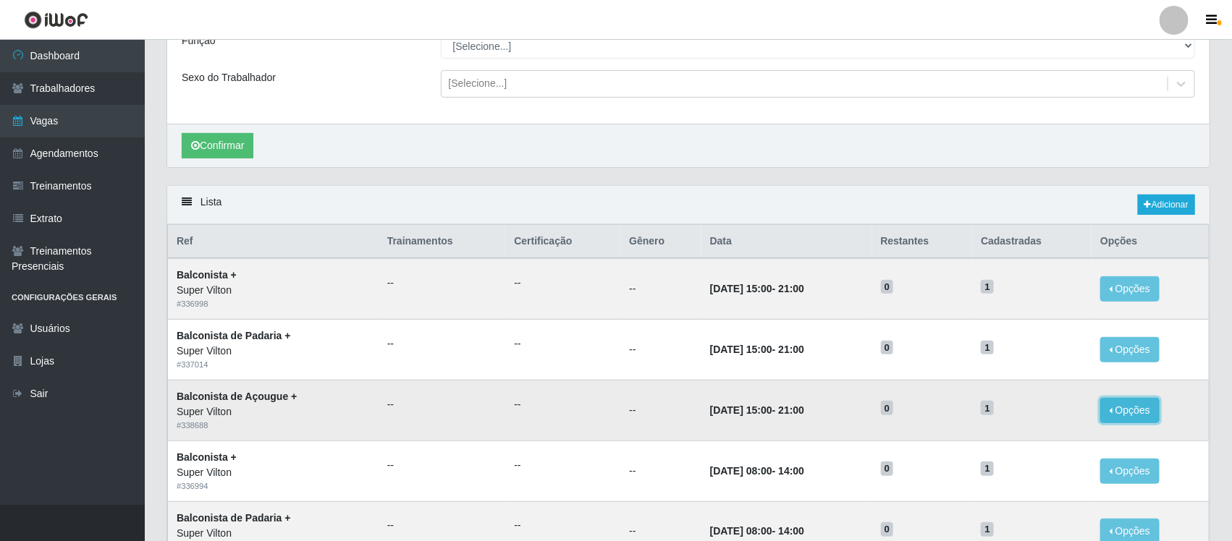
click at [1137, 413] on button "Opções" at bounding box center [1129, 410] width 59 height 25
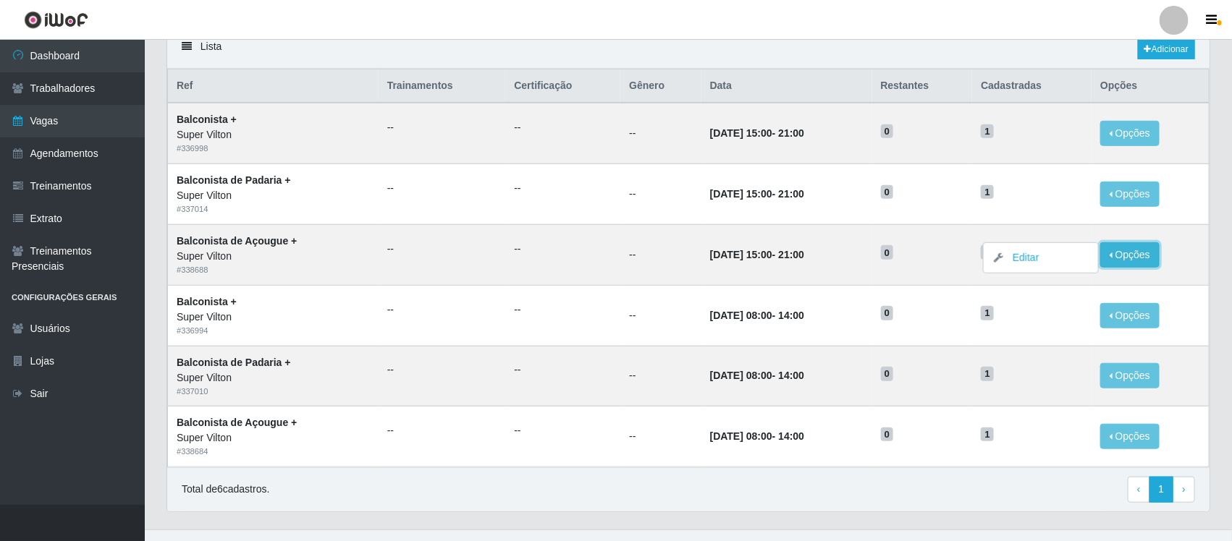
scroll to position [362, 0]
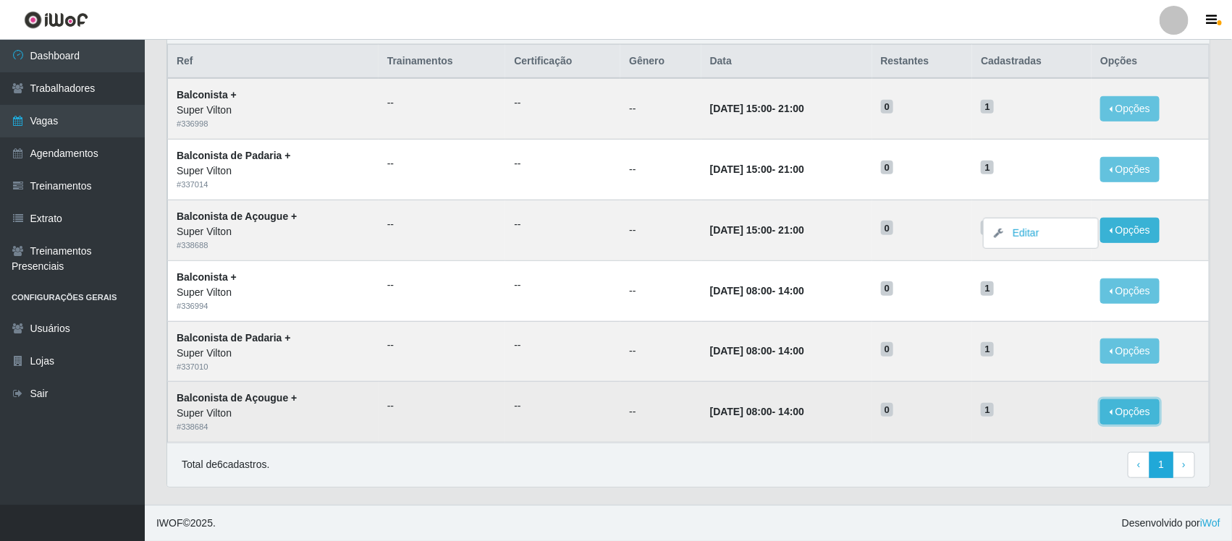
click at [1131, 407] on button "Opções" at bounding box center [1129, 412] width 59 height 25
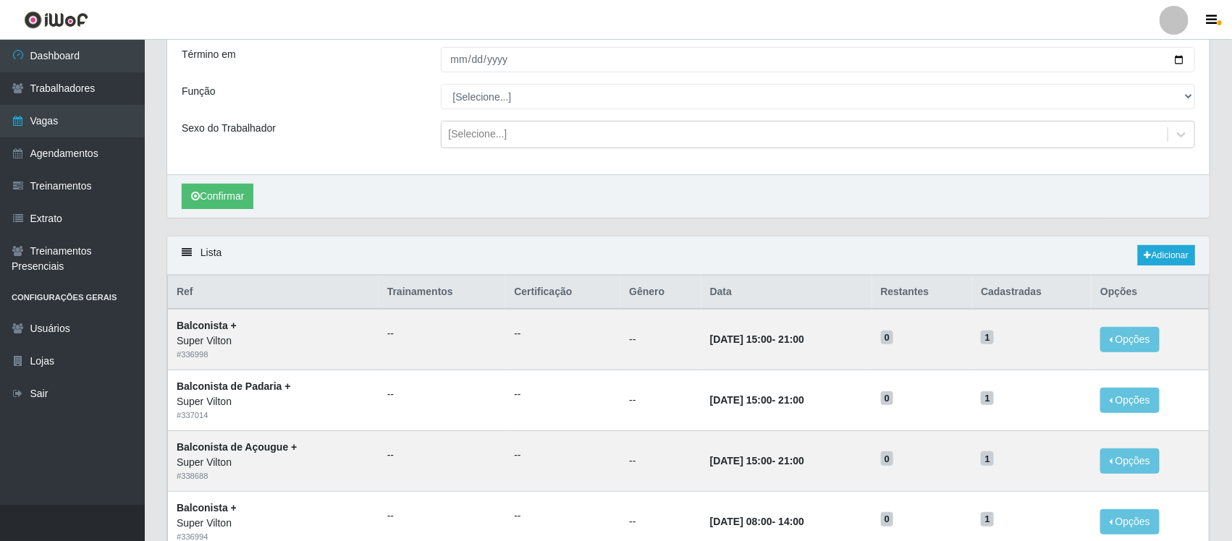
scroll to position [90, 0]
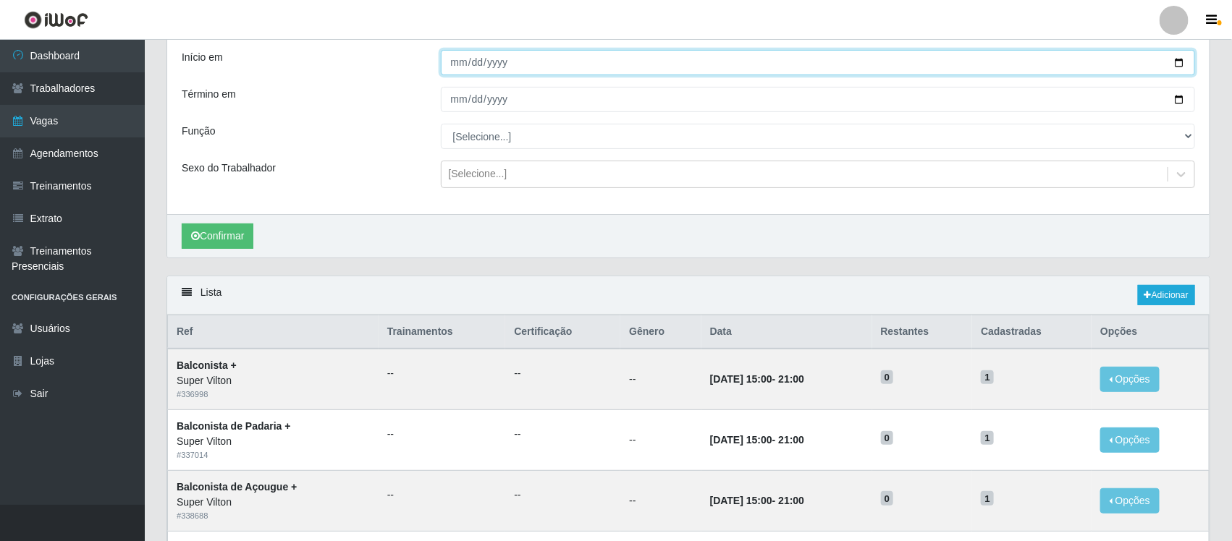
drag, startPoint x: 453, startPoint y: 66, endPoint x: 464, endPoint y: 51, distance: 18.1
click at [452, 66] on input "[DATE]" at bounding box center [818, 62] width 755 height 25
type input "[DATE]"
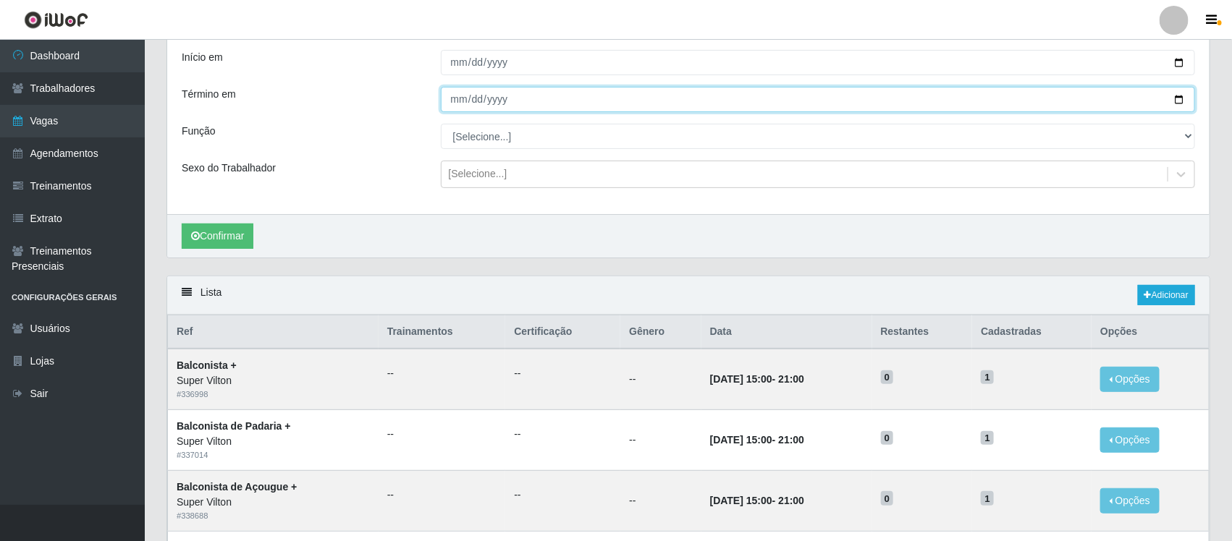
click at [453, 103] on input "[DATE]" at bounding box center [818, 99] width 755 height 25
type input "[DATE]"
click at [182, 224] on button "Confirmar" at bounding box center [218, 236] width 72 height 25
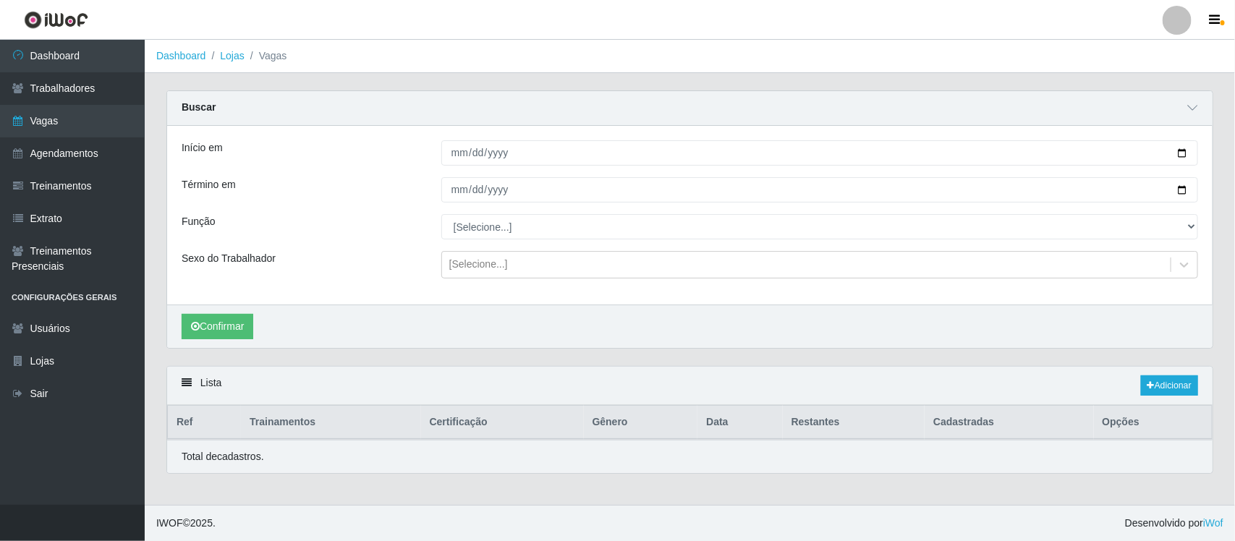
click at [236, 234] on div "Função" at bounding box center [301, 226] width 260 height 25
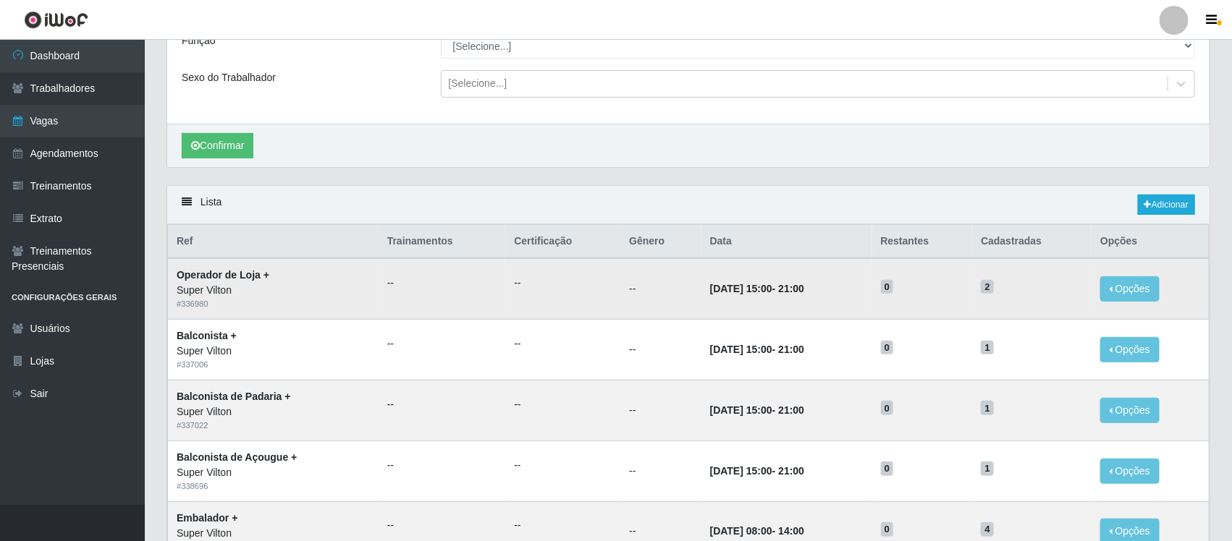
scroll to position [271, 0]
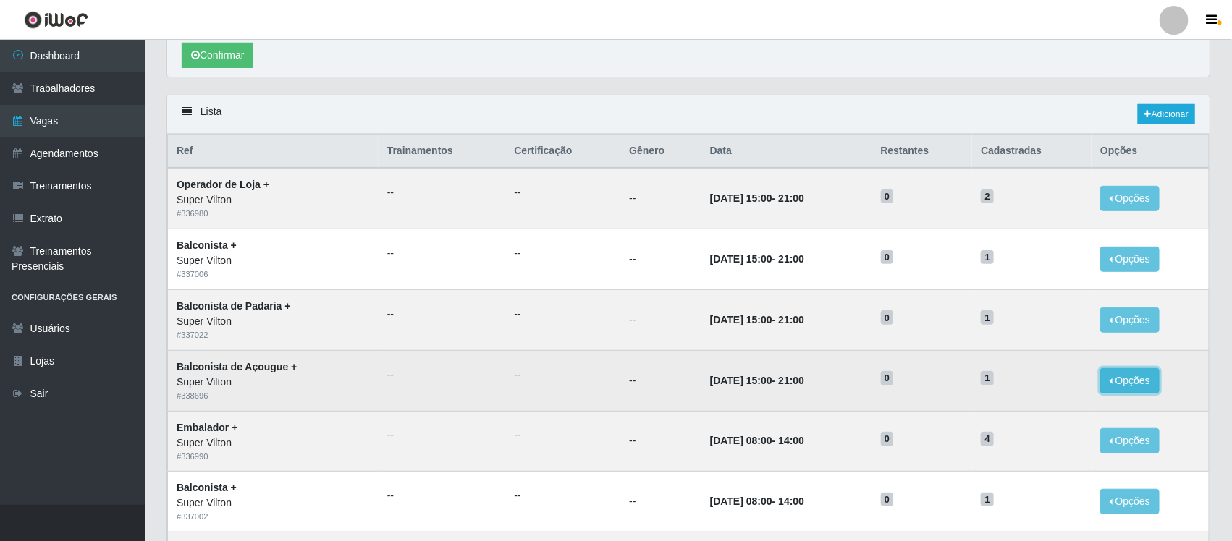
click at [1144, 382] on button "Opções" at bounding box center [1129, 380] width 59 height 25
click at [1204, 375] on td "Opções Editar" at bounding box center [1149, 380] width 117 height 61
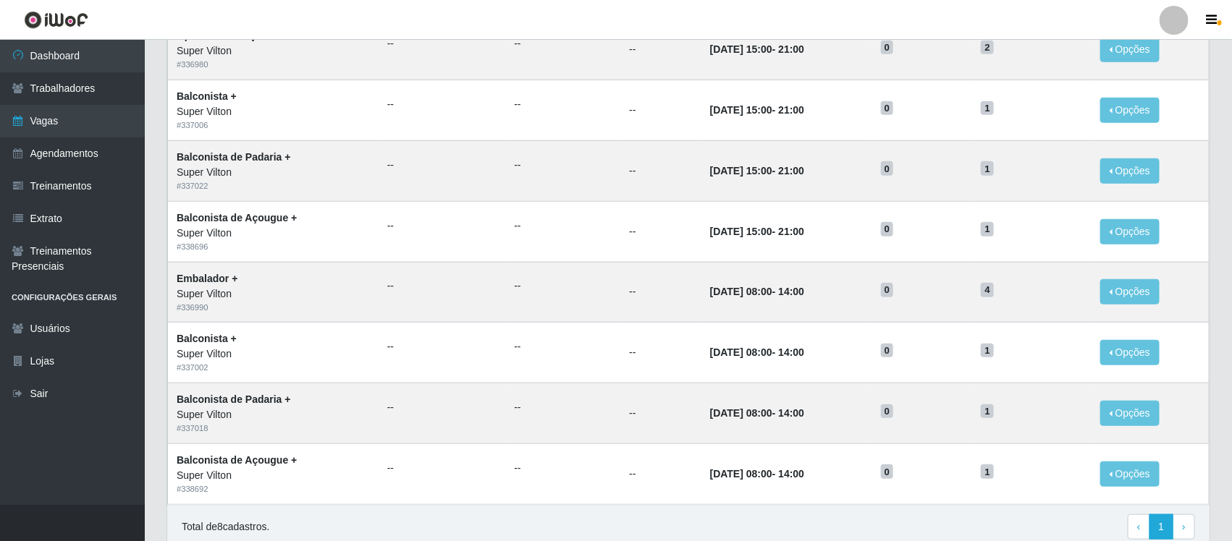
scroll to position [452, 0]
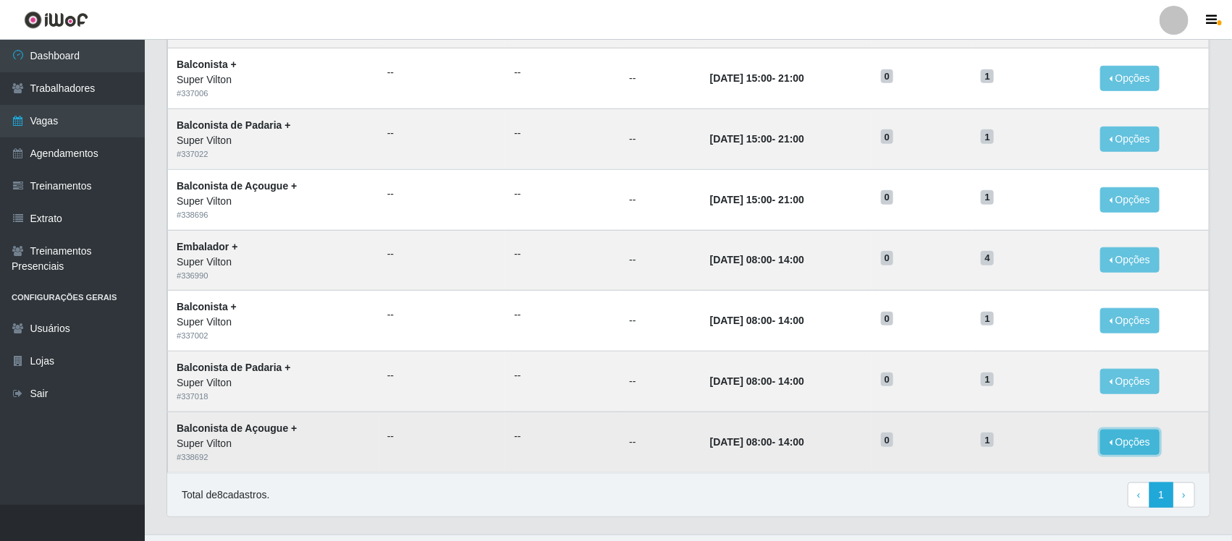
click at [1133, 449] on button "Opções" at bounding box center [1129, 442] width 59 height 25
